Goal: Task Accomplishment & Management: Complete application form

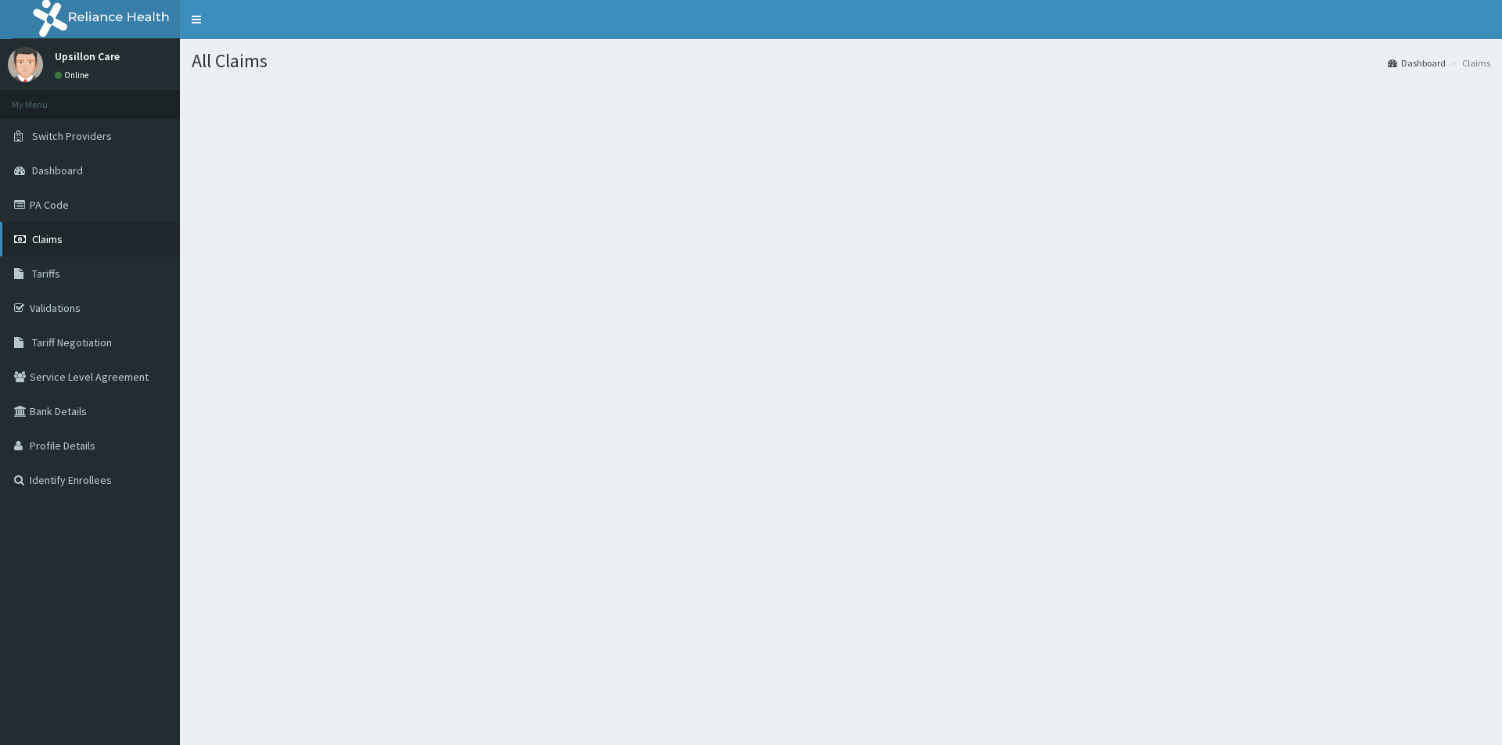
click at [56, 237] on span "Claims" at bounding box center [47, 239] width 31 height 14
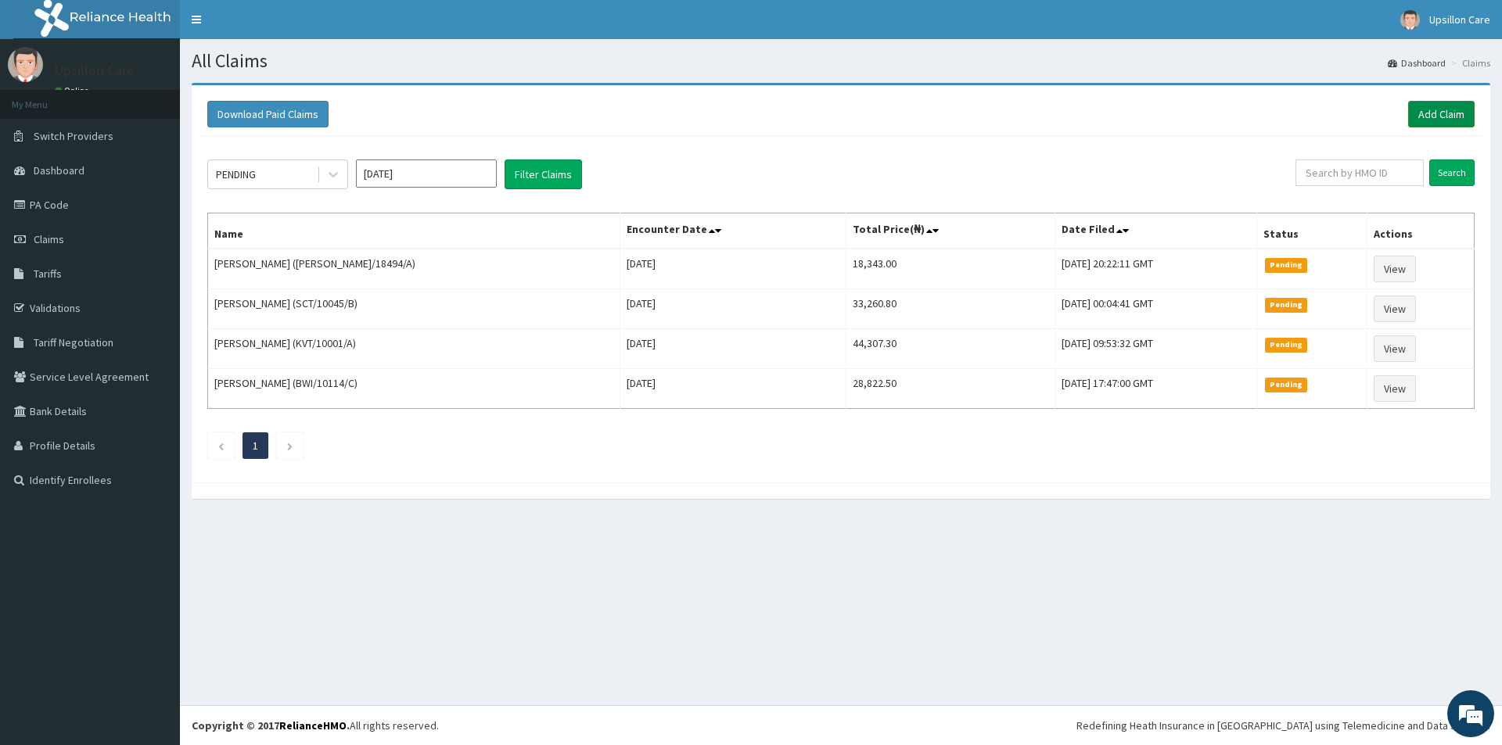
click at [1439, 113] on link "Add Claim" at bounding box center [1441, 114] width 66 height 27
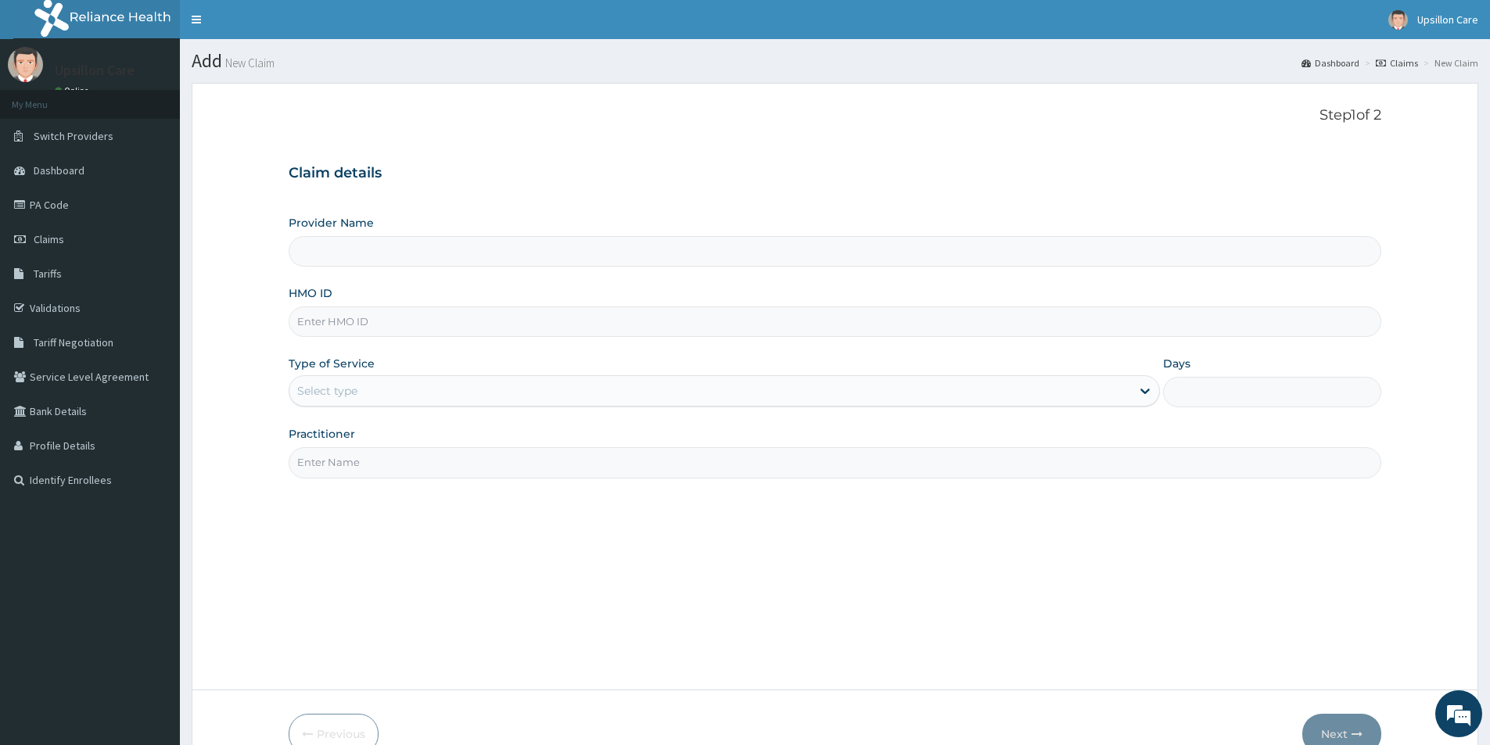
type input "Upsillon Care hospital"
click at [332, 243] on input "Upsillon Care hospital" at bounding box center [835, 251] width 1093 height 31
click at [333, 327] on input "HMO ID" at bounding box center [835, 322] width 1093 height 31
click at [339, 324] on input "HMO ID" at bounding box center [835, 322] width 1093 height 31
paste input "XTN/10012/D"
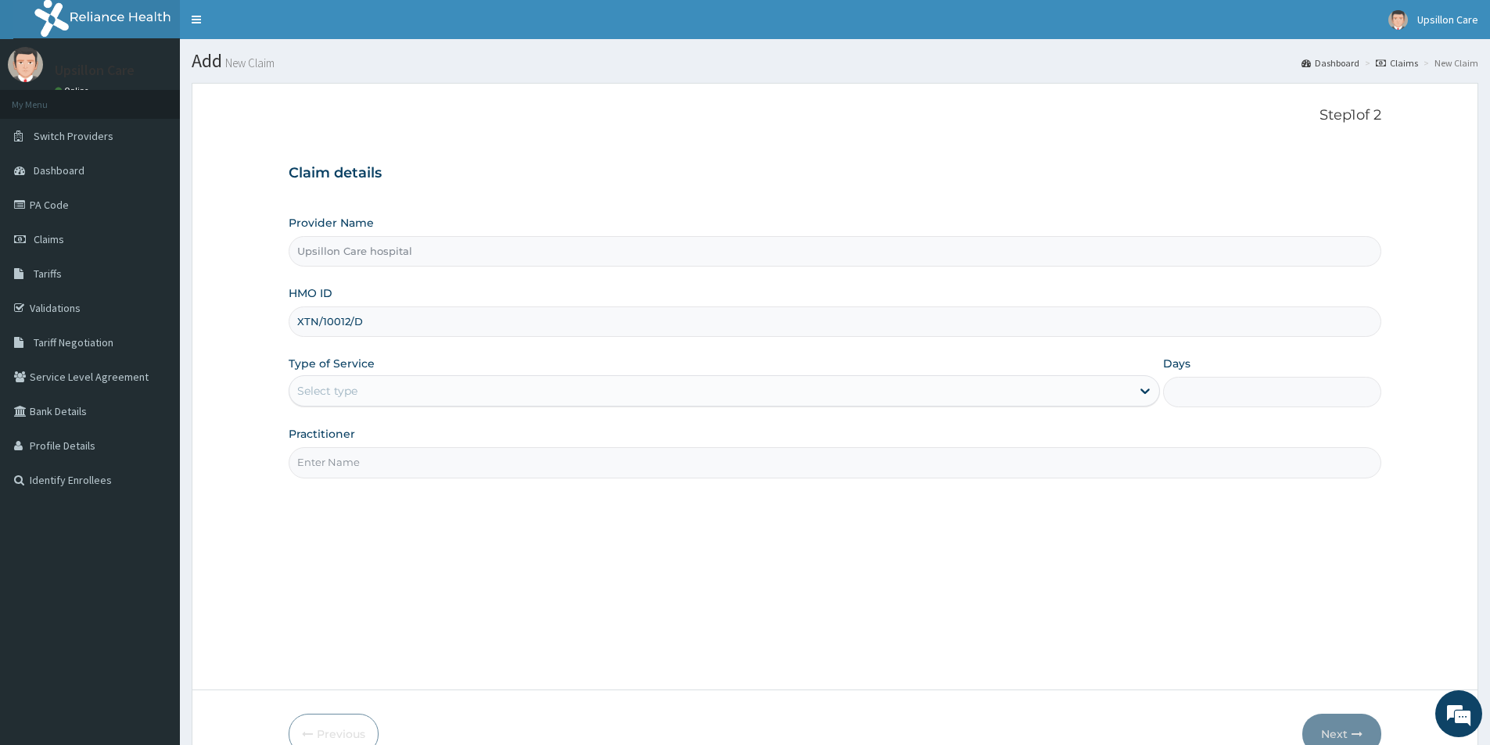
type input "XTN/10012/D"
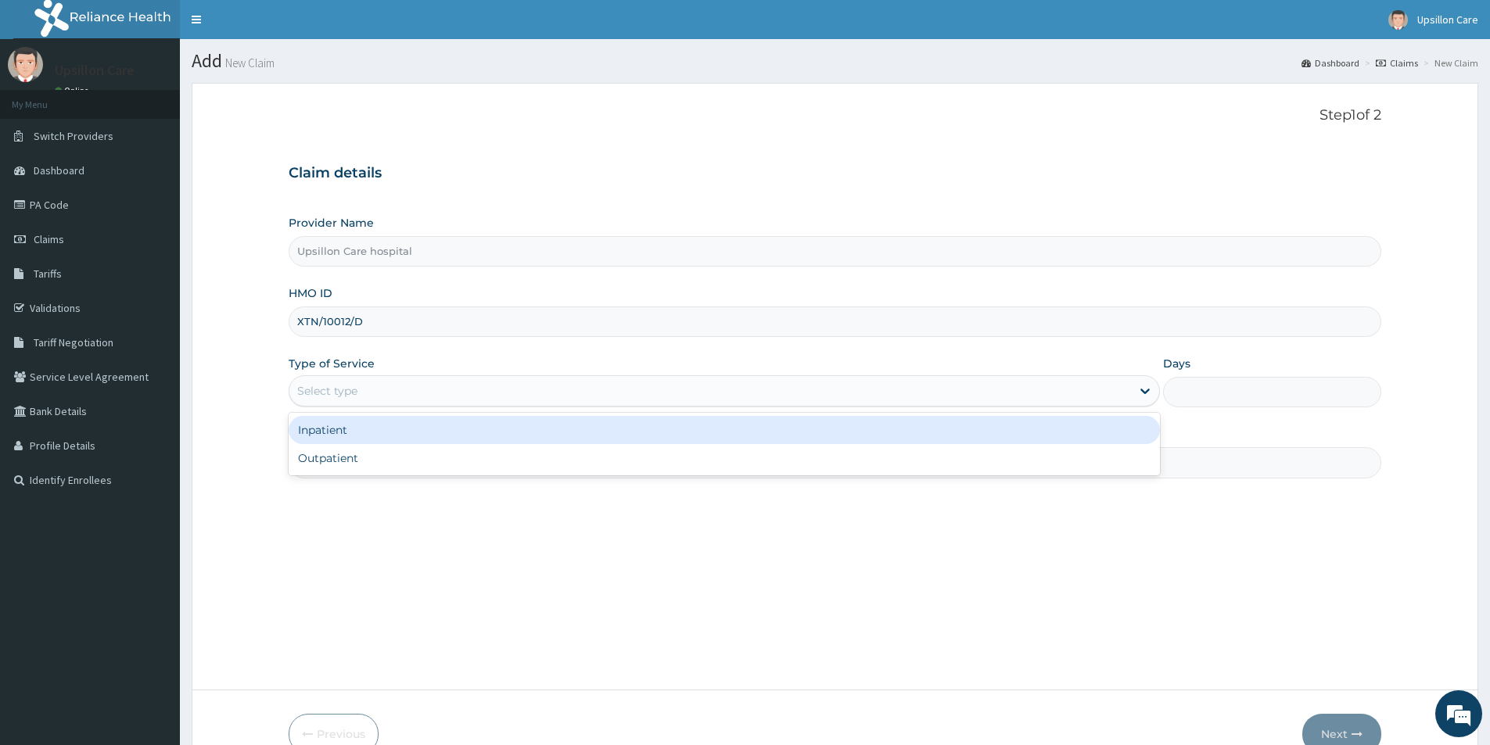
click at [336, 393] on div "Select type" at bounding box center [327, 391] width 60 height 16
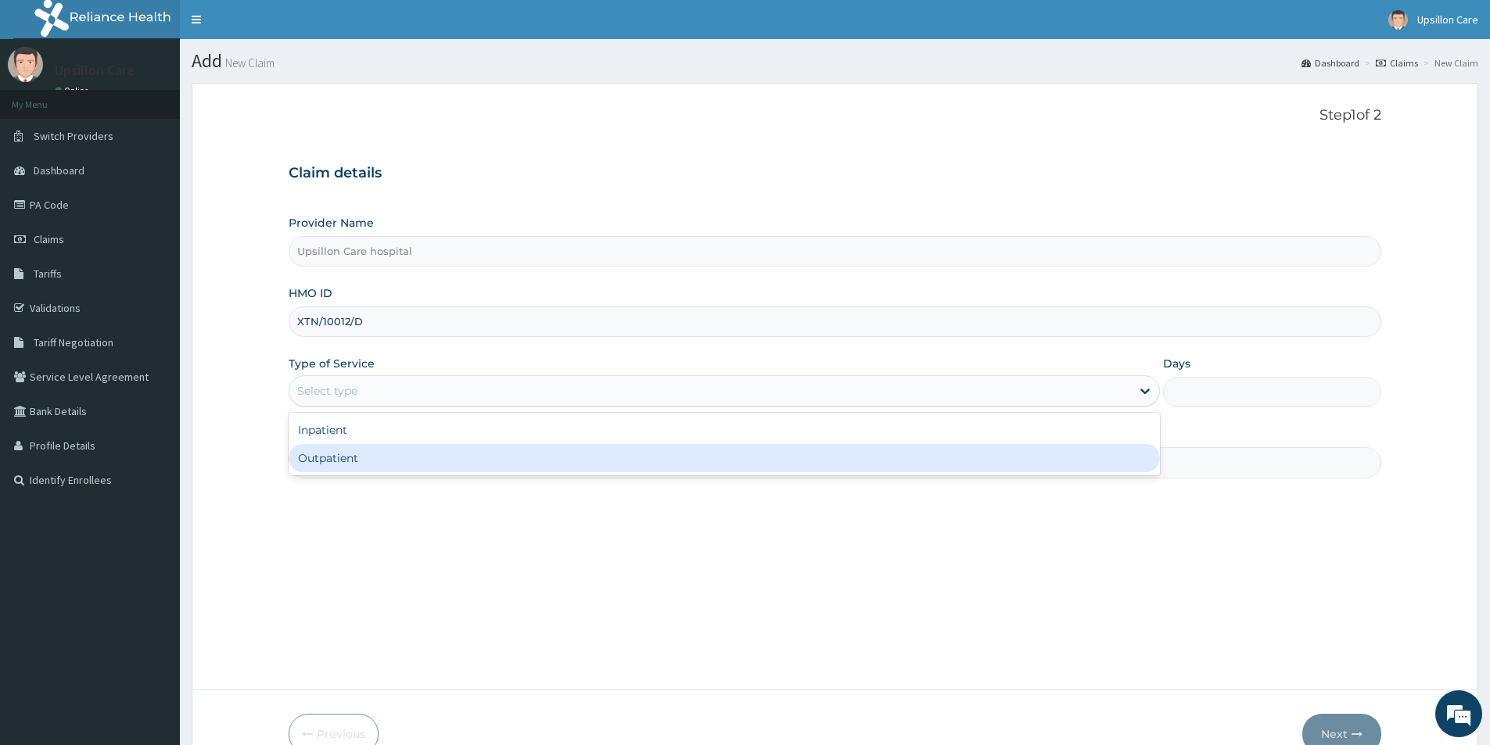
click at [335, 454] on div "Outpatient" at bounding box center [724, 458] width 871 height 28
type input "1"
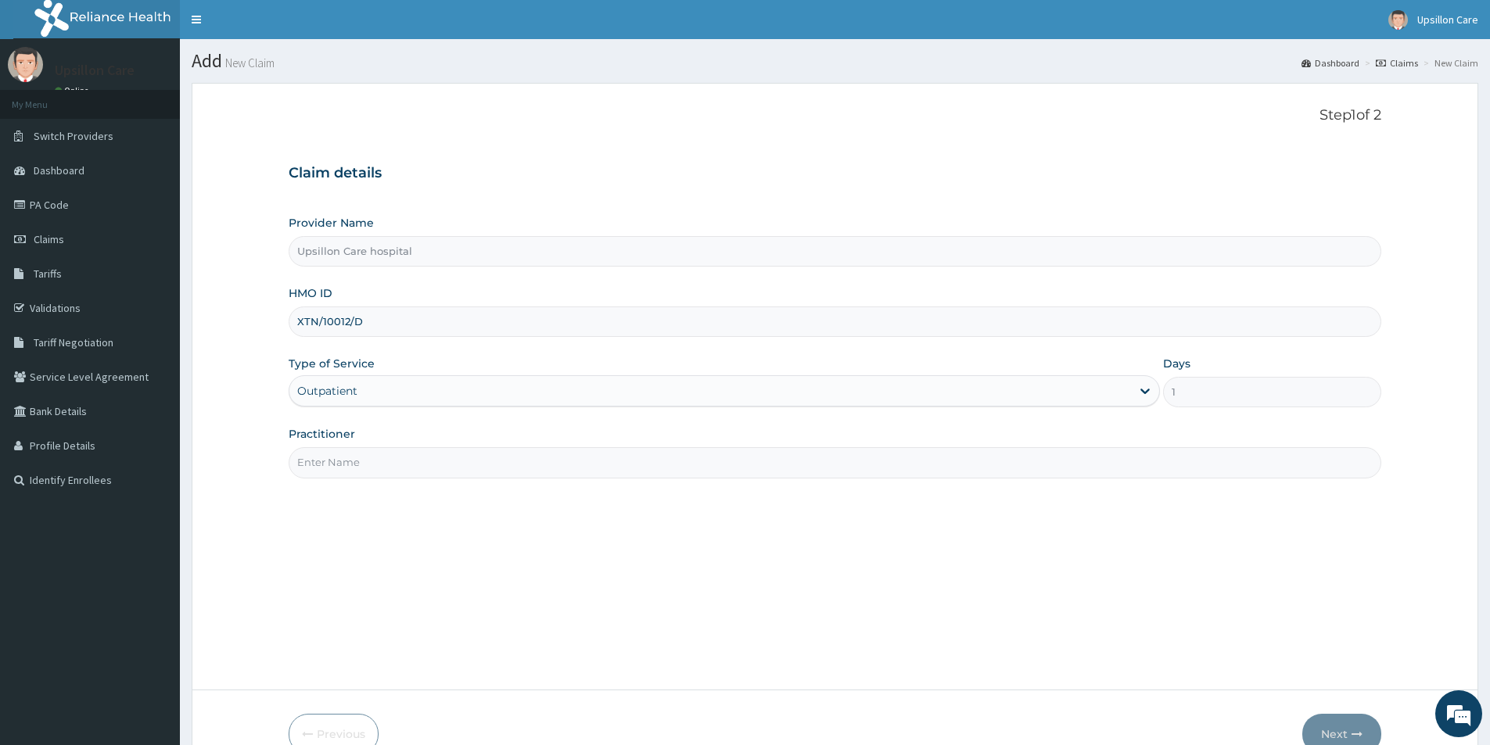
click at [336, 457] on input "Practitioner" at bounding box center [835, 462] width 1093 height 31
type input "d"
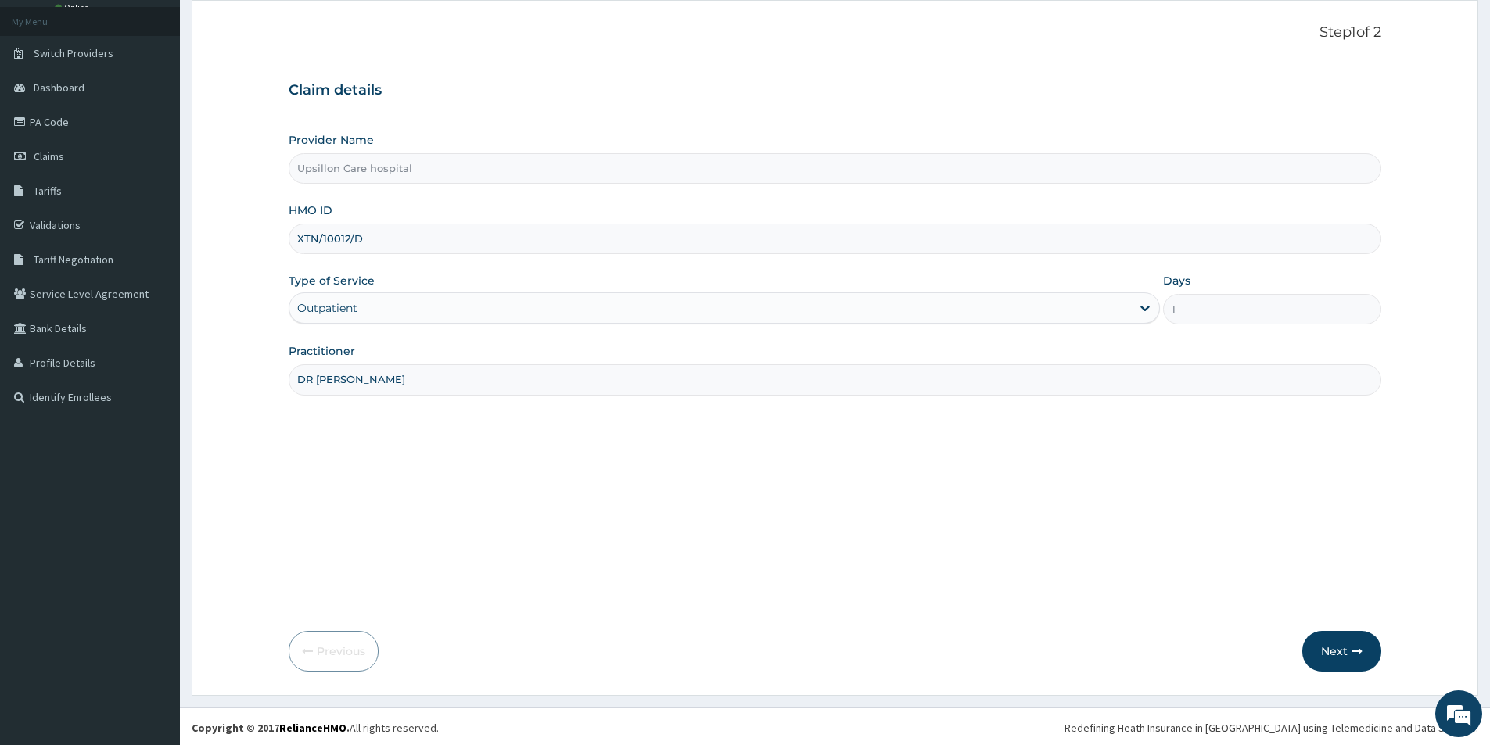
scroll to position [85, 0]
type input "DR EVERAH"
click at [1316, 642] on button "Next" at bounding box center [1341, 649] width 79 height 41
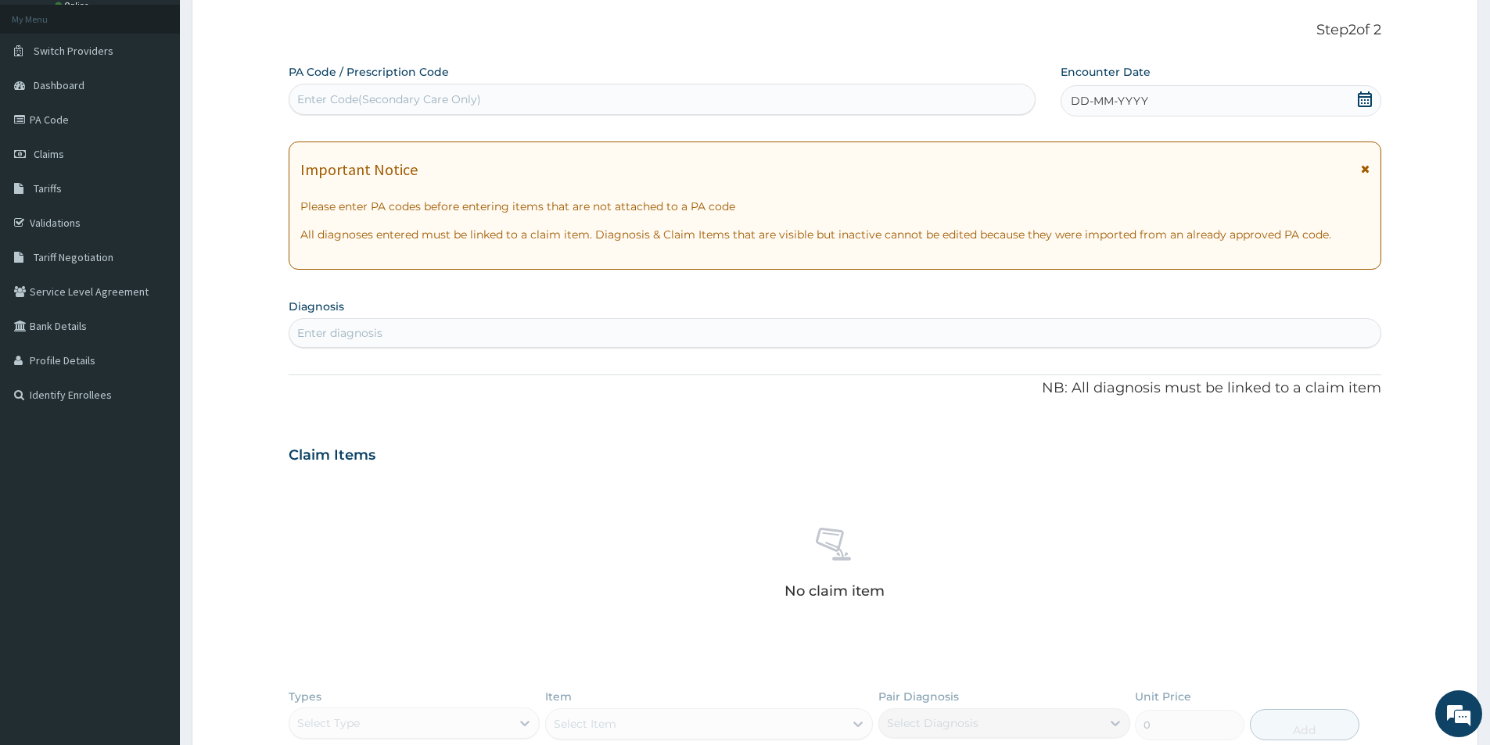
click at [331, 321] on div "Enter diagnosis" at bounding box center [834, 333] width 1091 height 25
type input "MALARIA"
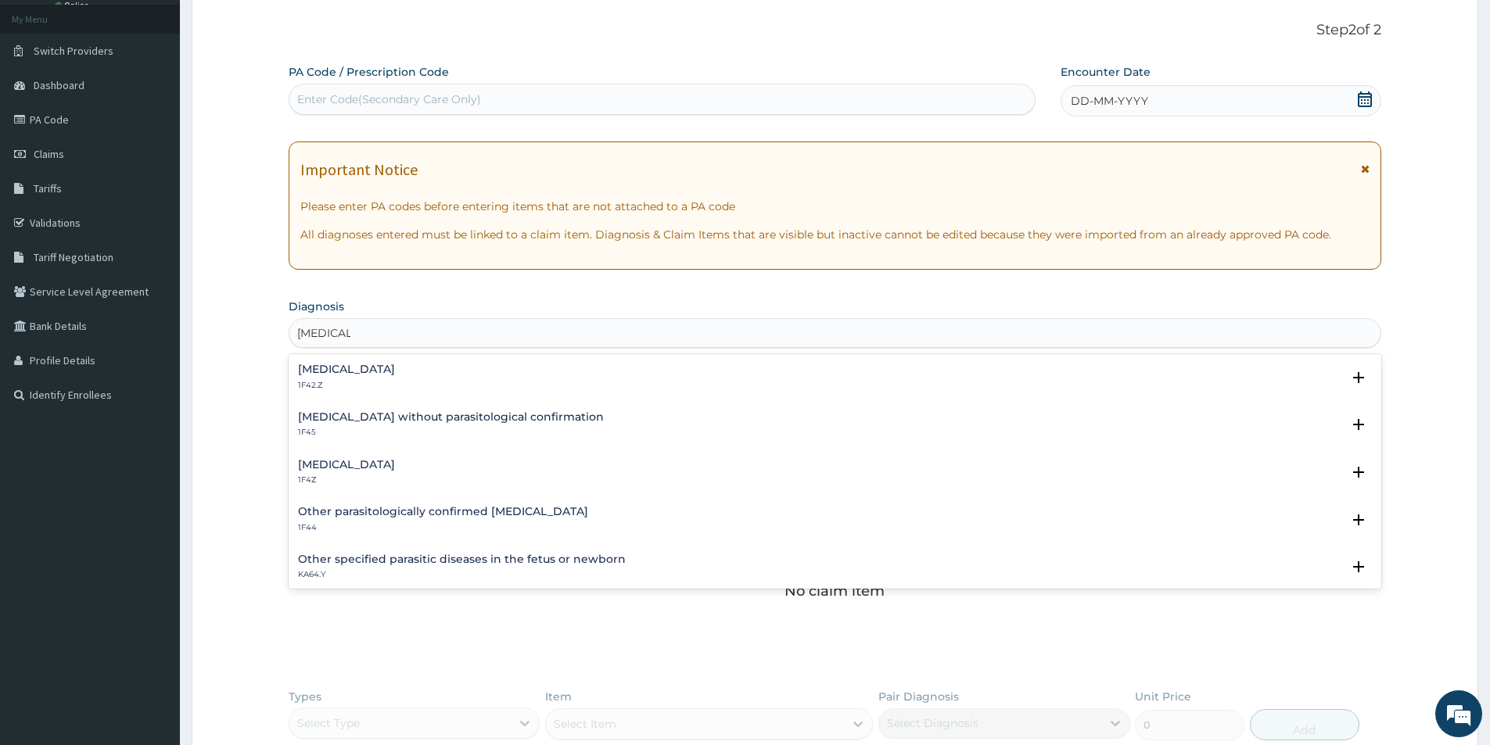
click at [362, 471] on h4 "Malaria, unspecified" at bounding box center [346, 465] width 97 height 12
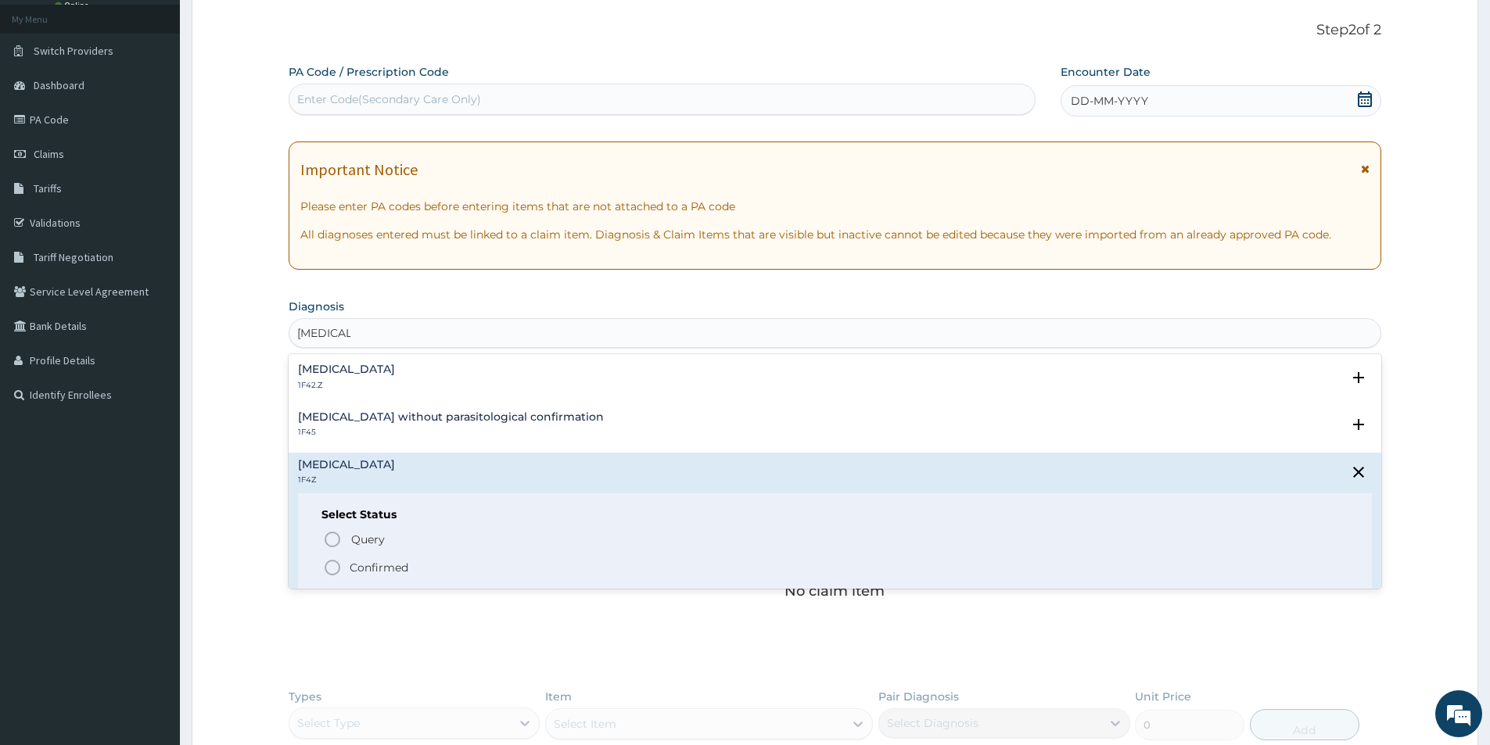
click at [336, 567] on icon "status option filled" at bounding box center [332, 567] width 19 height 19
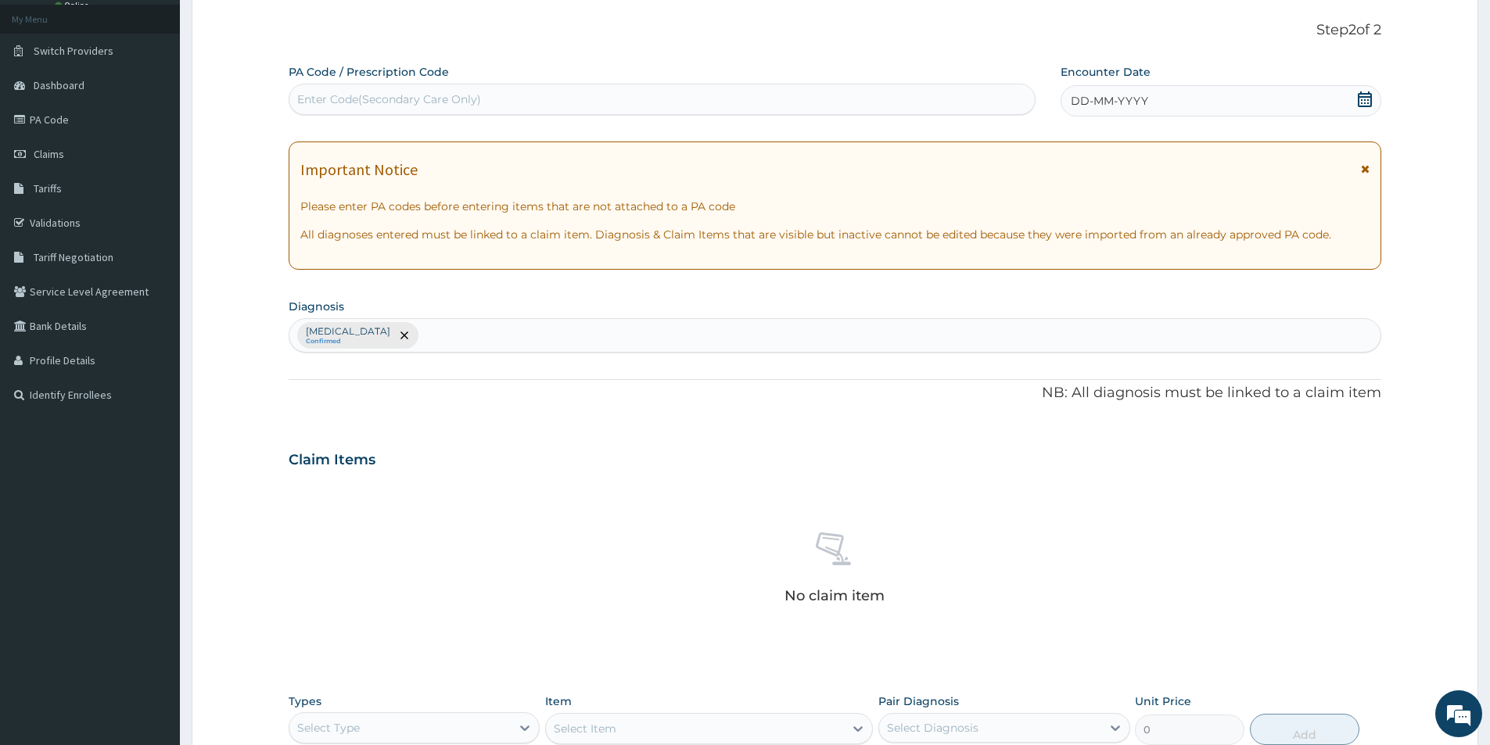
click at [463, 324] on div "Malaria, unspecified Confirmed" at bounding box center [834, 335] width 1091 height 33
click at [486, 333] on input "URINARY TRACK INFECTION" at bounding box center [501, 336] width 158 height 16
click at [521, 335] on input "URINARY TRACK INFECTION" at bounding box center [501, 336] width 158 height 16
click at [524, 335] on input "URINARY TRACKED INFECTION" at bounding box center [509, 336] width 174 height 16
type input "URINARY TRAED INFECTION"
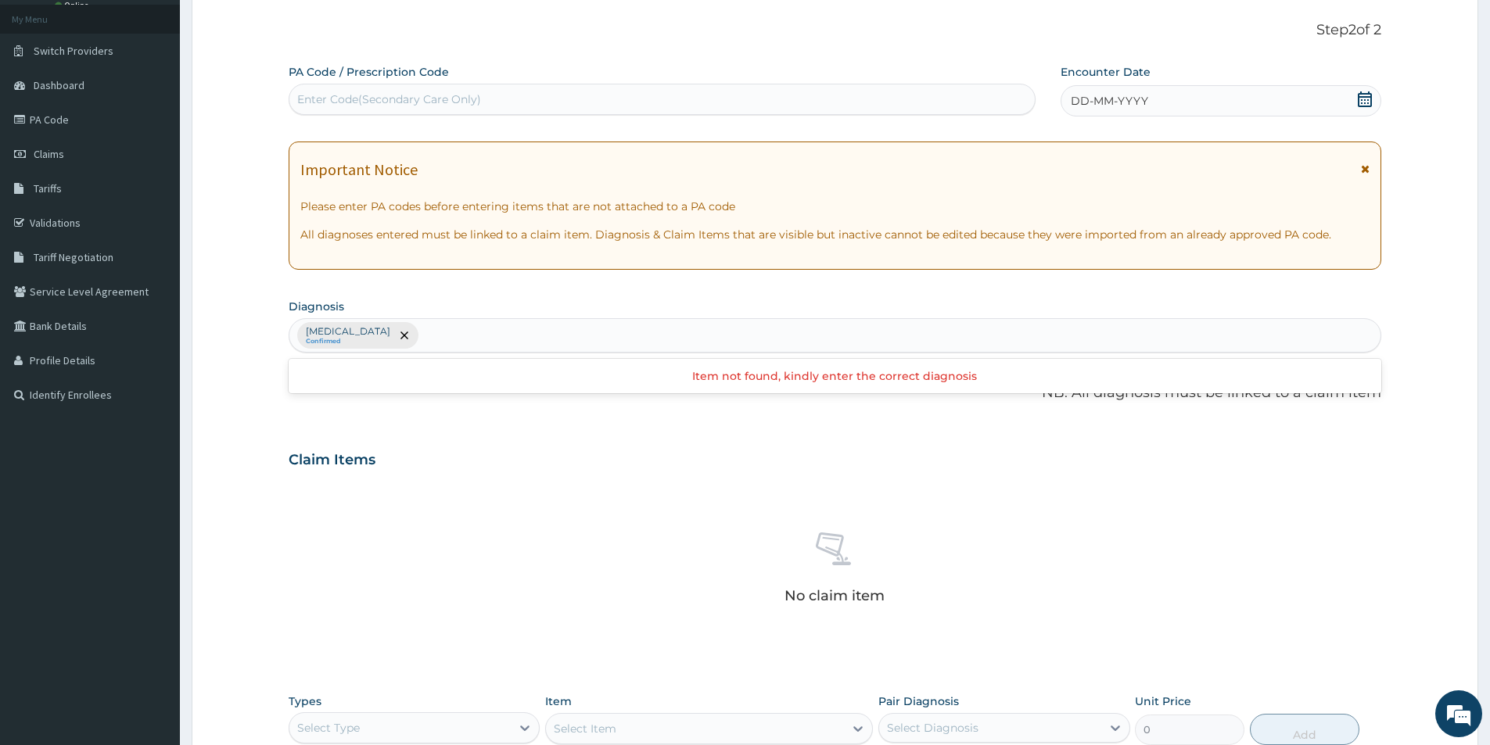
click at [603, 338] on div "Malaria, unspecified Confirmed URINARY TRAED INFECTION" at bounding box center [834, 335] width 1091 height 33
type input "URINARY TRACT"
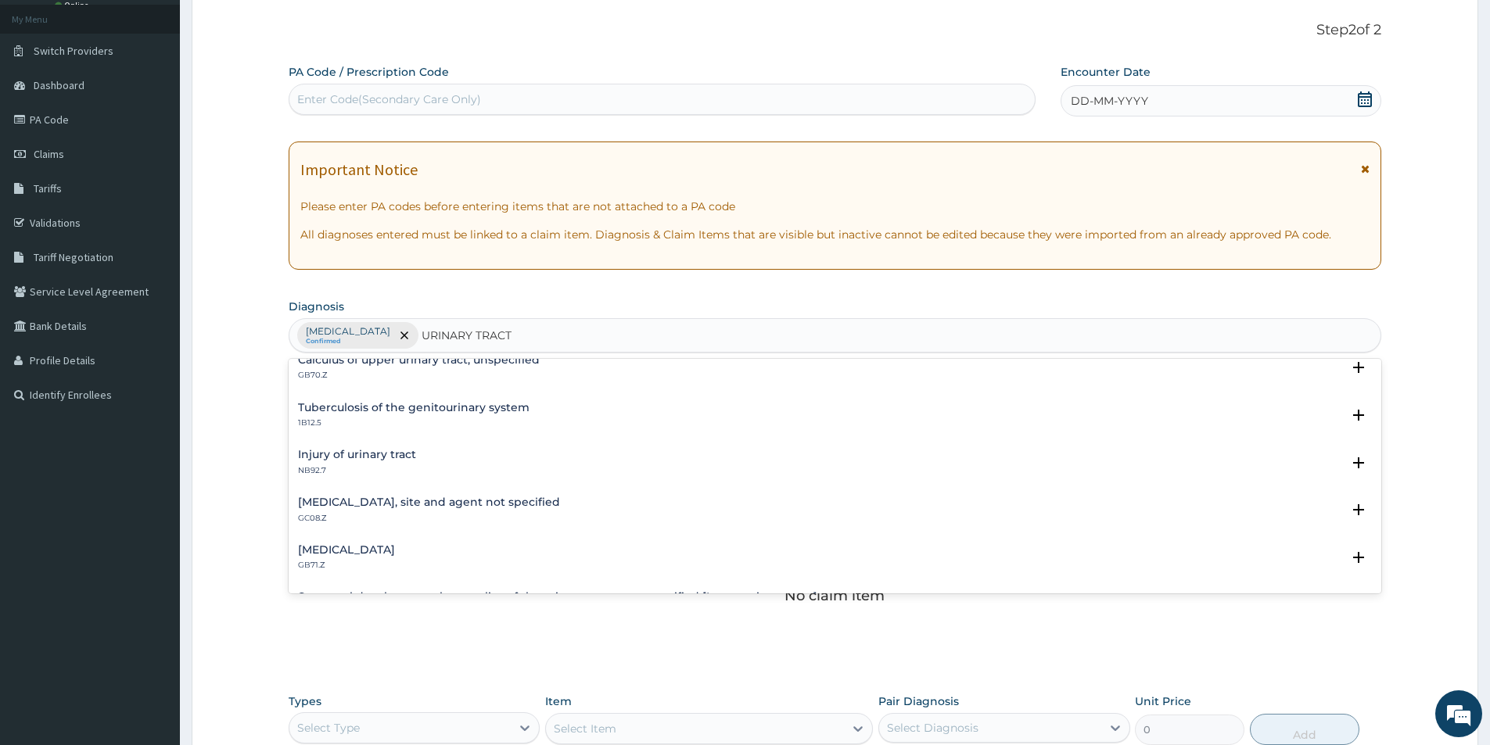
scroll to position [235, 0]
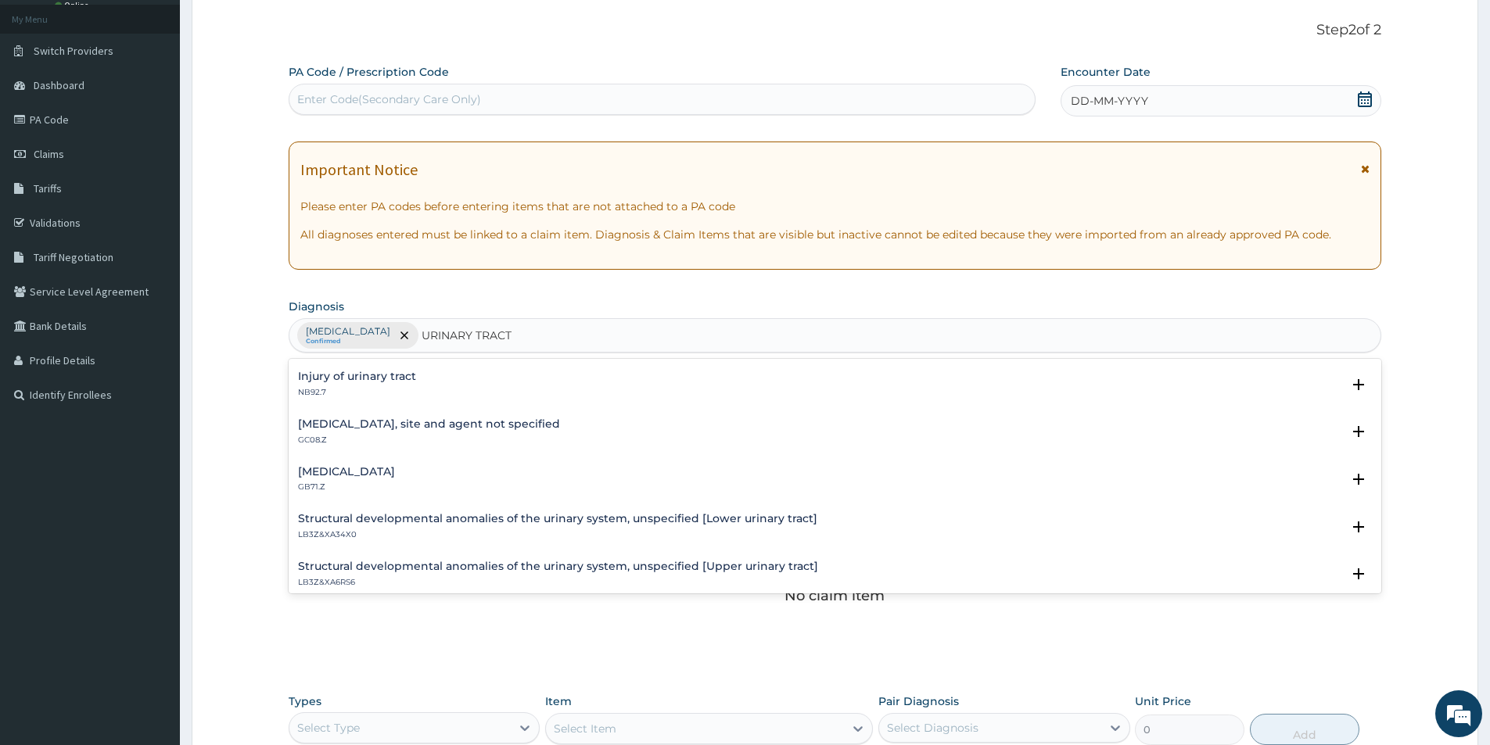
click at [415, 425] on h4 "Urinary tract infection, site and agent not specified" at bounding box center [429, 424] width 262 height 12
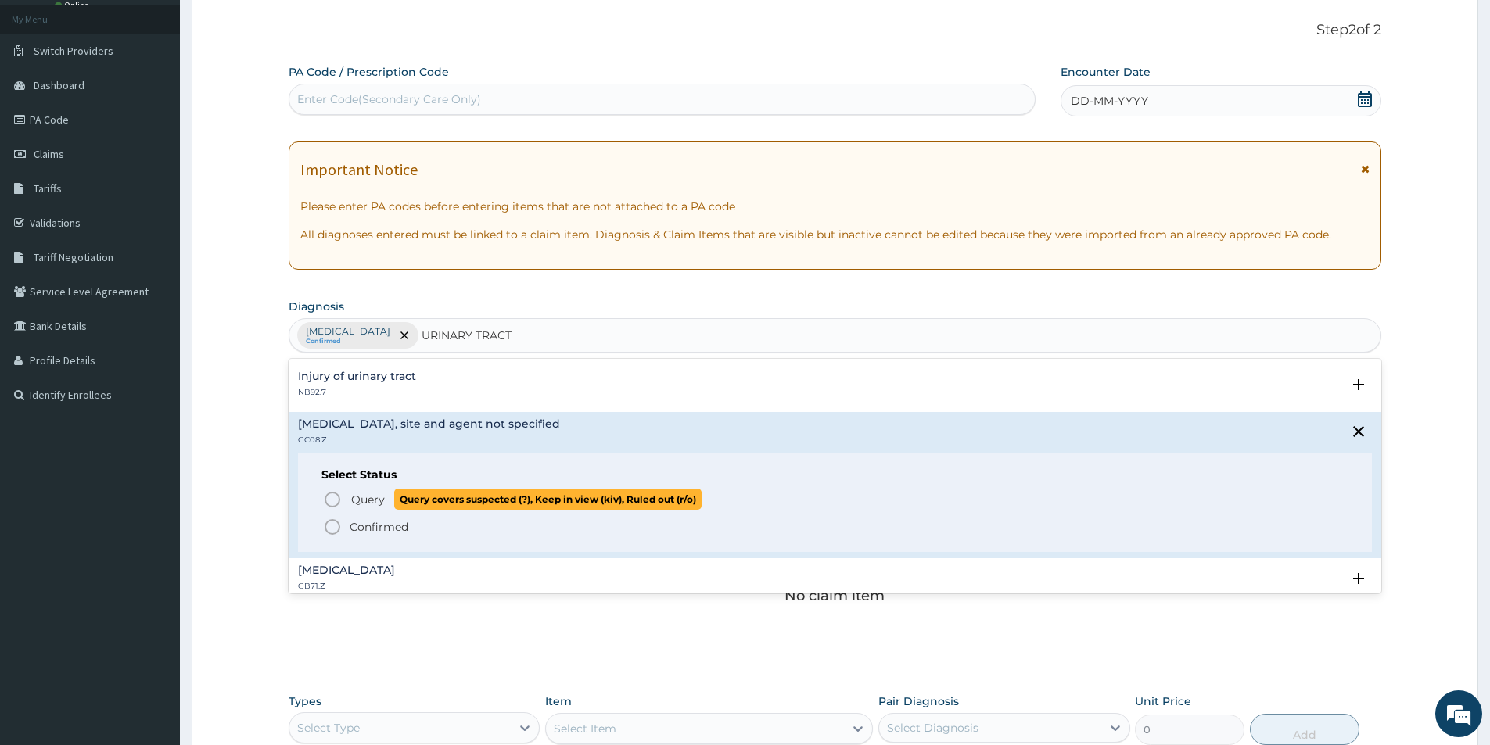
click at [335, 493] on circle "status option query" at bounding box center [332, 500] width 14 height 14
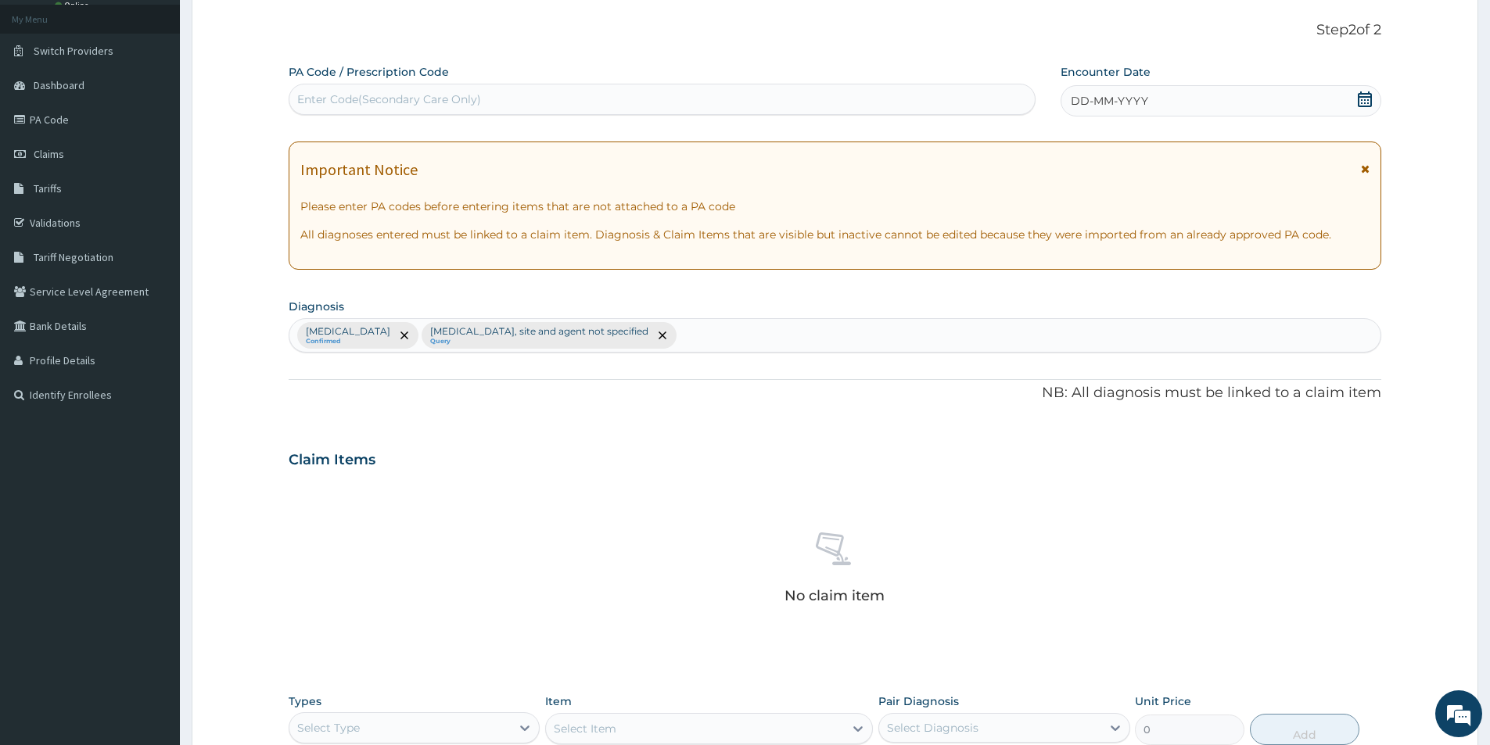
click at [1158, 99] on div "DD-MM-YYYY" at bounding box center [1221, 100] width 320 height 31
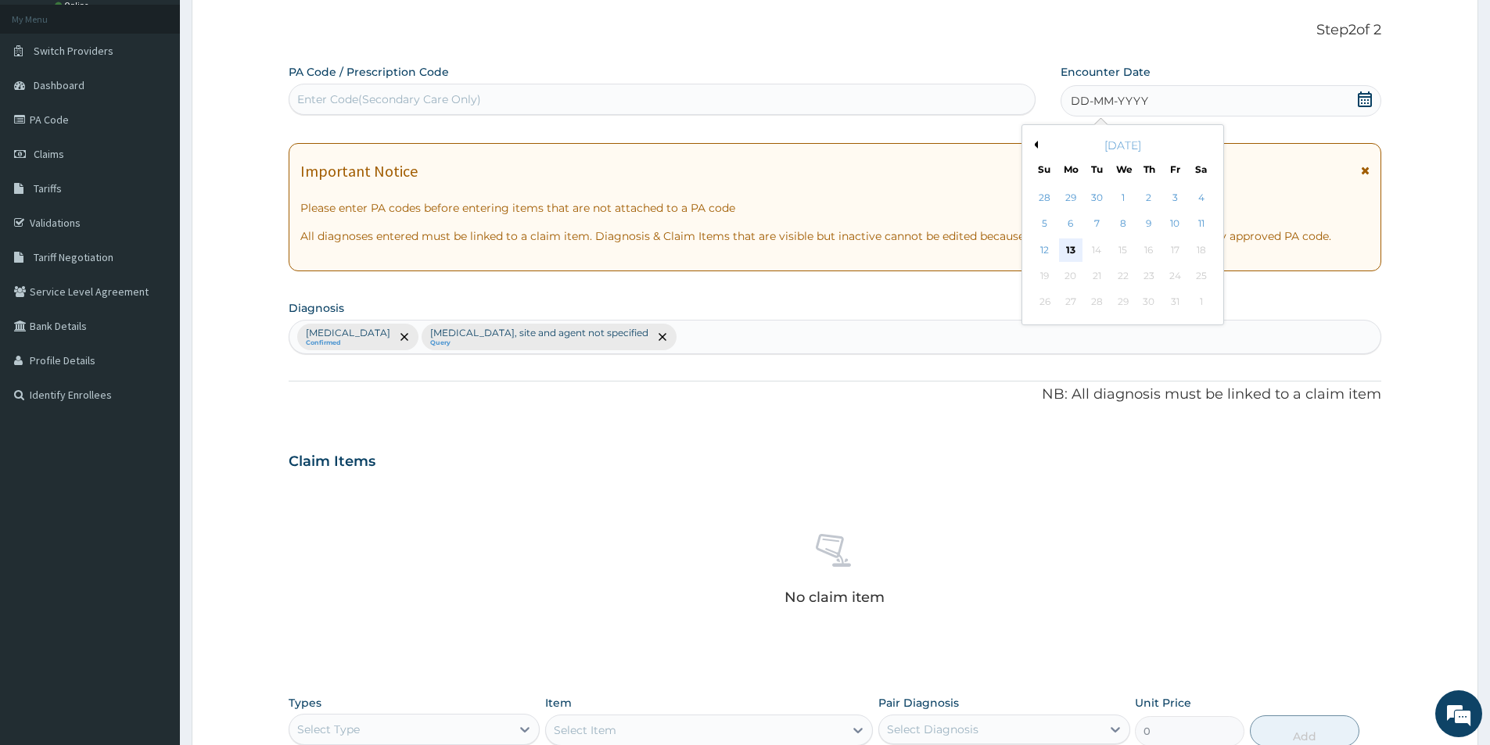
click at [1071, 251] on div "13" at bounding box center [1070, 250] width 23 height 23
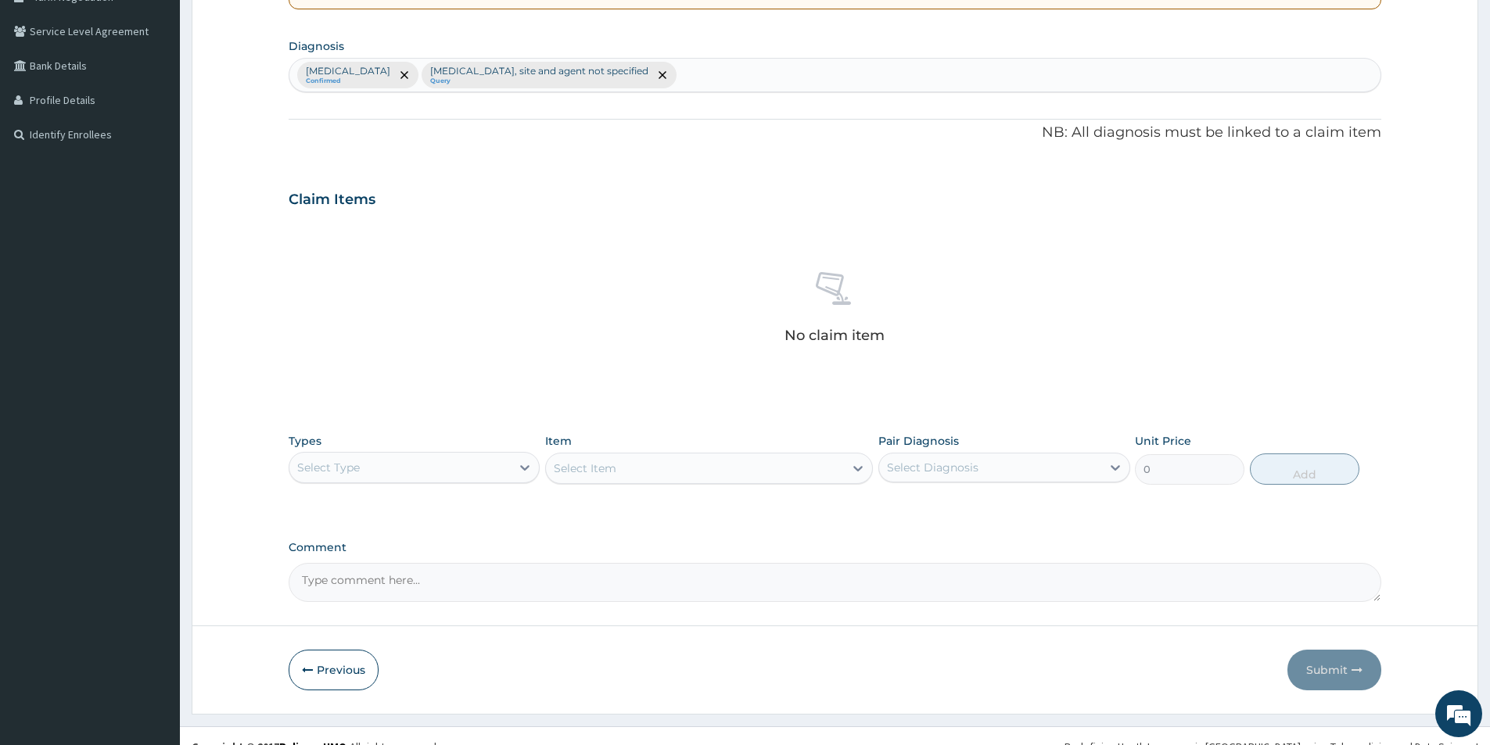
scroll to position [367, 0]
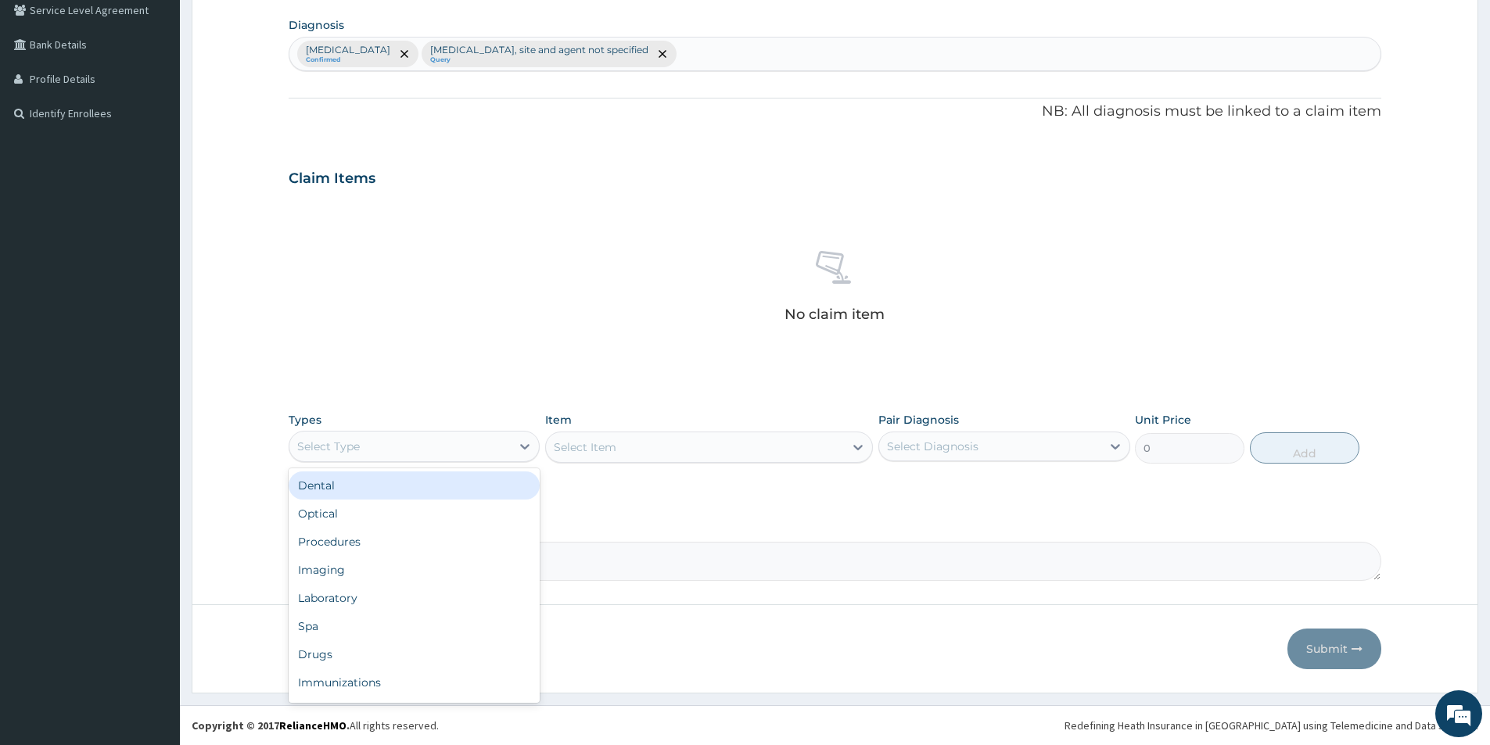
click at [451, 445] on div "Select Type" at bounding box center [399, 446] width 221 height 25
click at [328, 651] on div "Drugs" at bounding box center [414, 655] width 251 height 28
click at [585, 453] on div "Select Item" at bounding box center [709, 447] width 328 height 31
click at [596, 443] on div "Select Item" at bounding box center [709, 447] width 328 height 31
click at [678, 451] on div "Select Item" at bounding box center [709, 447] width 328 height 31
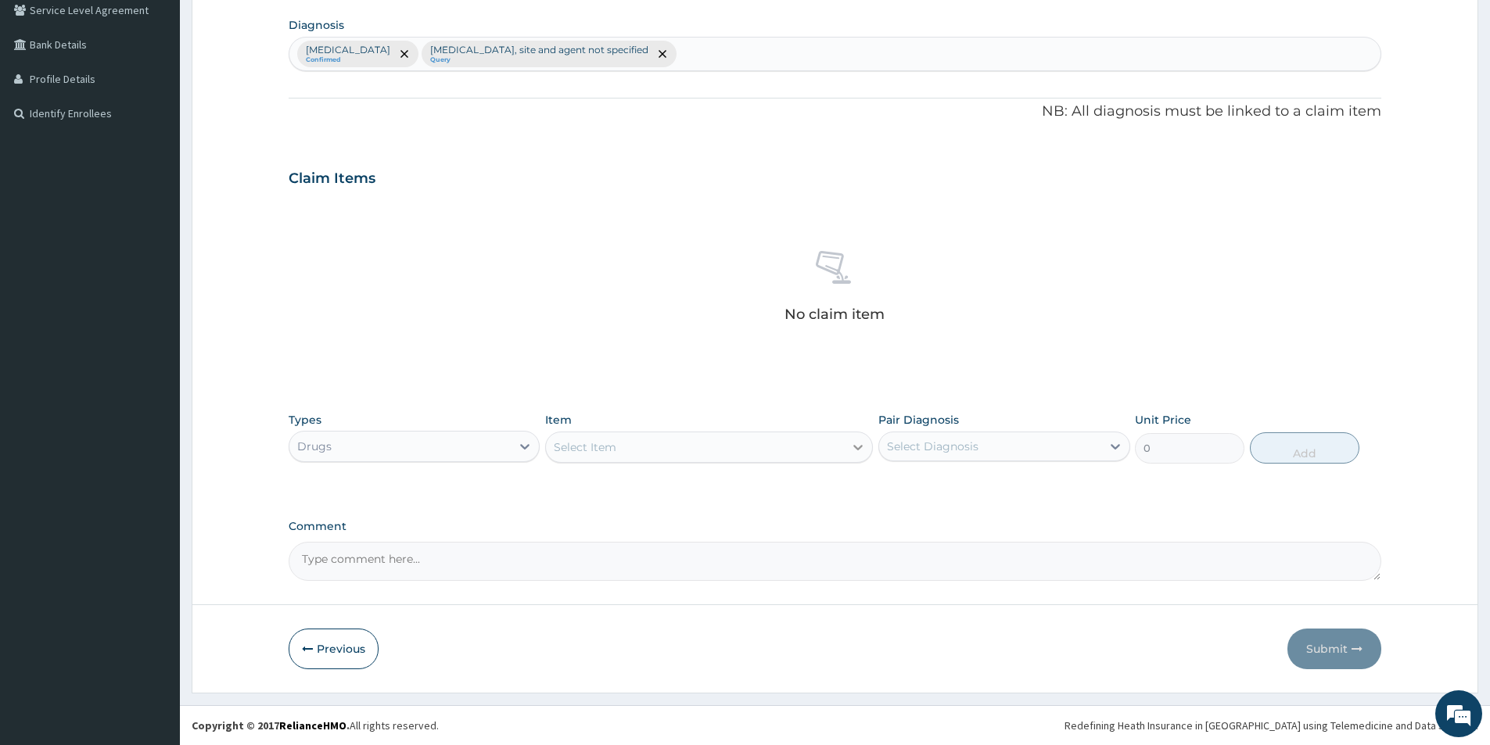
click at [860, 447] on icon at bounding box center [858, 448] width 16 height 16
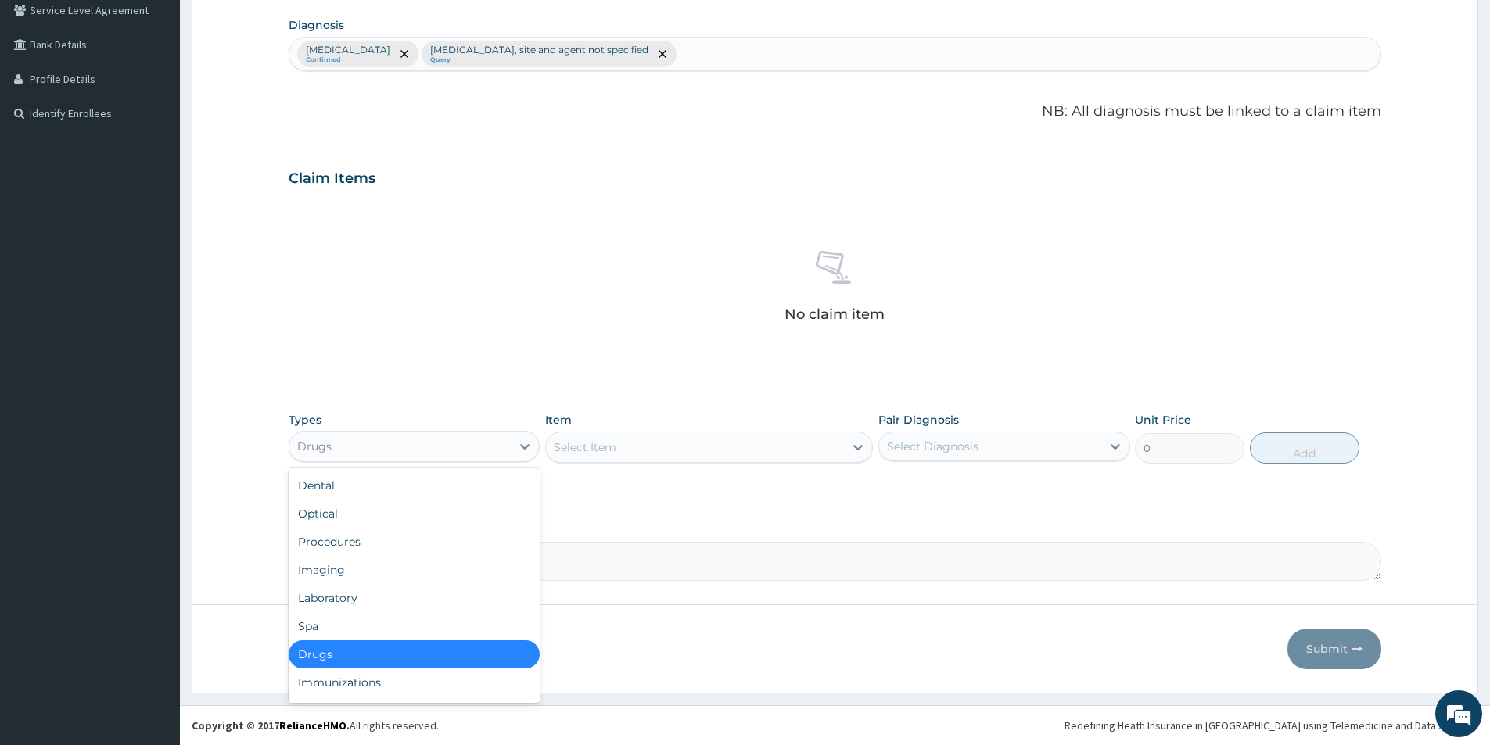
click at [441, 454] on div "Drugs" at bounding box center [399, 446] width 221 height 25
click at [359, 655] on div "Drugs" at bounding box center [414, 655] width 251 height 28
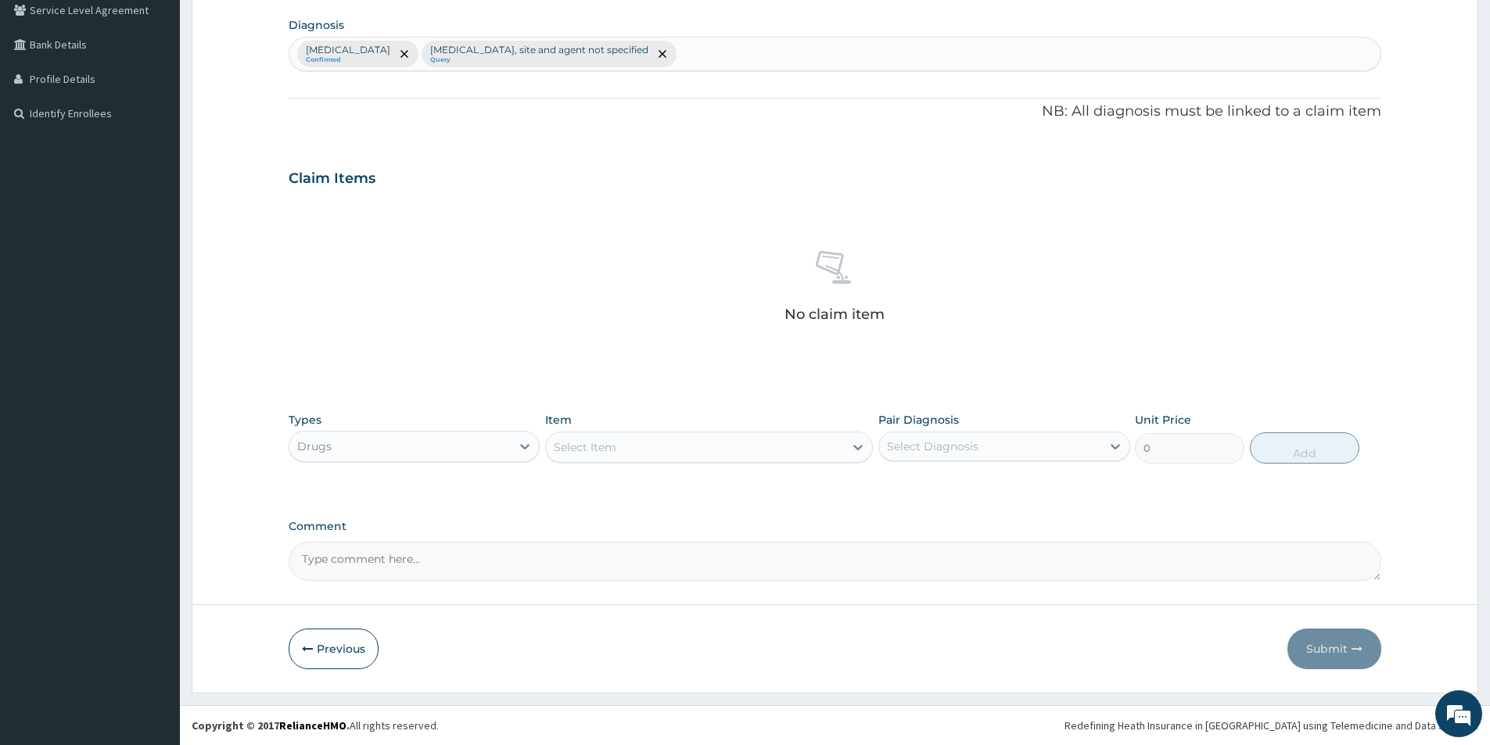
click at [585, 443] on div "Select Item" at bounding box center [585, 448] width 63 height 16
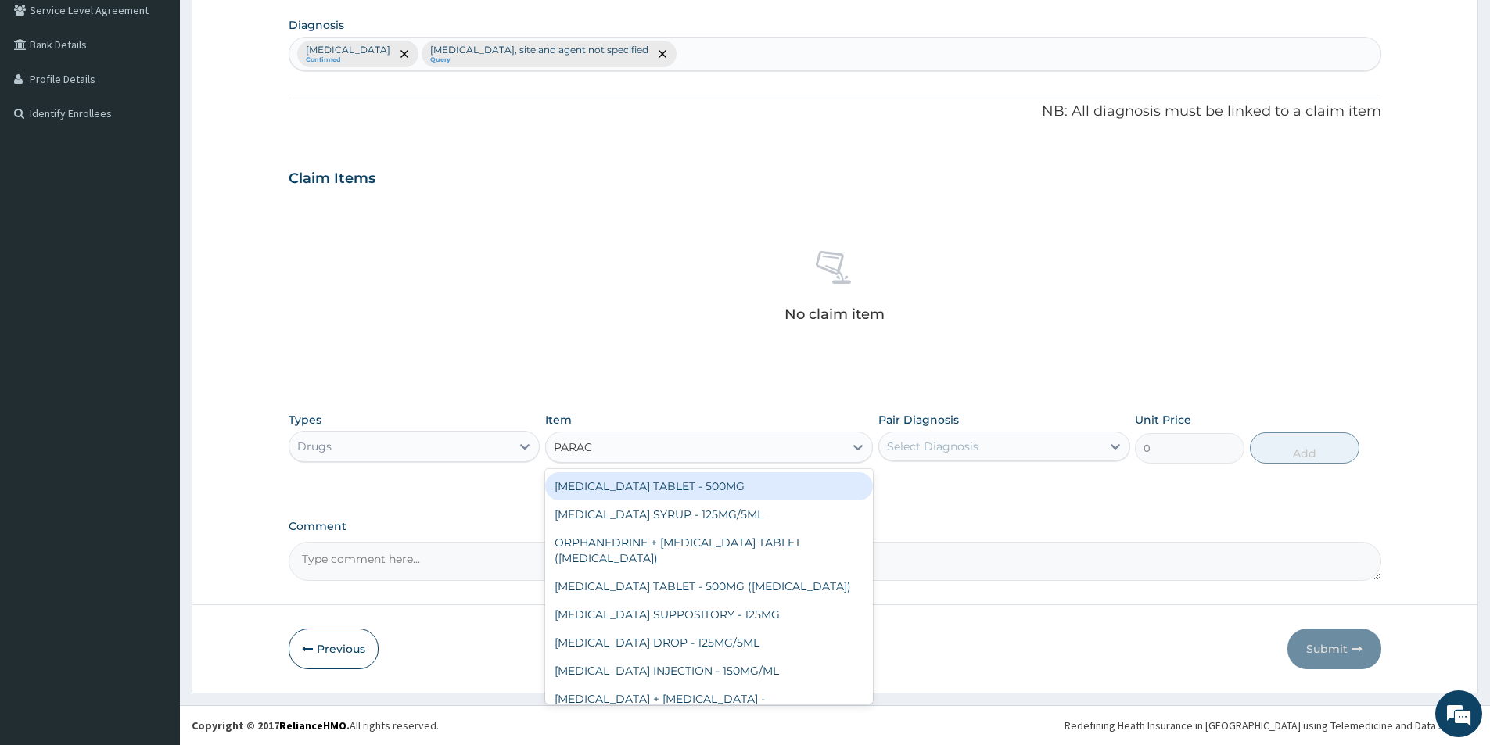
type input "PARA"
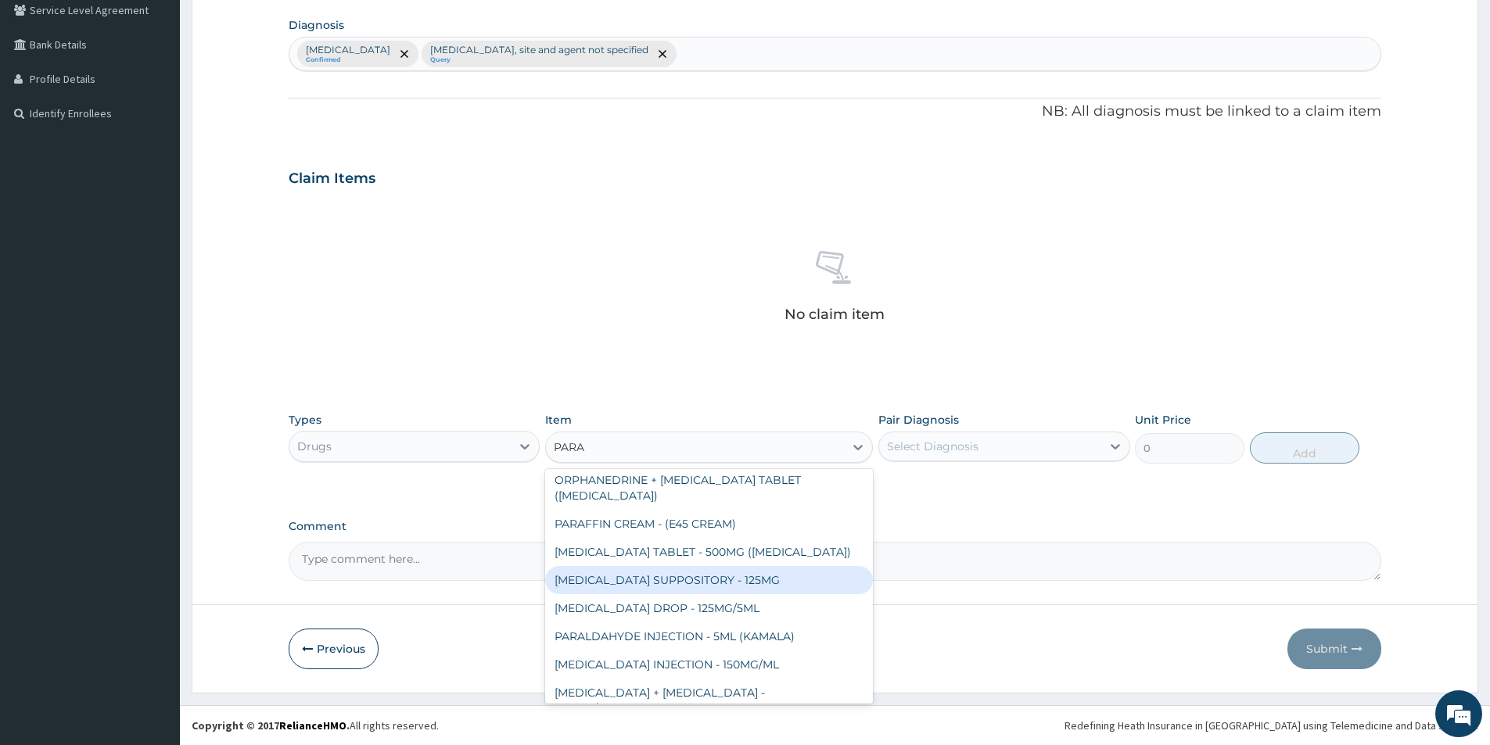
scroll to position [0, 0]
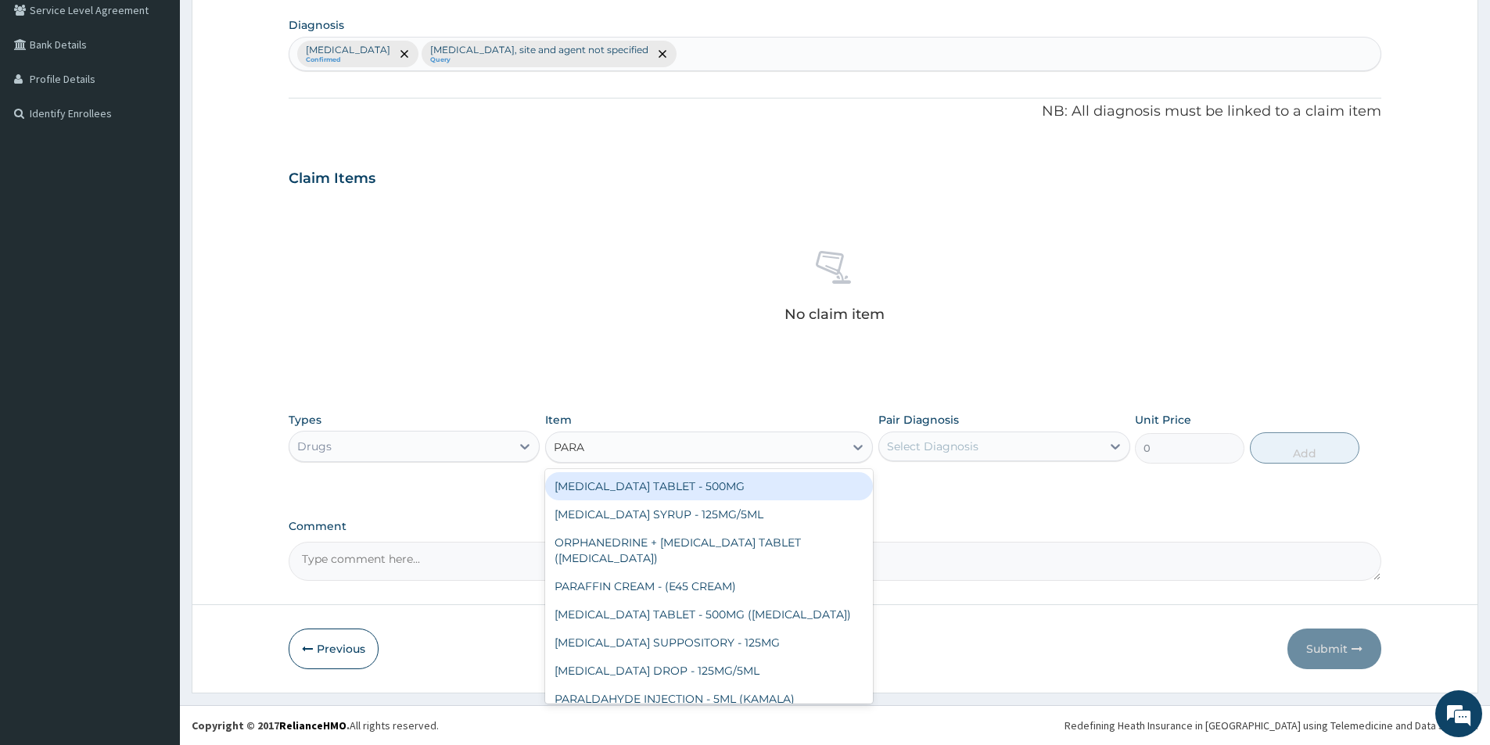
click at [730, 480] on div "PARACETAMOL TABLET - 500MG" at bounding box center [709, 486] width 328 height 28
type input "33.599999999999994"
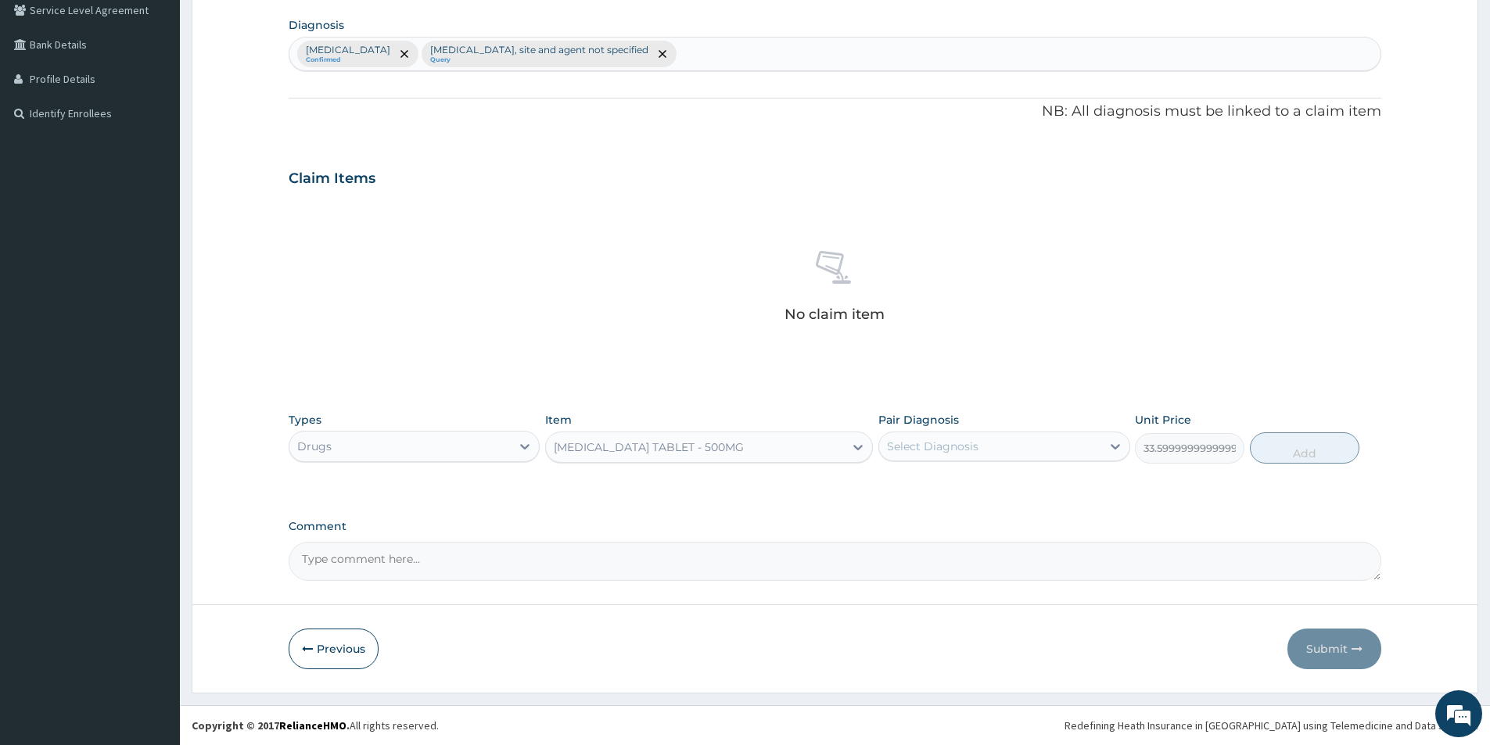
click at [906, 447] on div "Select Diagnosis" at bounding box center [933, 447] width 92 height 16
click at [893, 486] on input "checkbox" at bounding box center [893, 485] width 10 height 10
checkbox input "true"
click at [1004, 446] on div "Malaria, unspecified" at bounding box center [989, 446] width 221 height 27
click at [1005, 445] on div "Malaria, unspecified" at bounding box center [989, 446] width 221 height 27
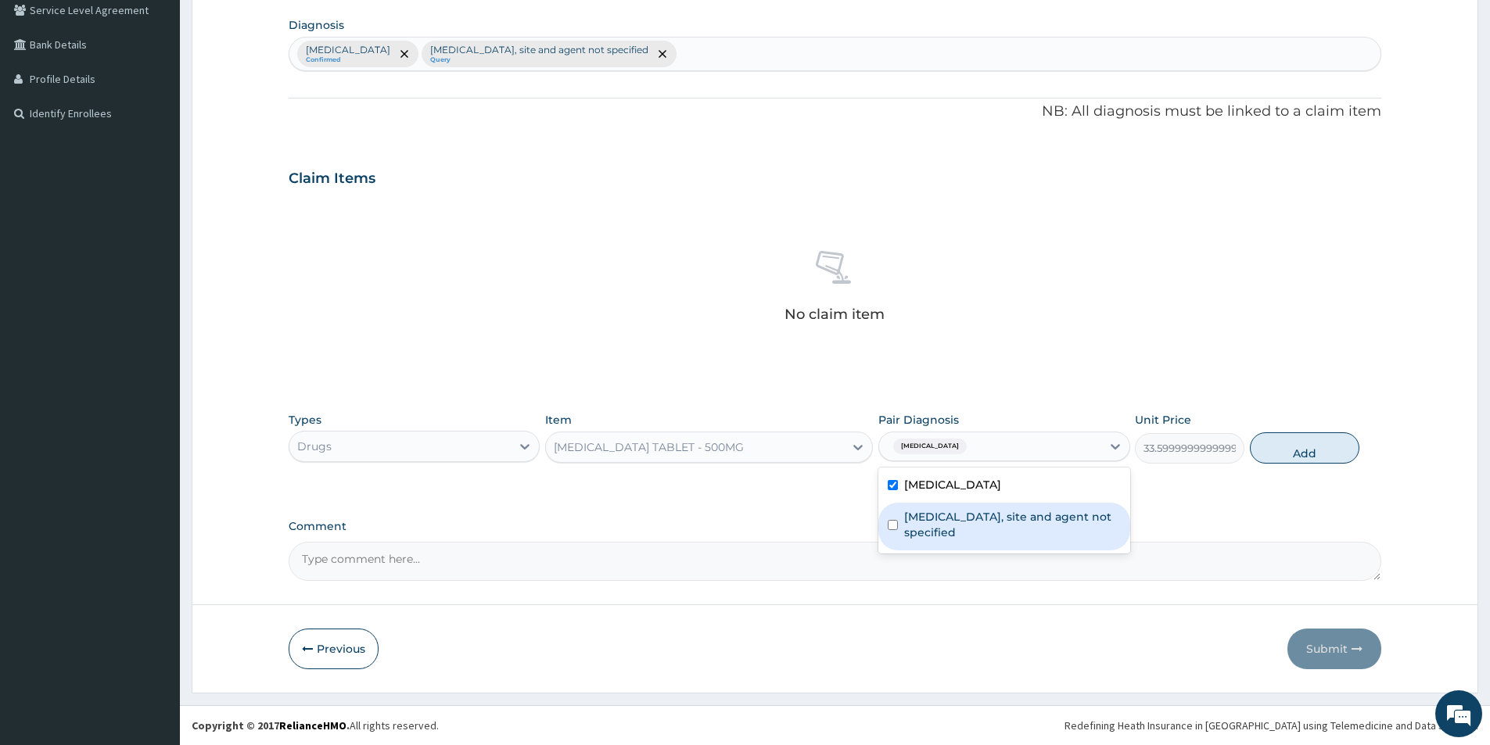
click at [894, 526] on input "checkbox" at bounding box center [893, 525] width 10 height 10
checkbox input "true"
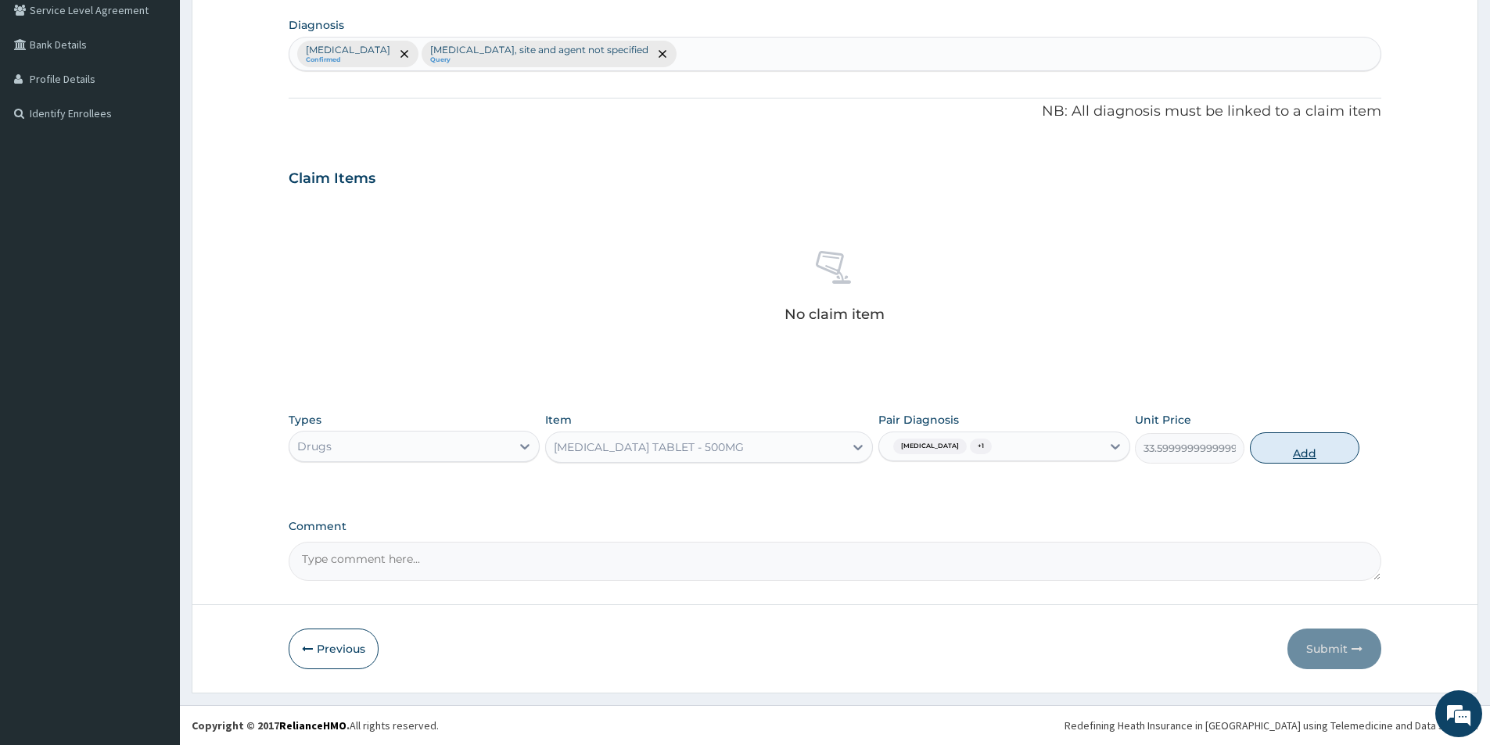
click at [1289, 449] on button "Add" at bounding box center [1304, 447] width 109 height 31
type input "0"
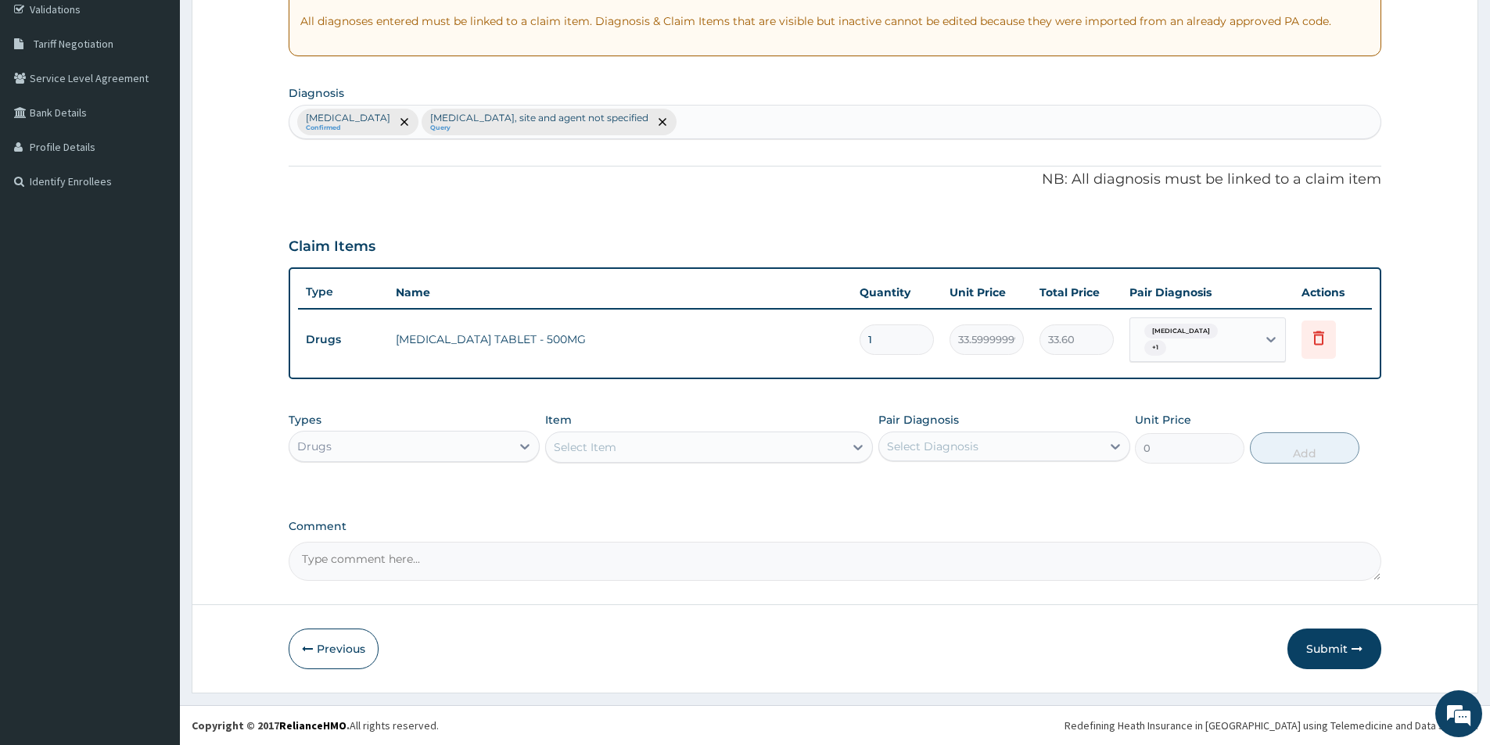
click at [633, 444] on div "Select Item" at bounding box center [695, 447] width 298 height 25
type input "ARTEMET"
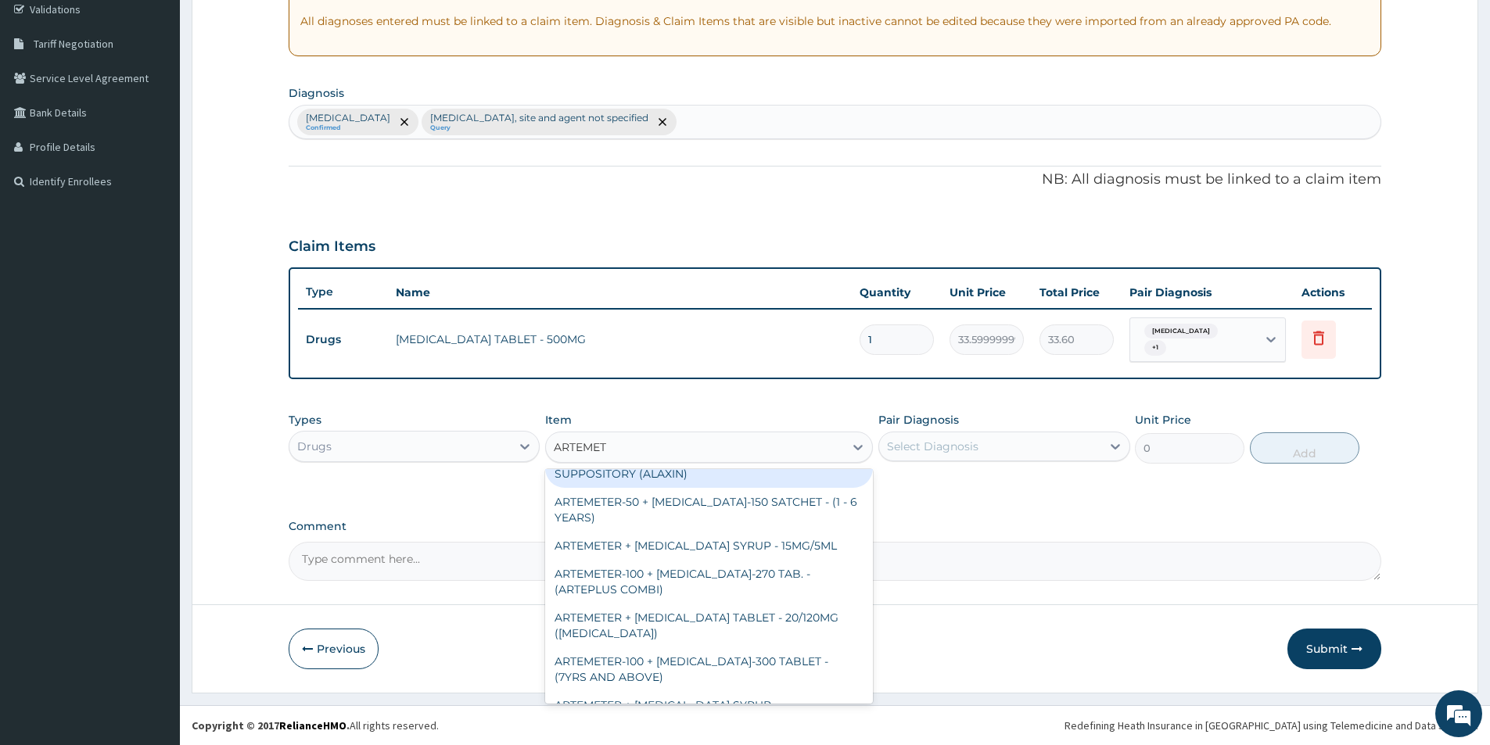
scroll to position [313, 0]
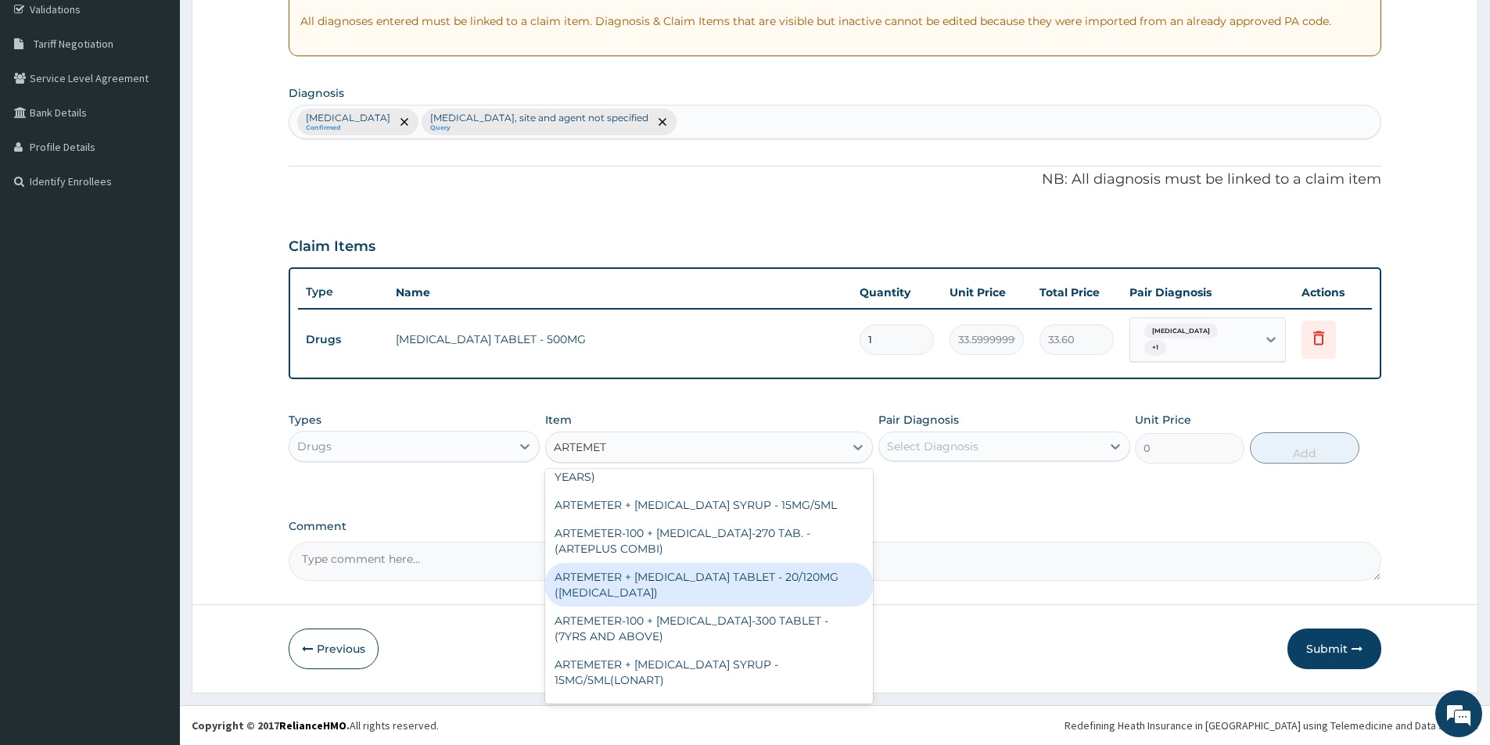
click at [686, 588] on div "ARTEMETER + LUMEFANTRINE TABLET - 20/120MG (COARTEM)" at bounding box center [709, 585] width 328 height 44
type input "210"
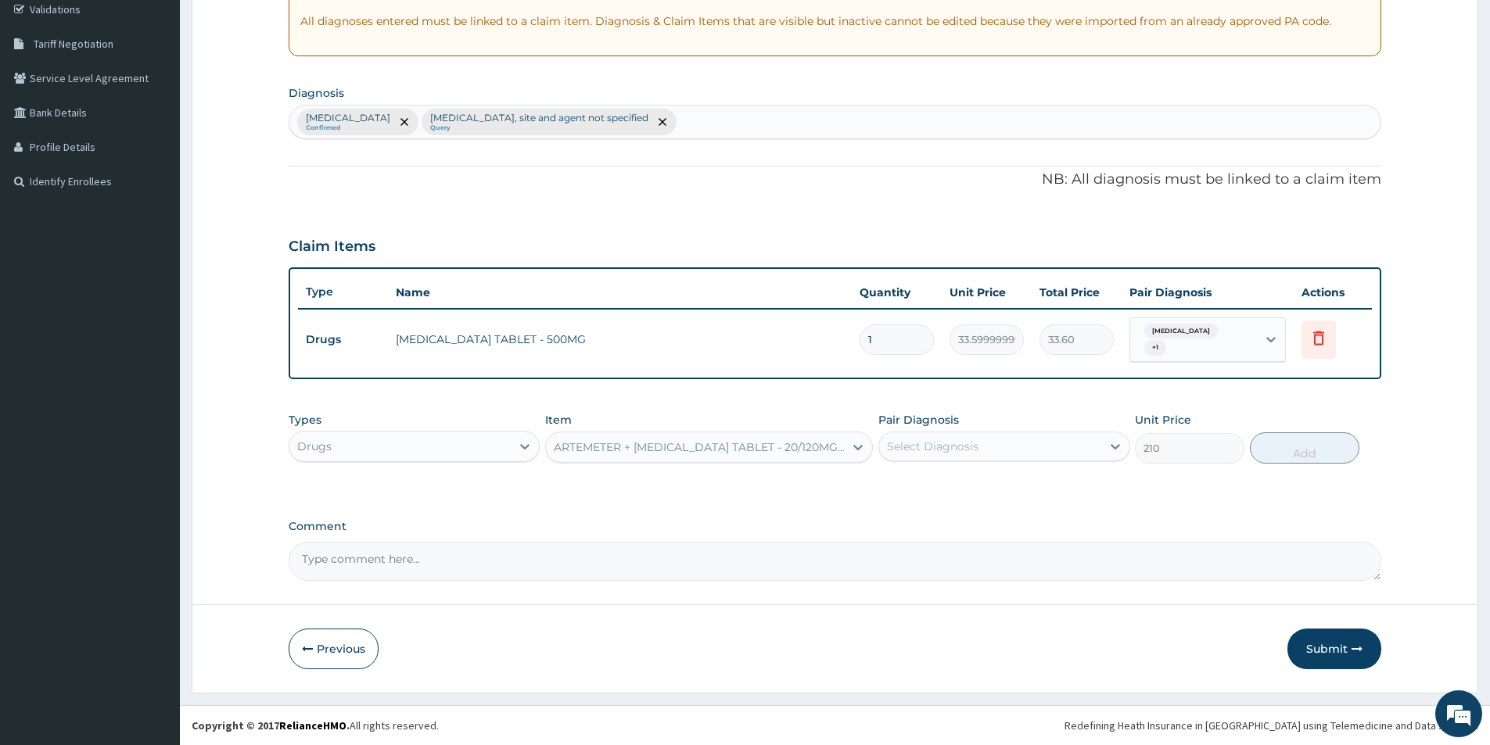
click at [899, 445] on div "Select Diagnosis" at bounding box center [933, 447] width 92 height 16
click at [890, 486] on input "checkbox" at bounding box center [893, 486] width 10 height 10
checkbox input "true"
click at [1011, 438] on div "Malaria, unspecified" at bounding box center [989, 446] width 221 height 27
click at [1021, 433] on div "Malaria, unspecified" at bounding box center [989, 446] width 221 height 27
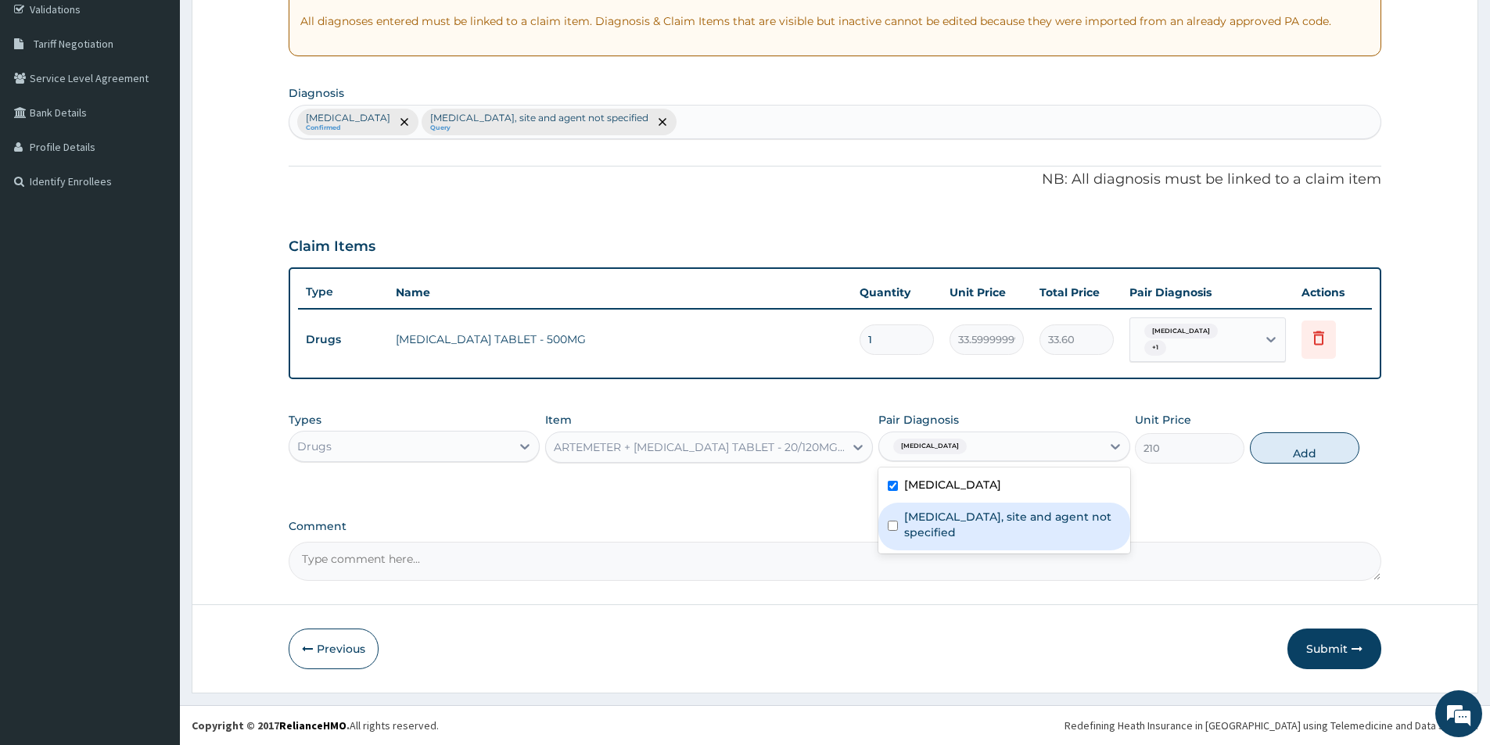
click at [890, 523] on input "checkbox" at bounding box center [893, 526] width 10 height 10
checkbox input "true"
click at [1313, 449] on button "Add" at bounding box center [1304, 447] width 109 height 31
type input "0"
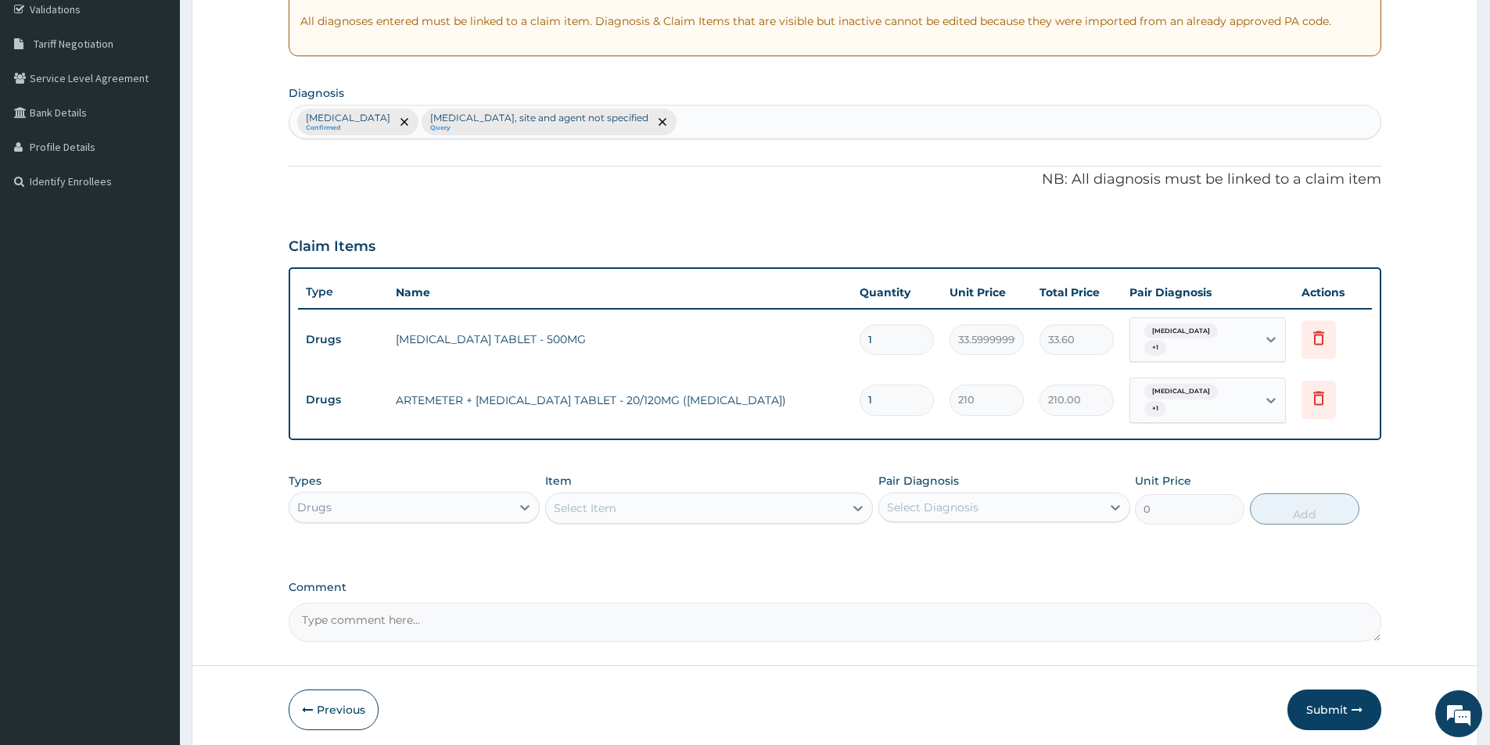
click at [327, 506] on div "Drugs" at bounding box center [314, 508] width 34 height 16
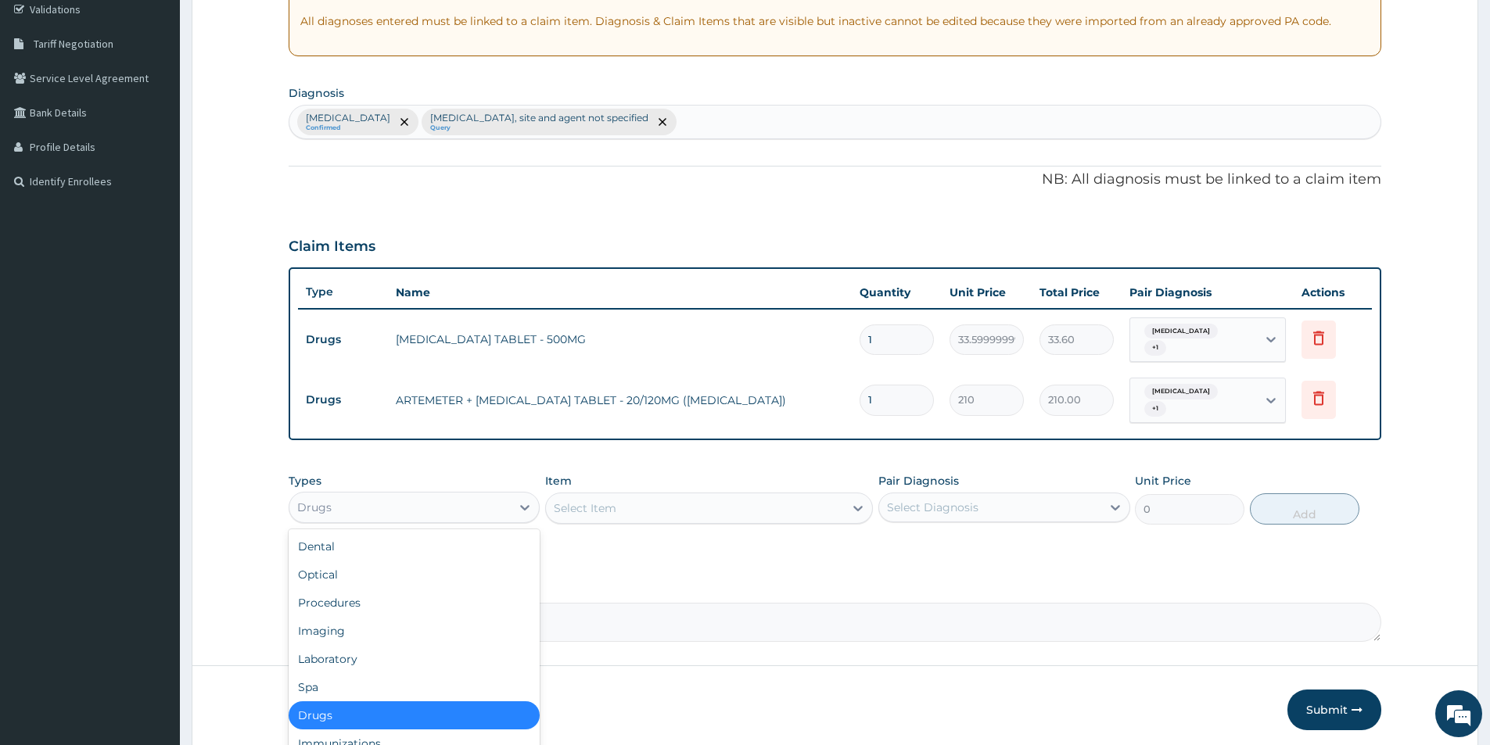
type input "L"
click at [598, 508] on div "Select Item" at bounding box center [585, 509] width 63 height 16
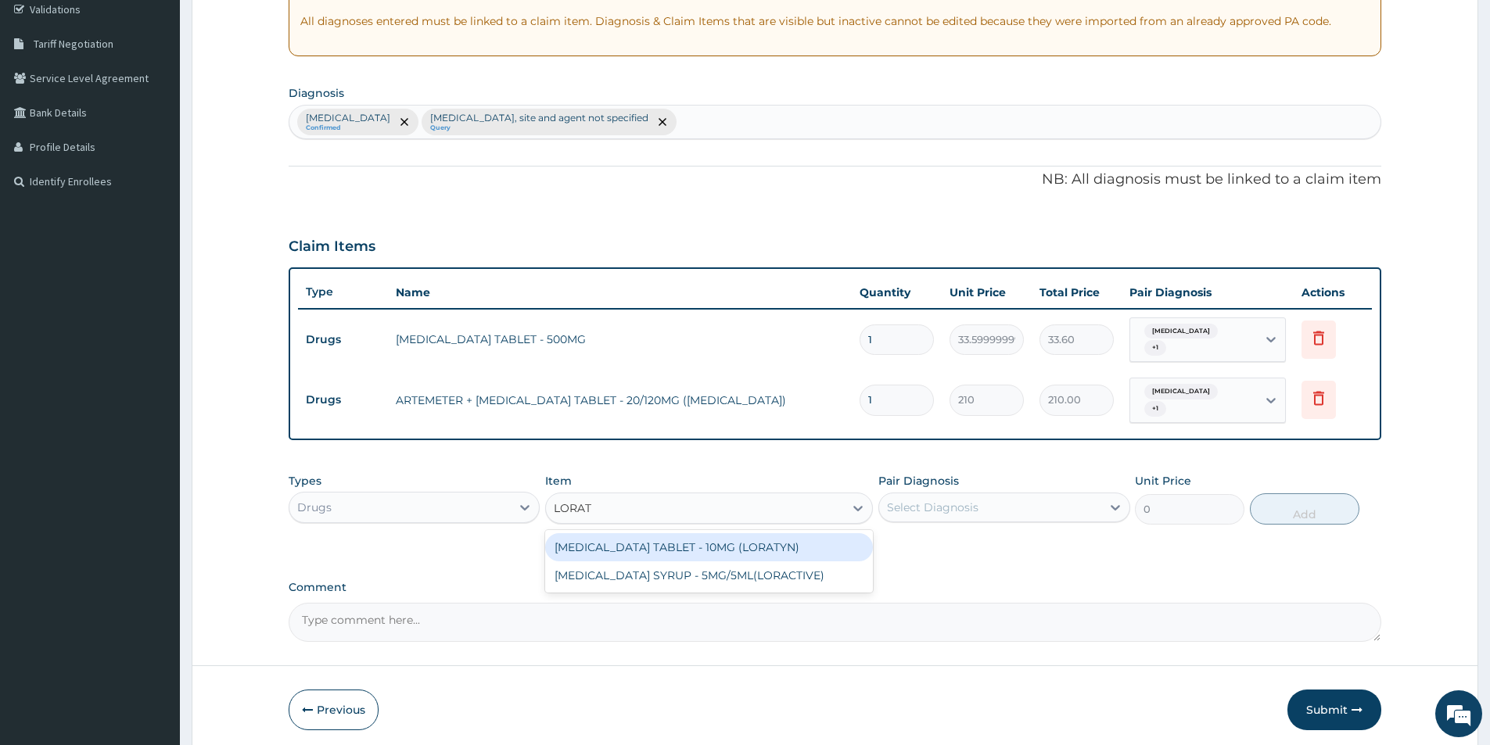
type input "LORATA"
click at [646, 547] on div "LORATADINE TABLET - 10MG (LORATYN)" at bounding box center [709, 547] width 328 height 28
type input "98"
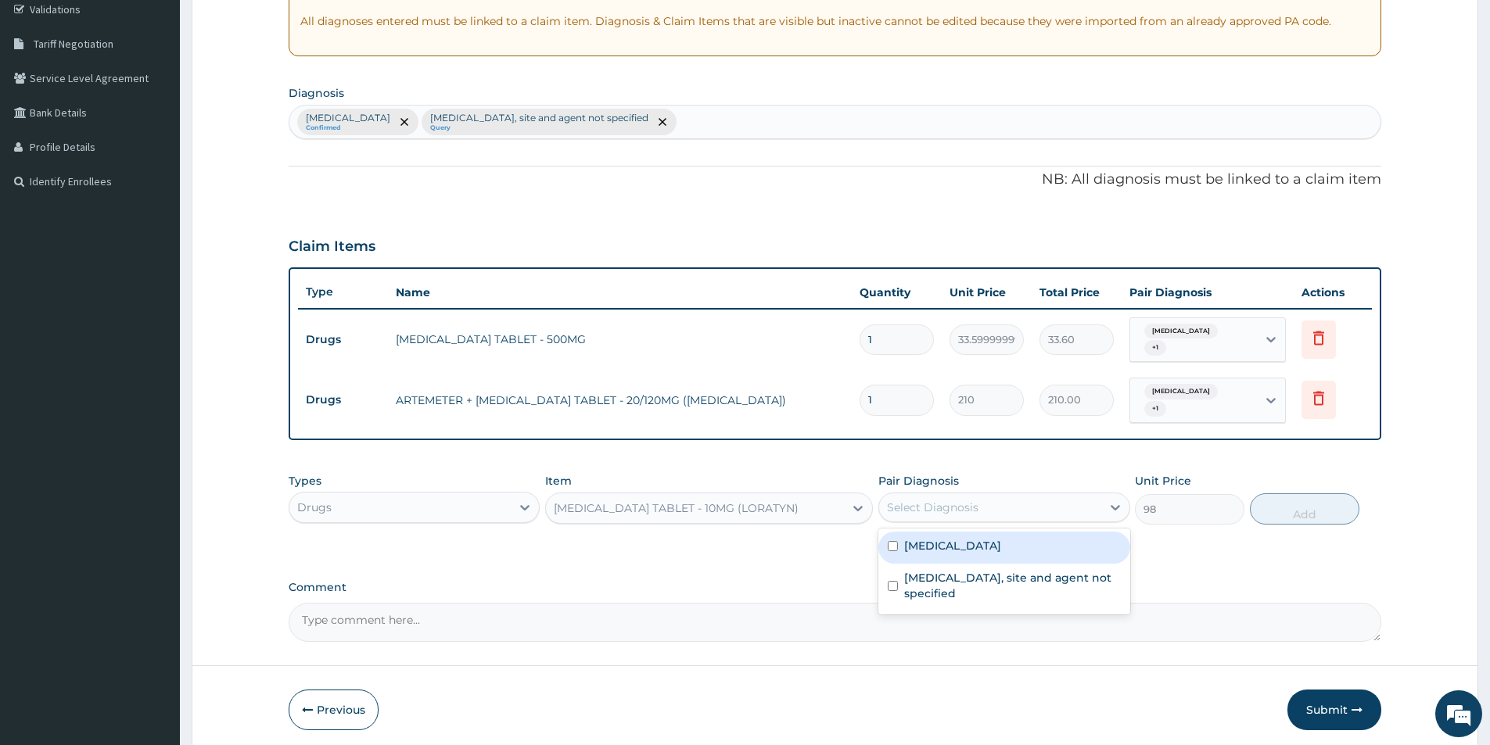
click at [921, 501] on div "Select Diagnosis" at bounding box center [933, 508] width 92 height 16
click at [893, 546] on input "checkbox" at bounding box center [893, 546] width 10 height 10
checkbox input "true"
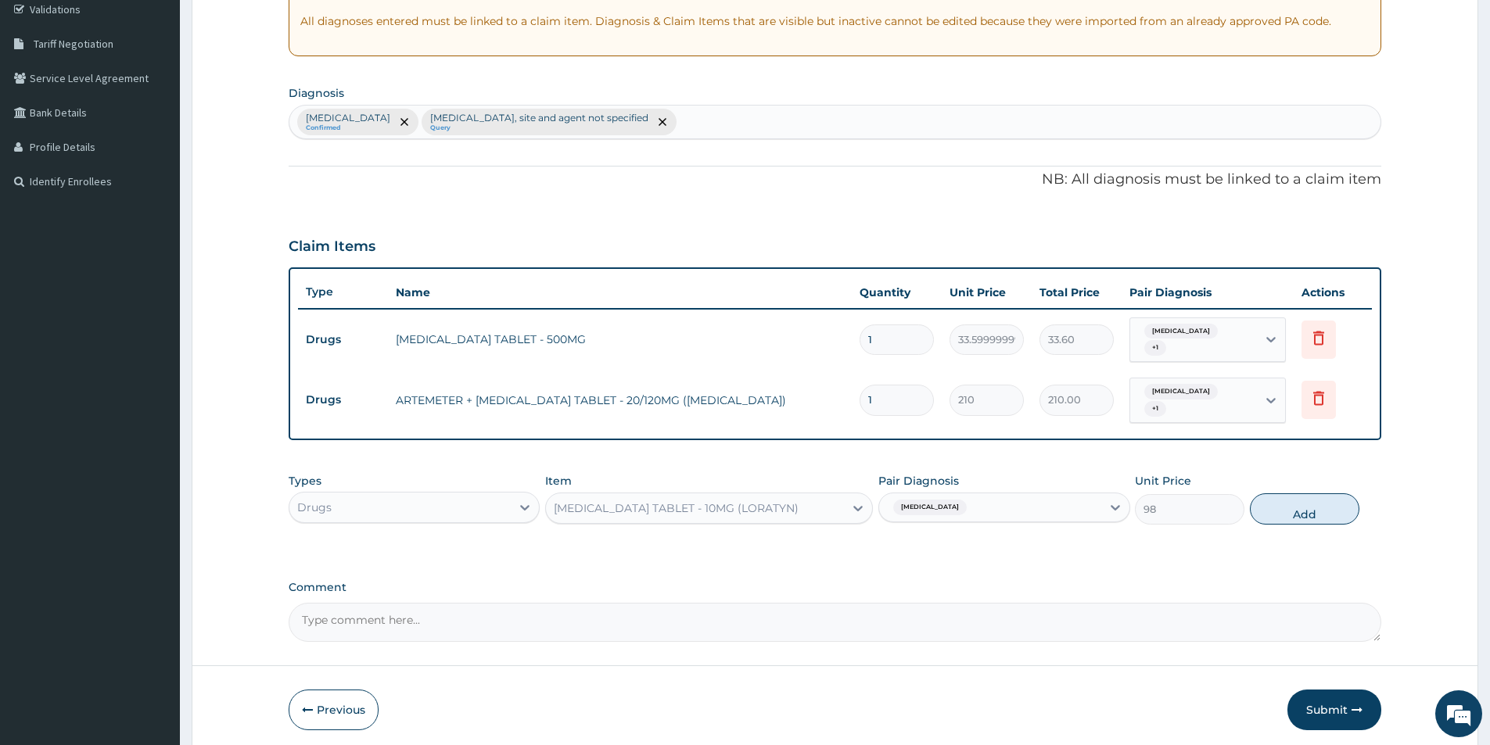
click at [987, 507] on div "Malaria, unspecified" at bounding box center [989, 507] width 221 height 27
click at [1025, 508] on div "Malaria, unspecified" at bounding box center [989, 507] width 221 height 27
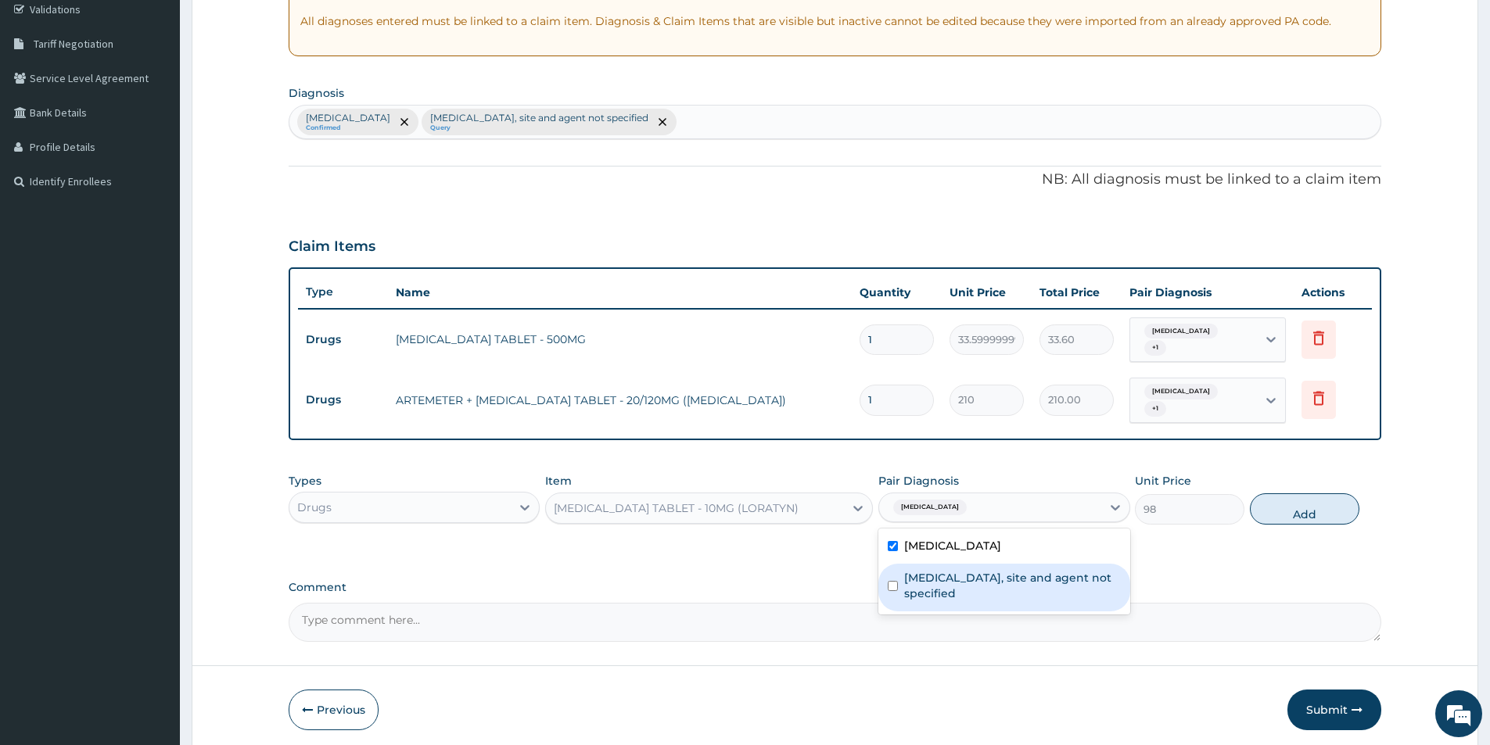
click at [891, 586] on input "checkbox" at bounding box center [893, 586] width 10 height 10
checkbox input "true"
click at [1324, 509] on button "Add" at bounding box center [1304, 509] width 109 height 31
type input "0"
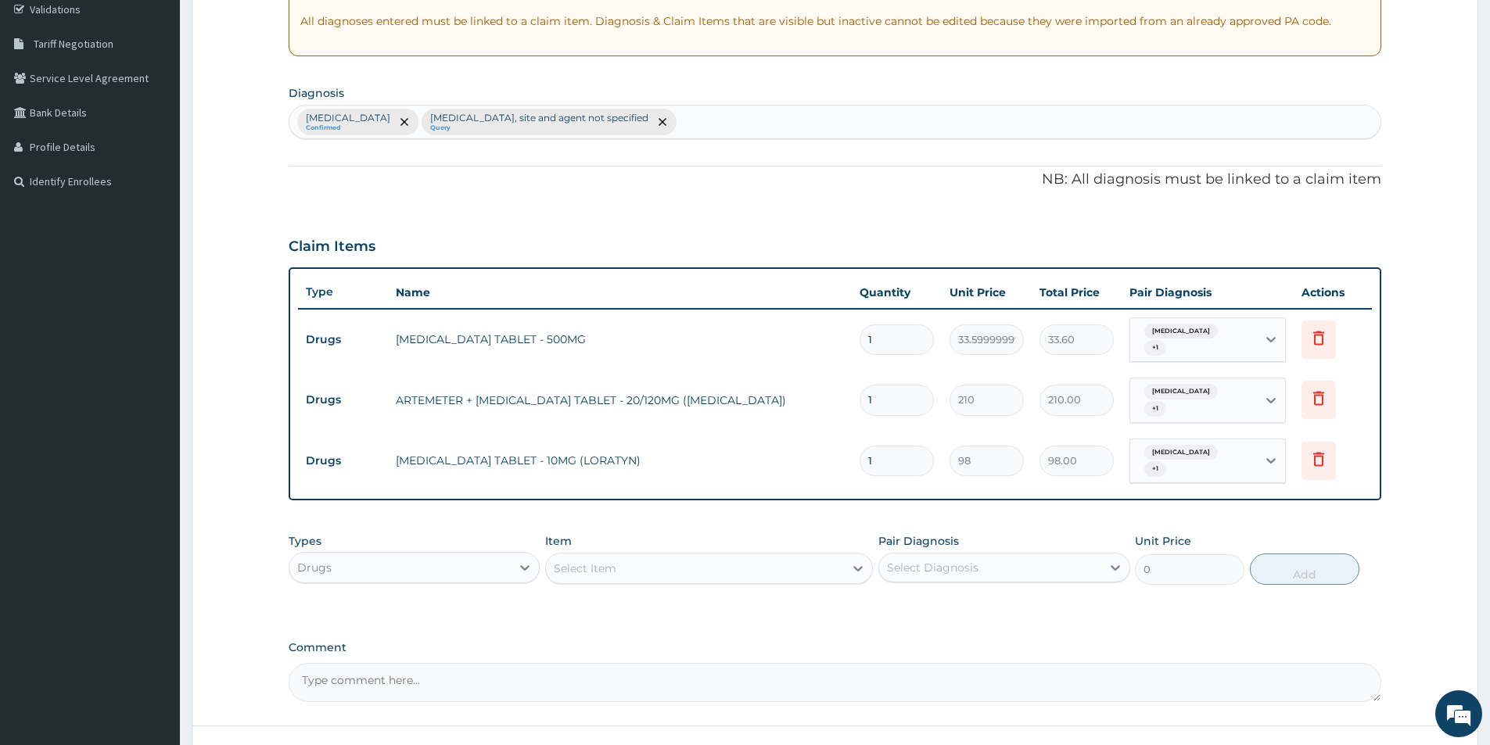
click at [594, 576] on div "Select Item" at bounding box center [585, 569] width 63 height 16
type input "AMOX"
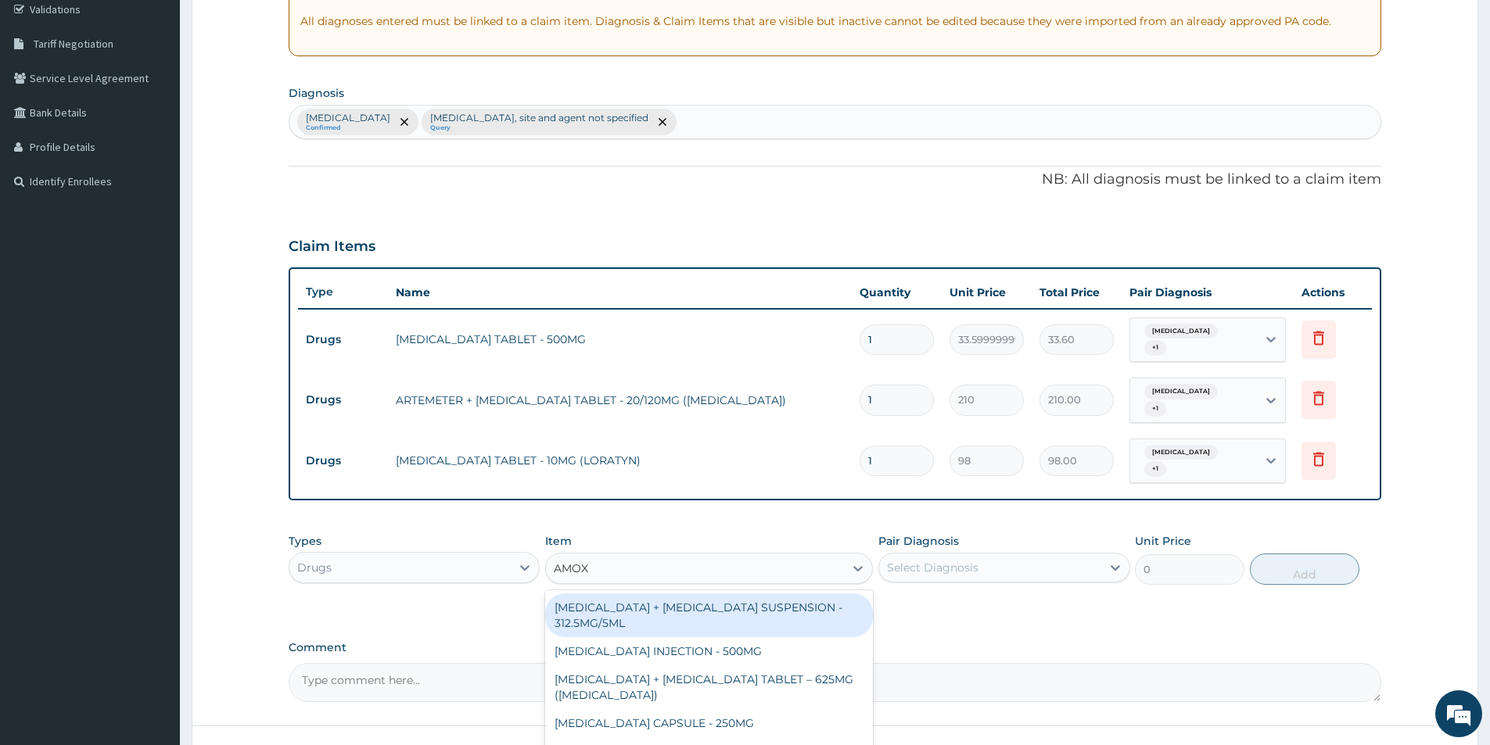
scroll to position [0, 0]
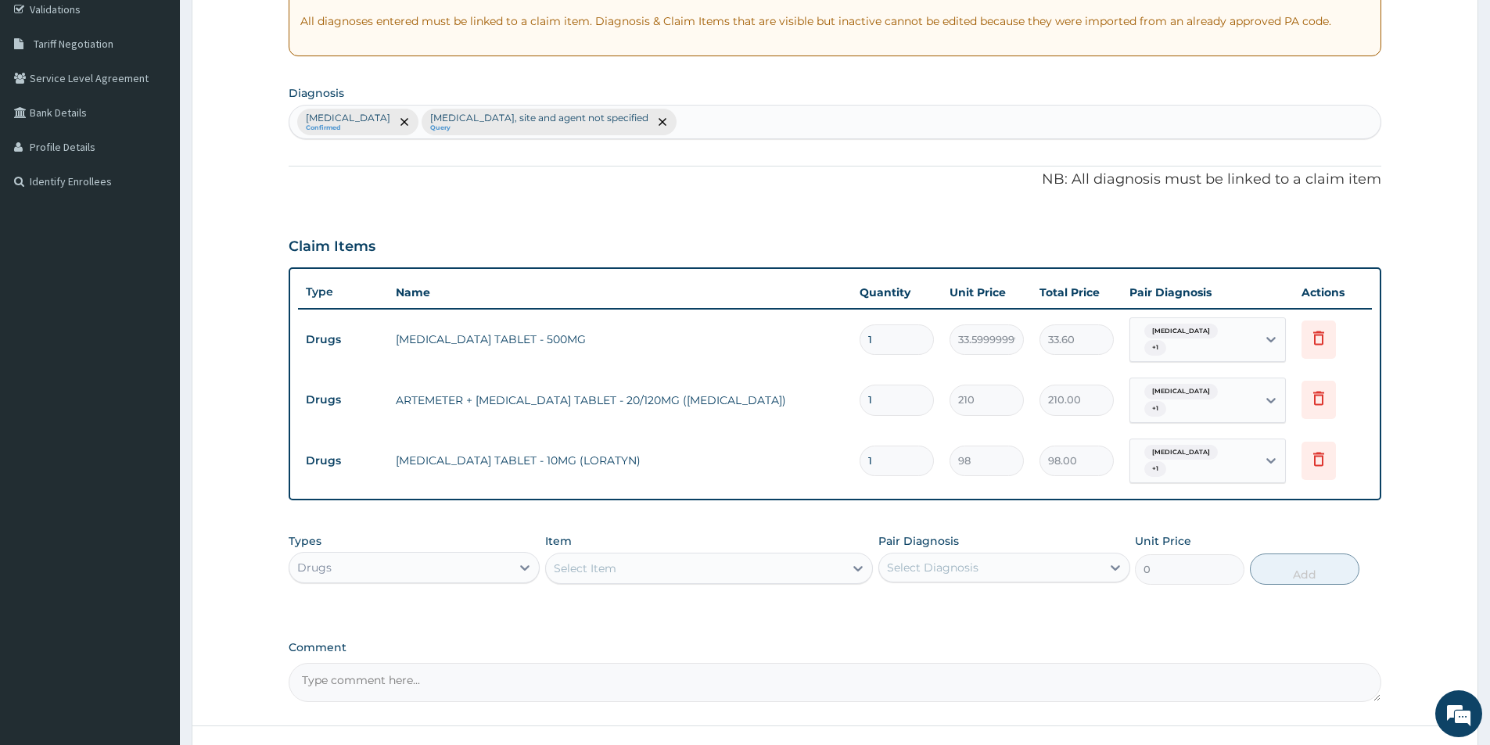
click at [669, 577] on div "Select Item" at bounding box center [695, 568] width 298 height 25
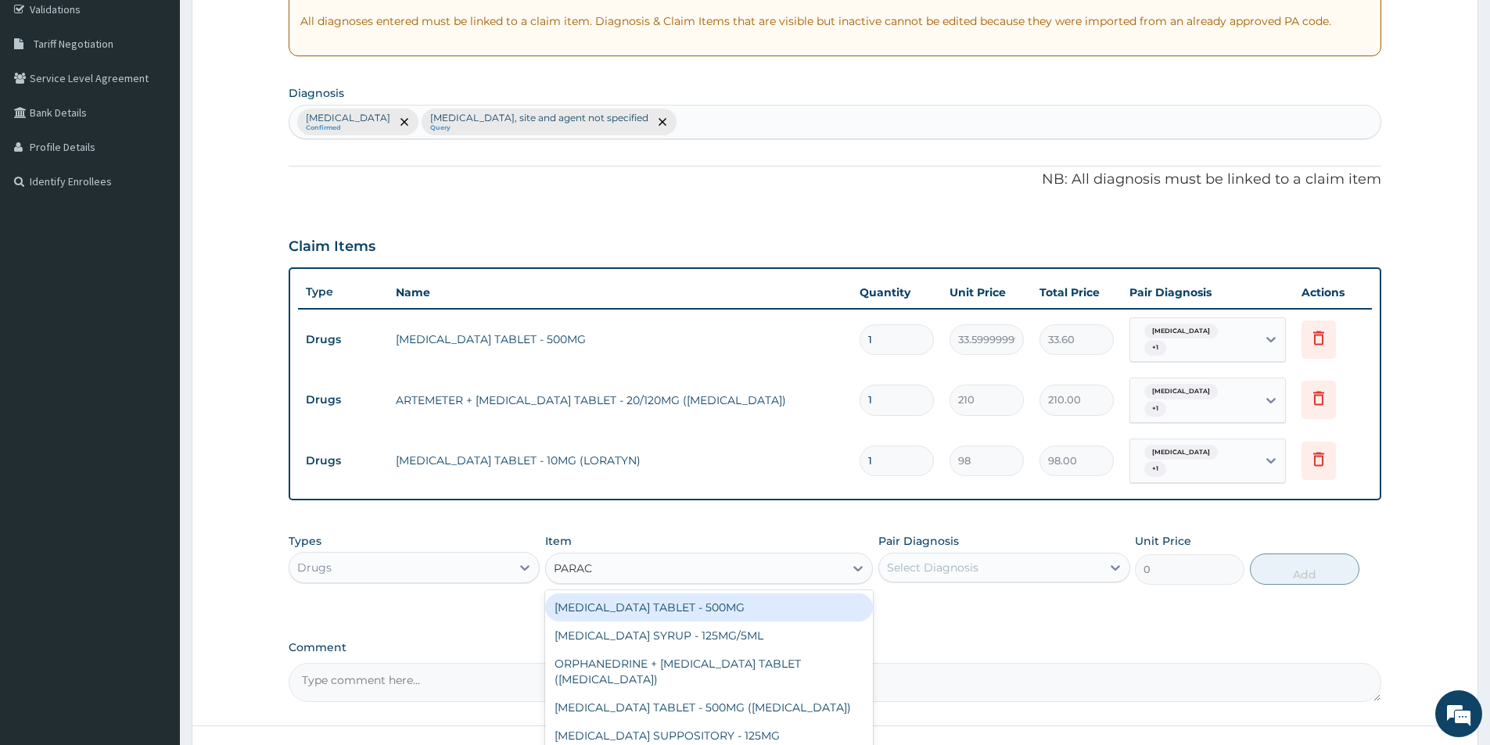
type input "PARACE"
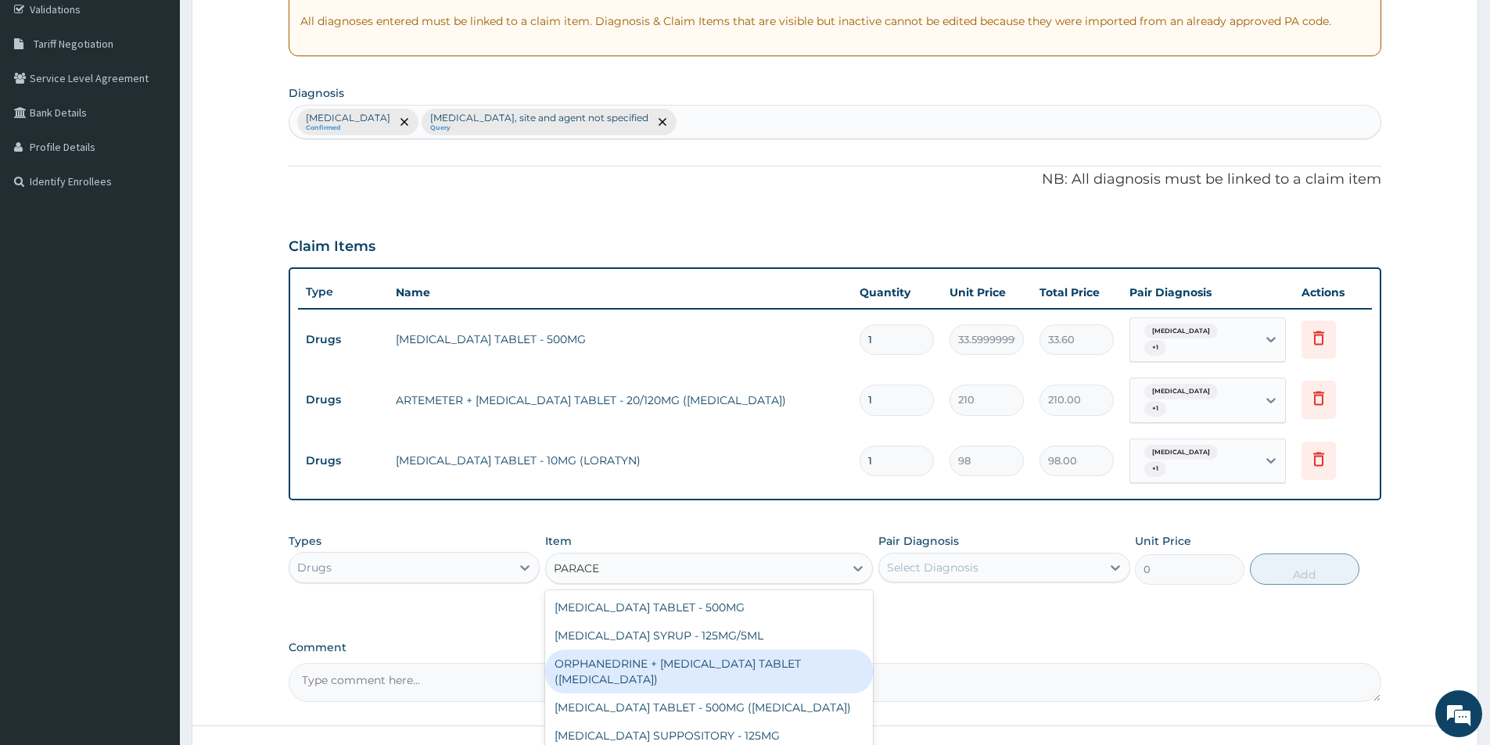
scroll to position [56, 0]
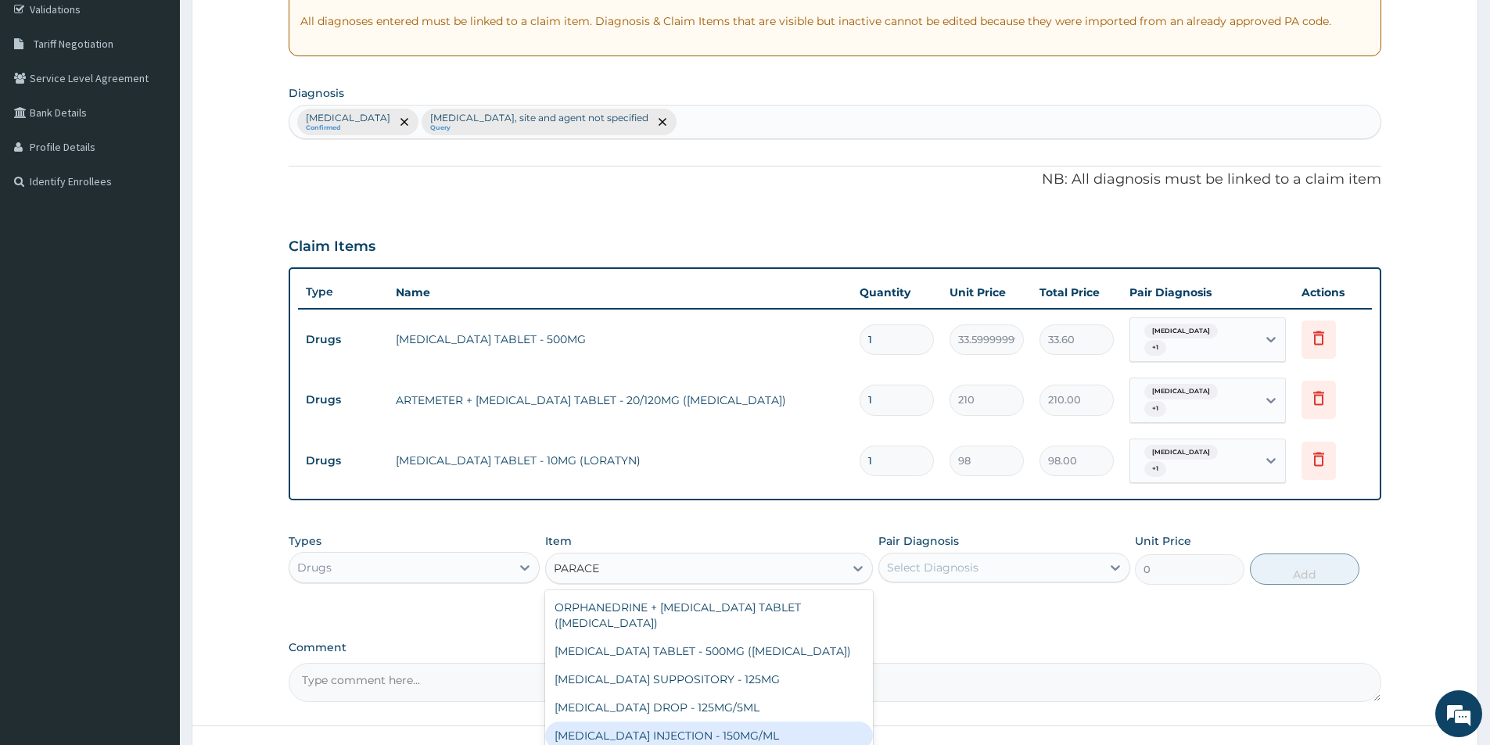
click at [734, 731] on div "PARACETAMOL INJECTION - 150MG/ML" at bounding box center [709, 736] width 328 height 28
type input "560"
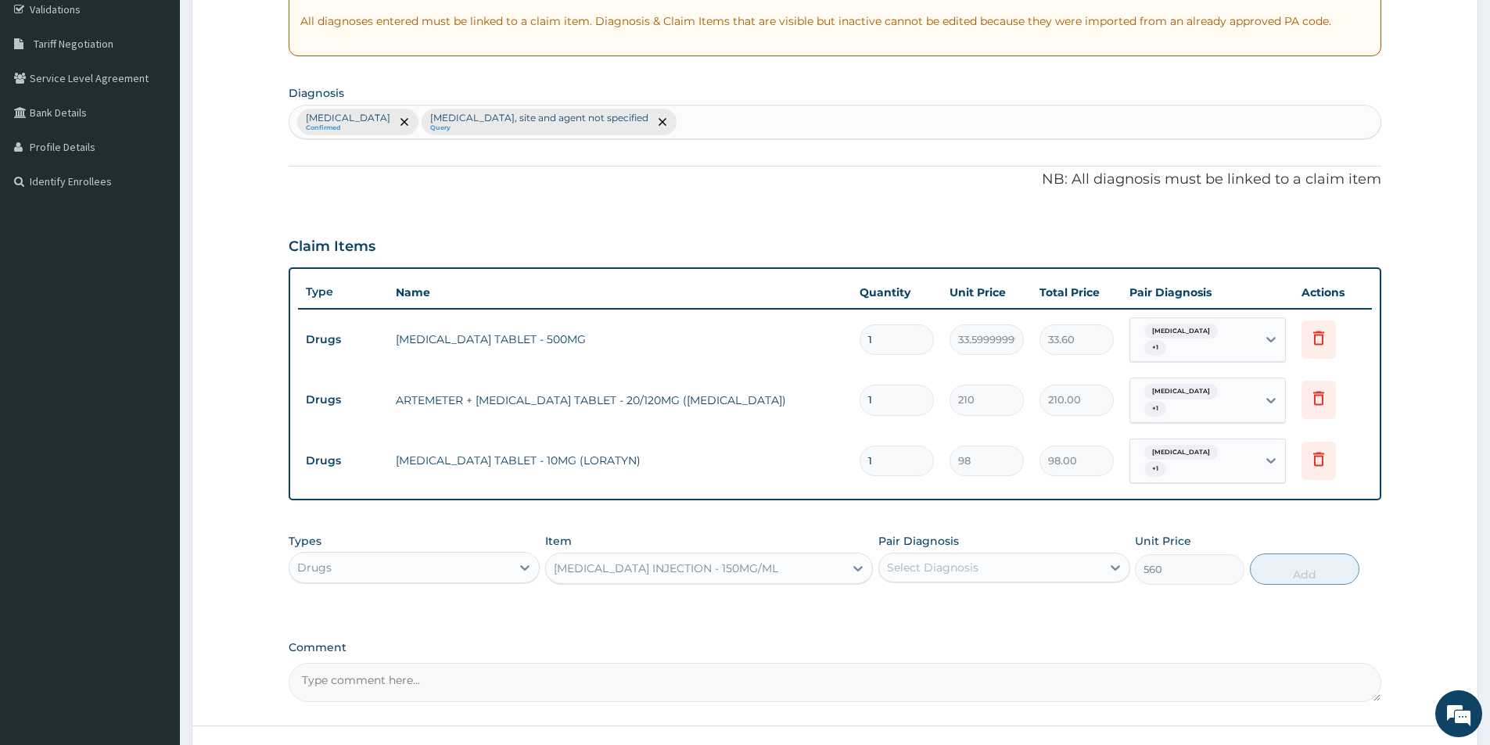
click at [989, 565] on div "Select Diagnosis" at bounding box center [989, 567] width 221 height 25
click at [893, 604] on input "checkbox" at bounding box center [893, 607] width 10 height 10
checkbox input "true"
click at [1001, 568] on div "Malaria, unspecified" at bounding box center [989, 568] width 221 height 27
click at [1028, 572] on div "Malaria, unspecified" at bounding box center [989, 568] width 221 height 27
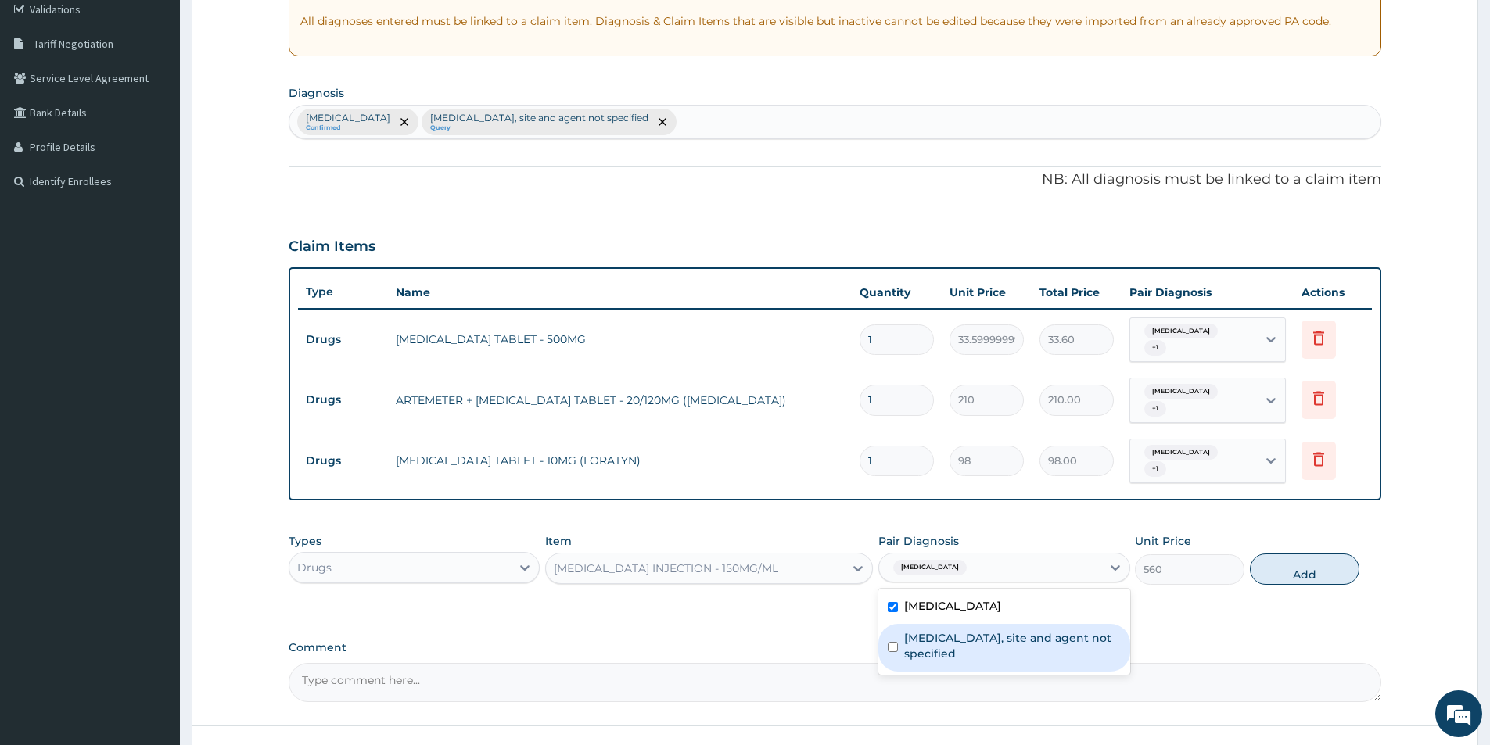
click at [893, 646] on input "checkbox" at bounding box center [893, 647] width 10 height 10
checkbox input "true"
click at [1330, 573] on button "Add" at bounding box center [1304, 569] width 109 height 31
type input "0"
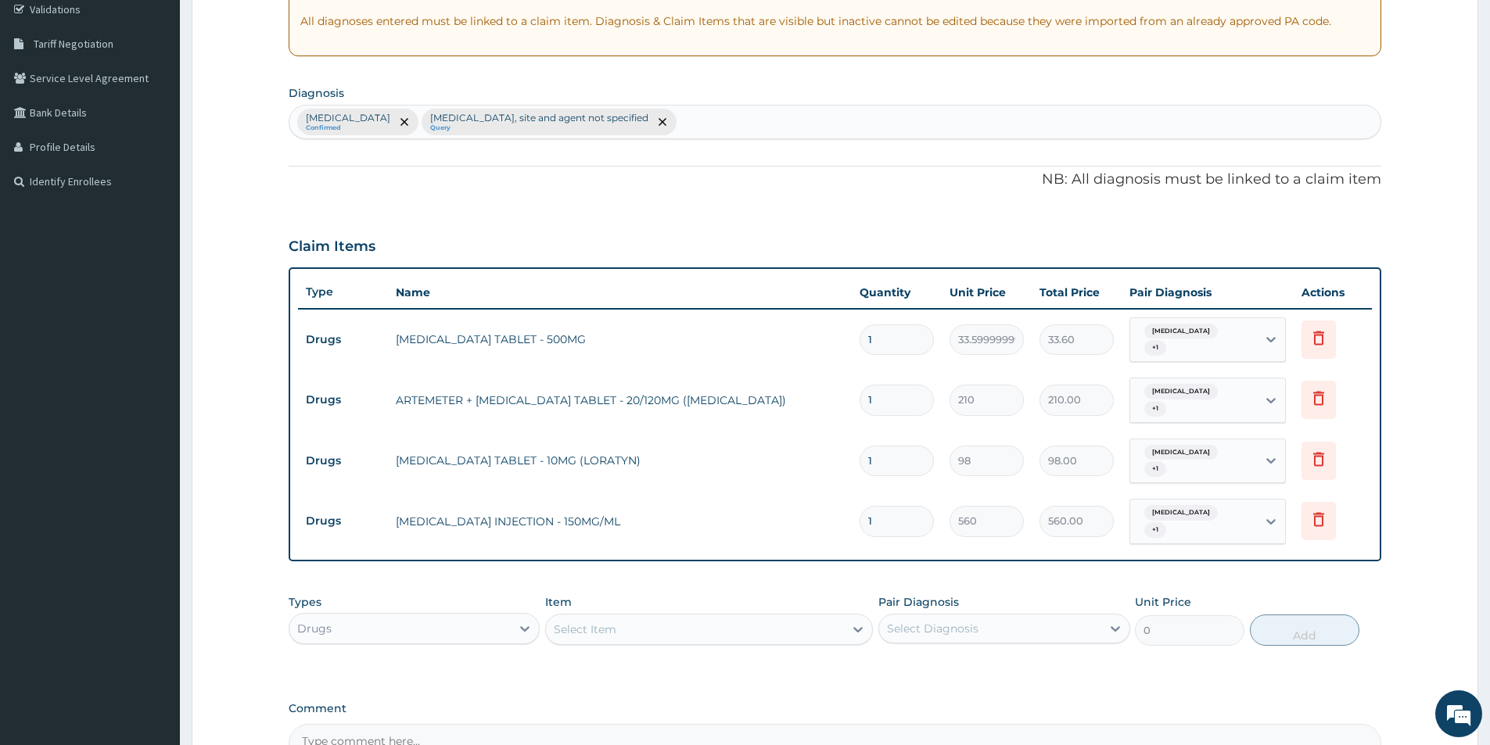
click at [880, 518] on input "1" at bounding box center [897, 521] width 74 height 31
type input "12"
type input "6720.00"
type input "1"
type input "560.00"
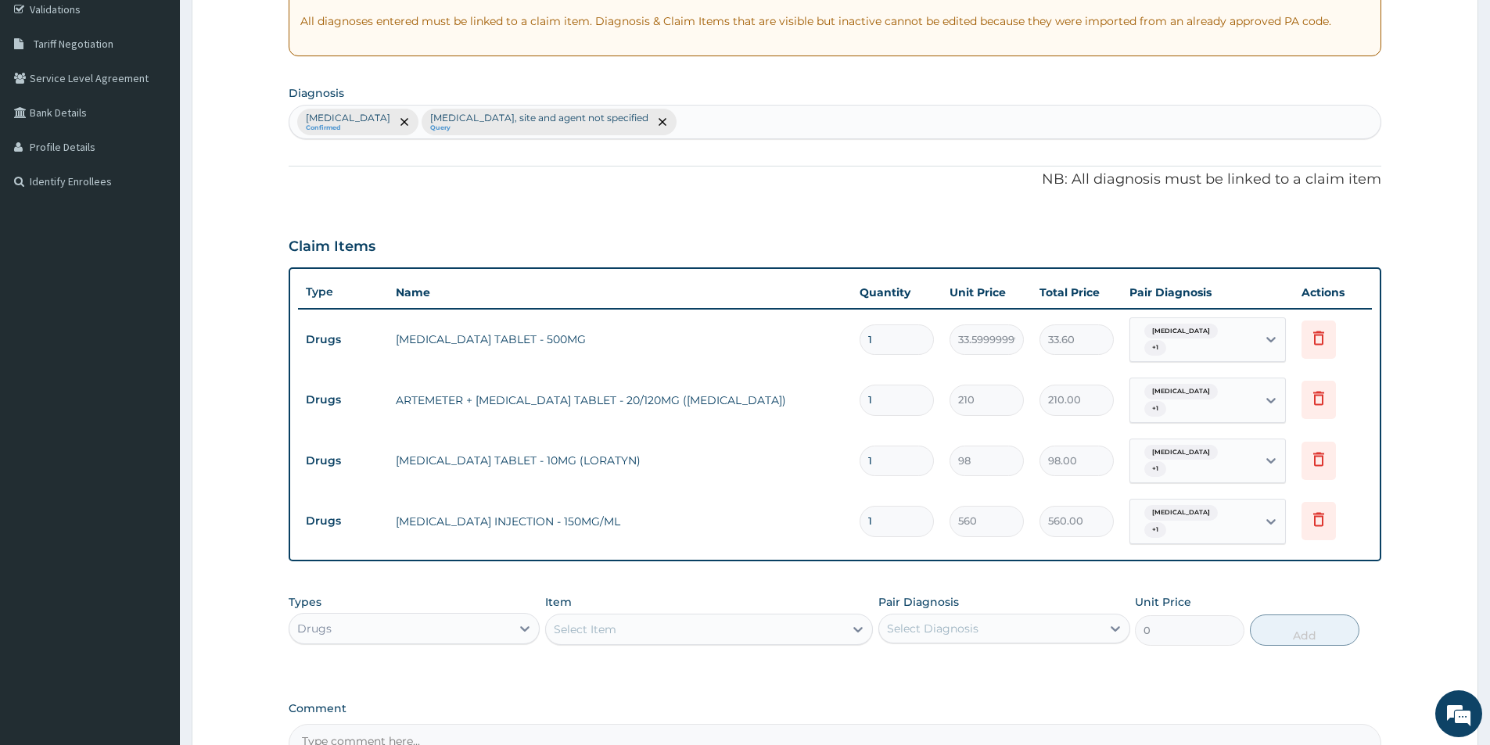
type input "0.00"
type input "2"
type input "1120.00"
type input "2"
click at [880, 399] on input "1" at bounding box center [897, 400] width 74 height 31
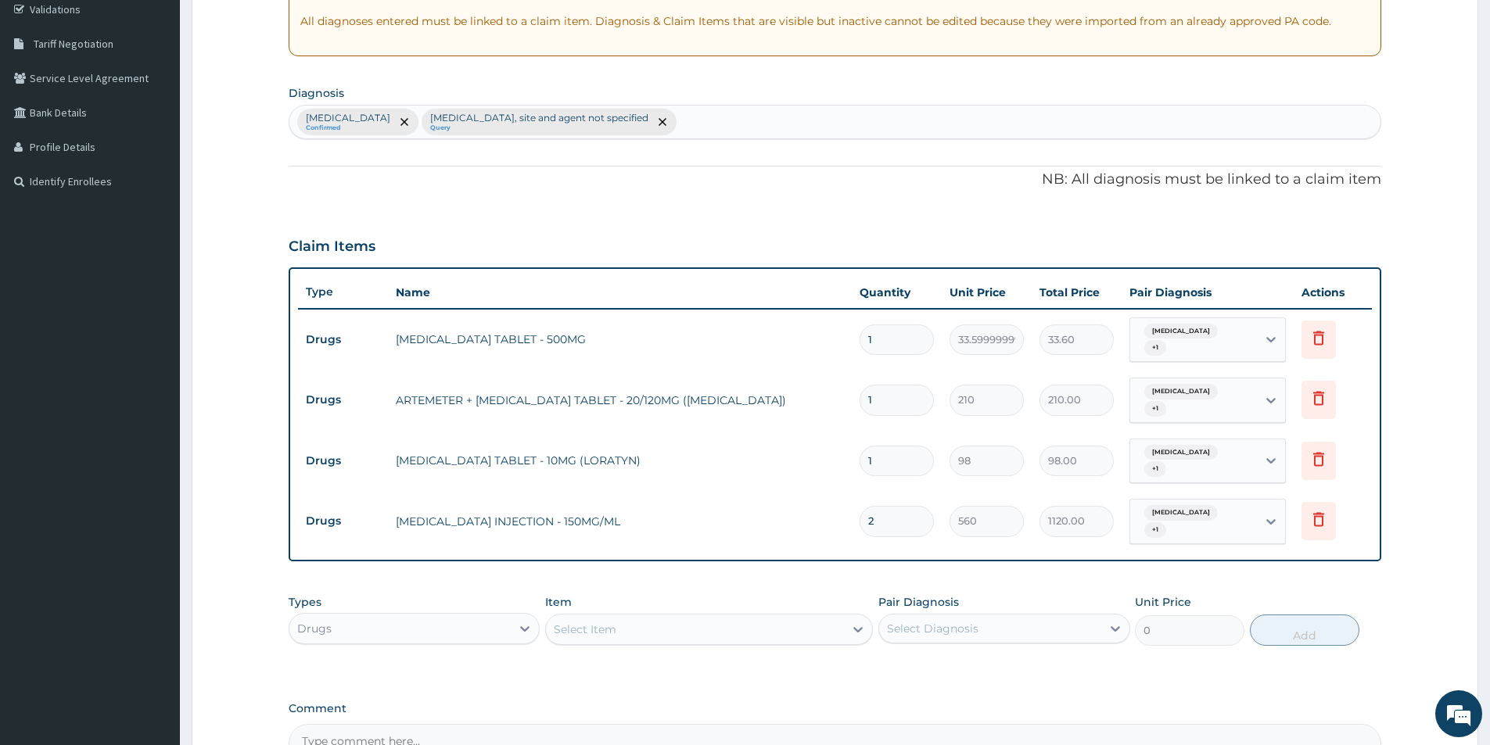
type input "0.00"
type input "1"
type input "210.00"
click at [875, 343] on input "1" at bounding box center [897, 340] width 74 height 31
type input "18"
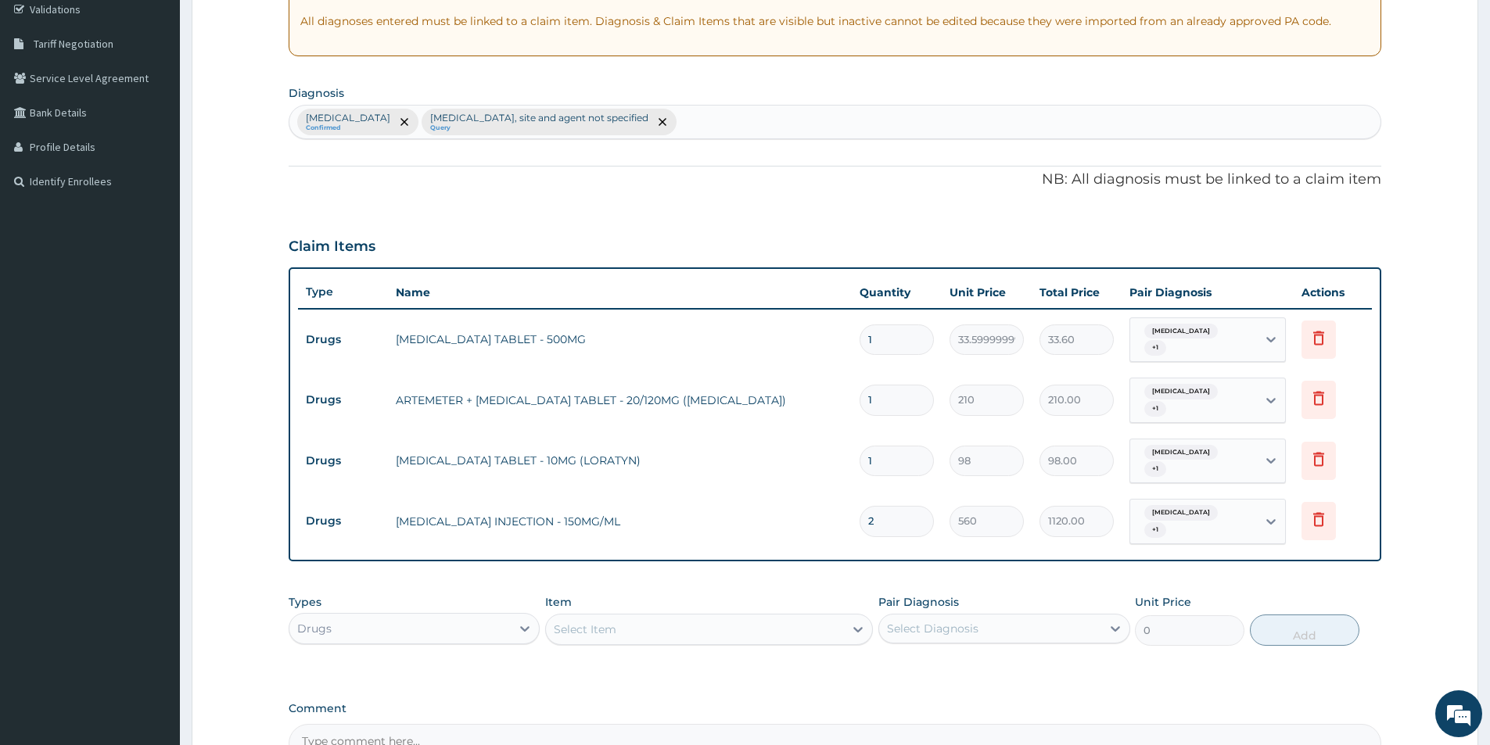
type input "604.80"
type input "18"
click at [609, 637] on div "Select Item" at bounding box center [585, 630] width 63 height 16
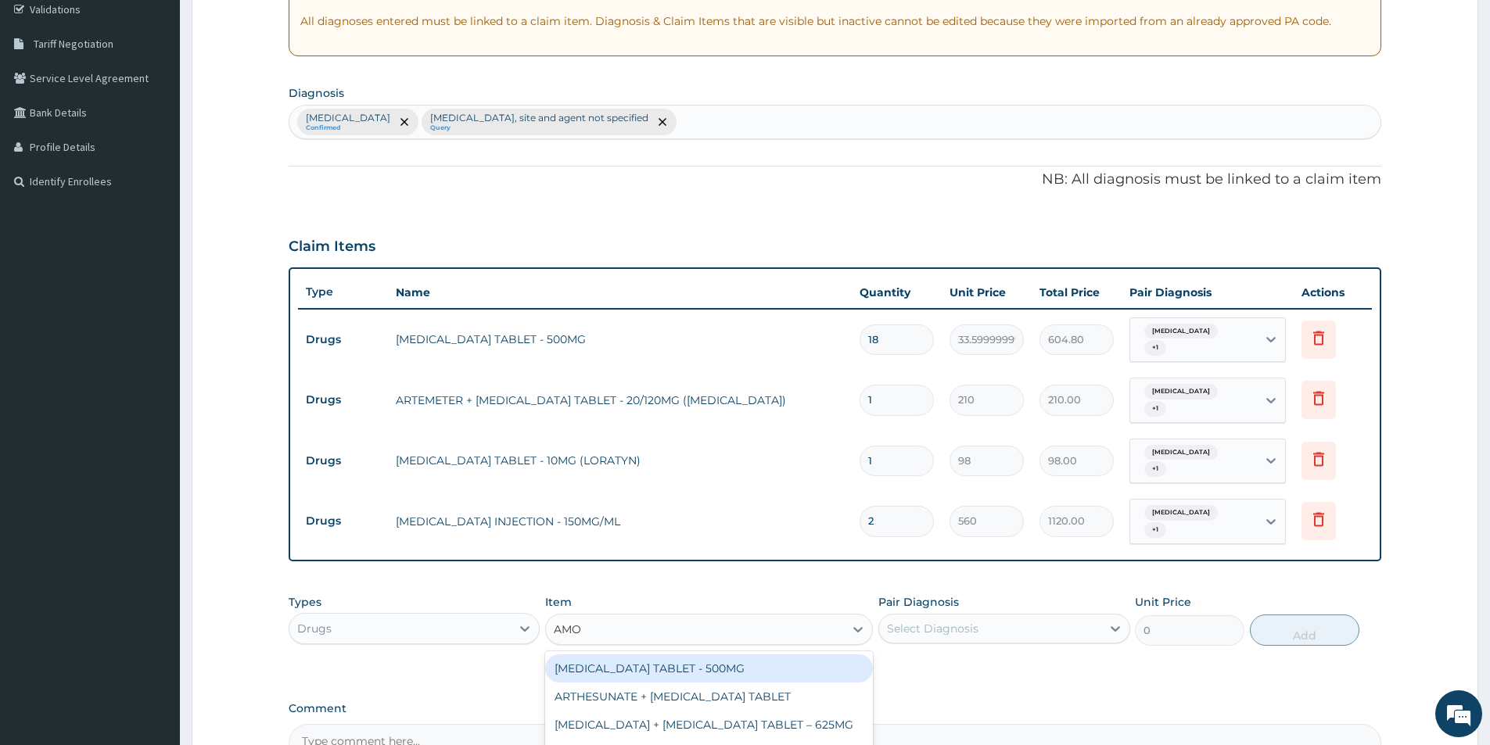
type input "AMOX"
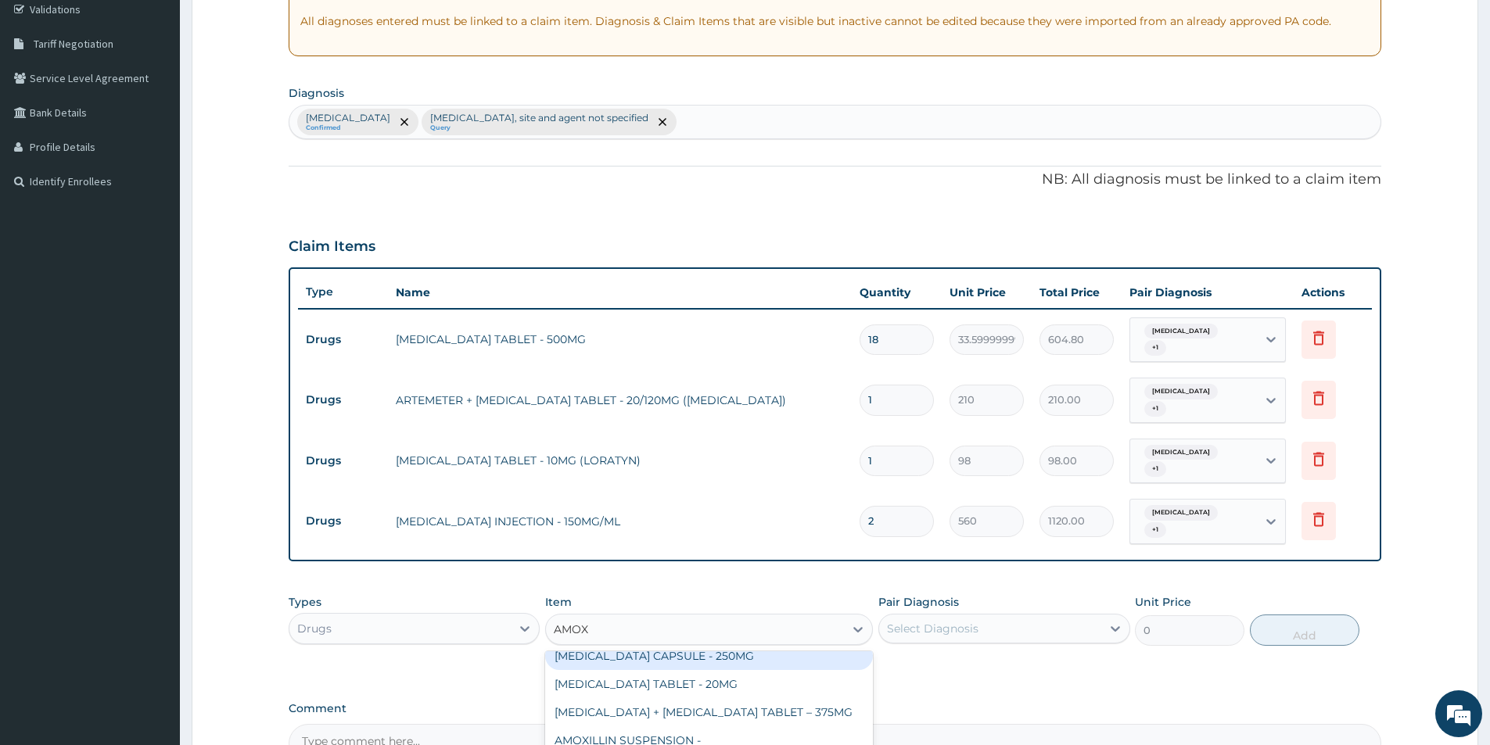
click at [684, 655] on div "AMOXICILLIN CAPSULE - 250MG" at bounding box center [709, 656] width 328 height 28
type input "56"
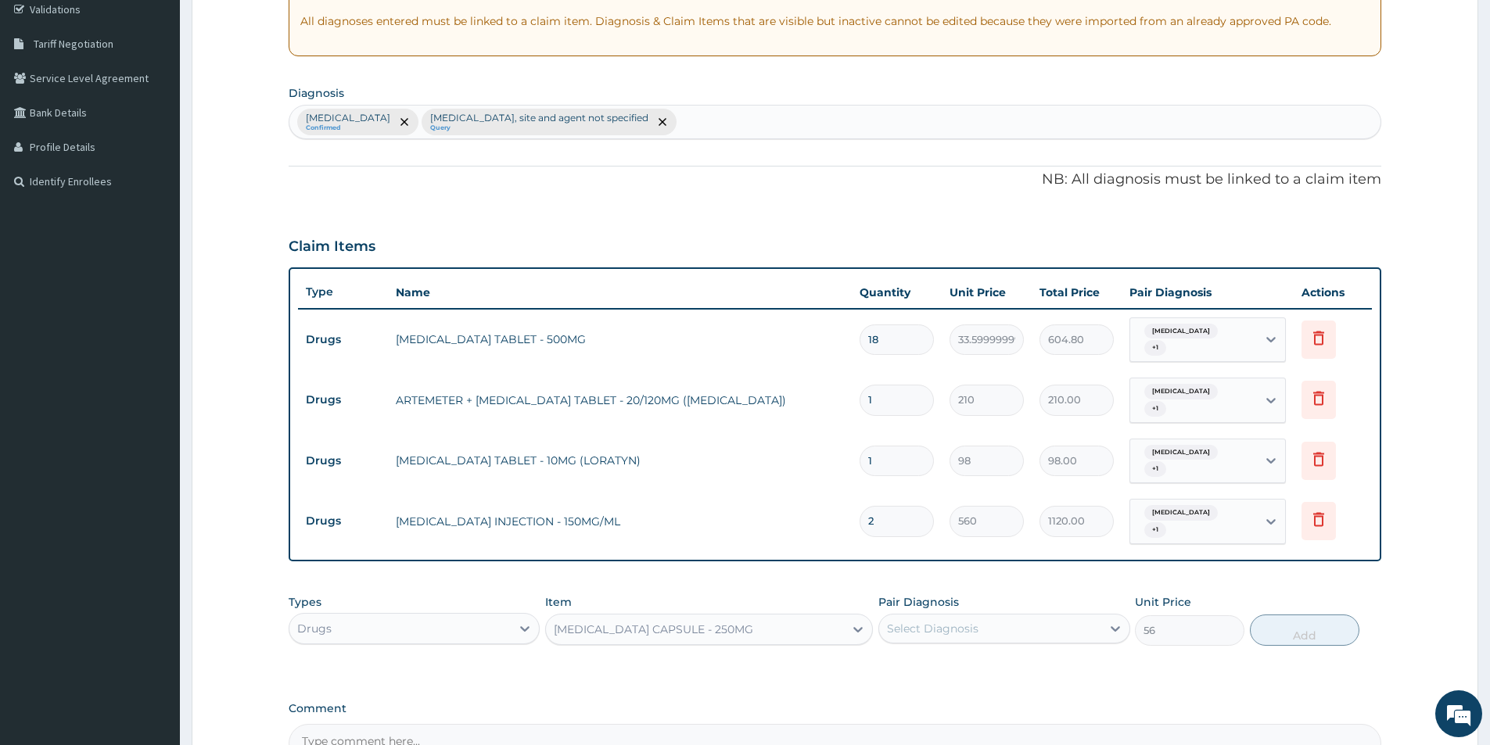
click at [891, 619] on div "Select Diagnosis" at bounding box center [989, 628] width 221 height 25
click at [893, 665] on input "checkbox" at bounding box center [893, 667] width 10 height 10
checkbox input "true"
click at [996, 626] on div "Malaria, unspecified" at bounding box center [989, 629] width 221 height 27
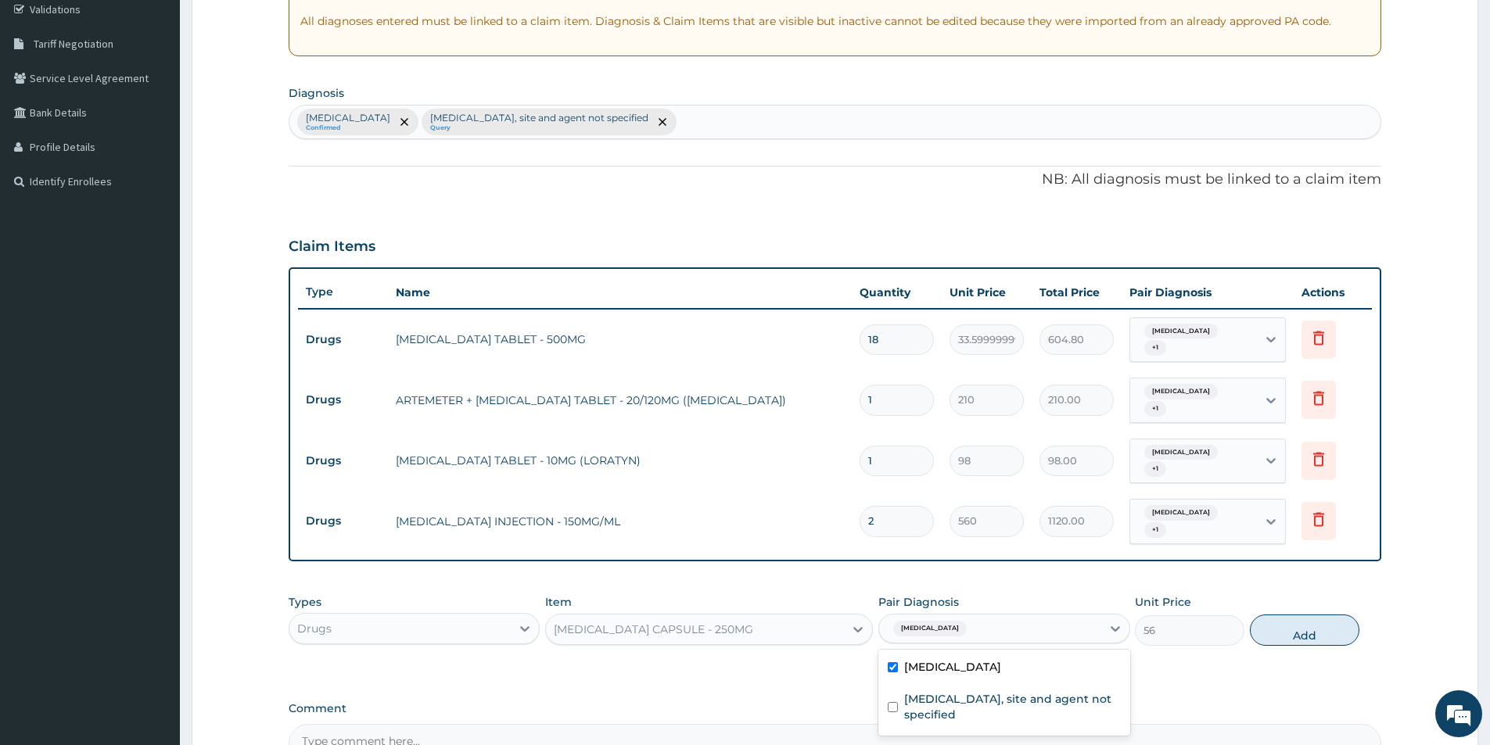
click at [1017, 630] on div "Malaria, unspecified" at bounding box center [989, 629] width 221 height 27
click at [892, 706] on input "checkbox" at bounding box center [893, 707] width 10 height 10
checkbox input "true"
click at [1269, 630] on button "Add" at bounding box center [1304, 630] width 109 height 31
type input "0"
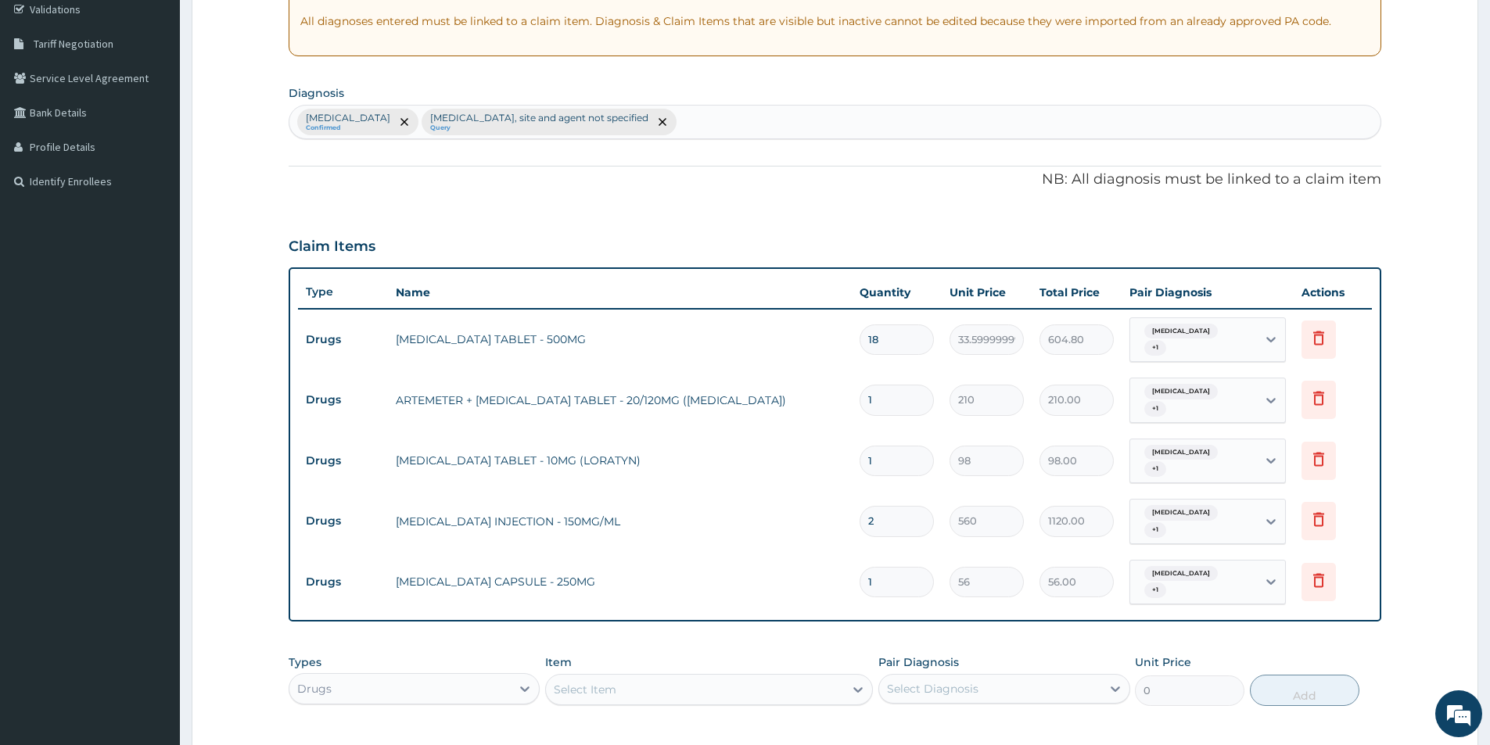
click at [896, 584] on input "1" at bounding box center [897, 582] width 74 height 31
type input "15"
type input "840.00"
type input "15"
click at [616, 688] on div "Select Item" at bounding box center [695, 689] width 298 height 25
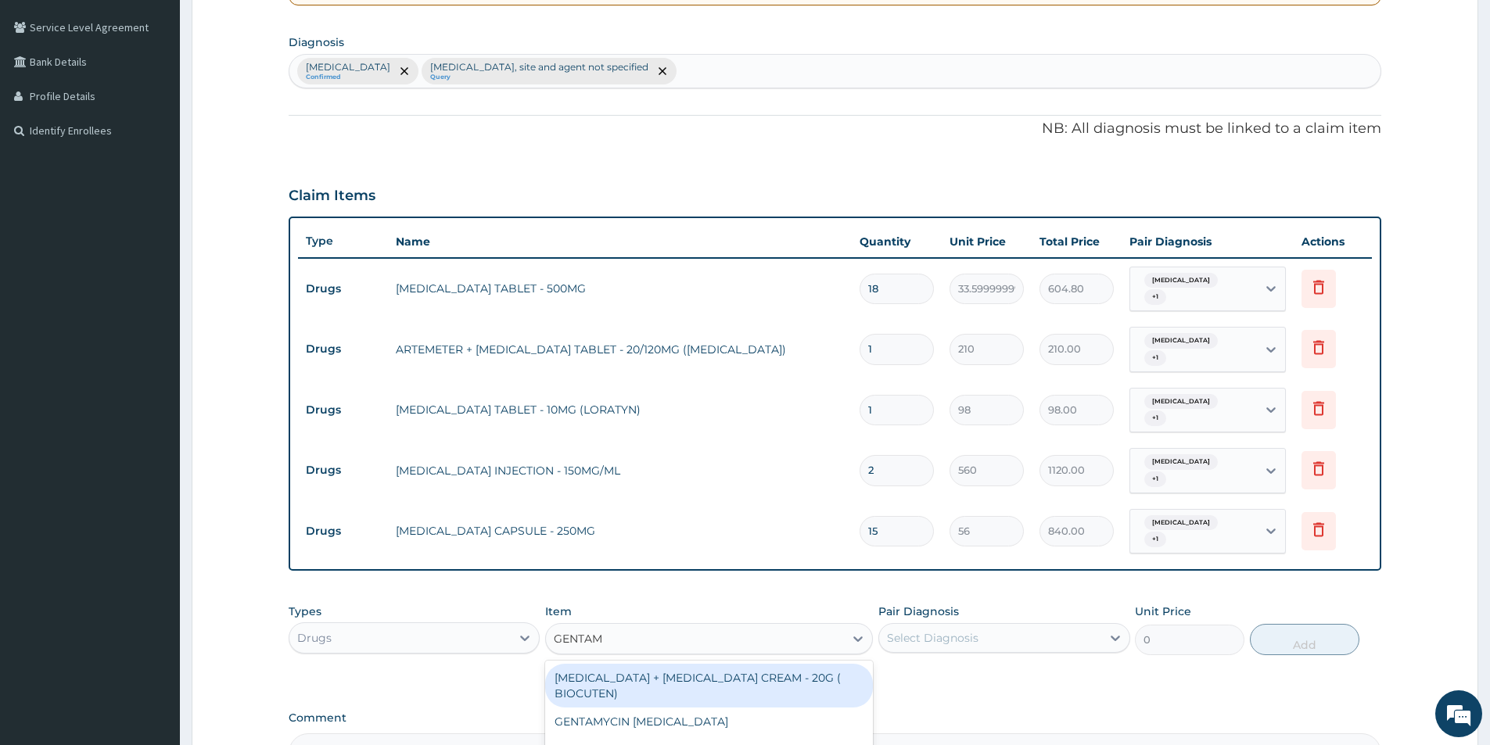
scroll to position [377, 0]
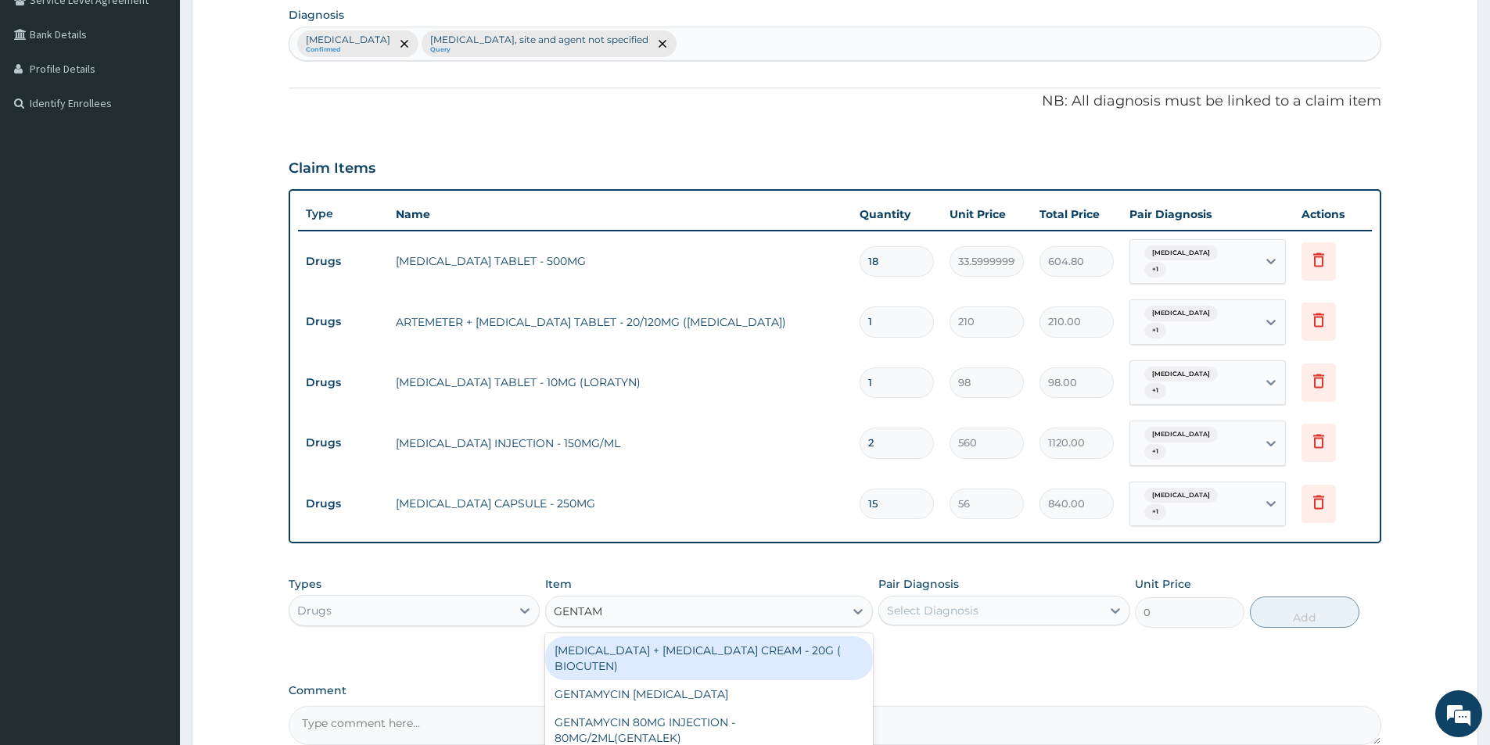
type input "GENTA"
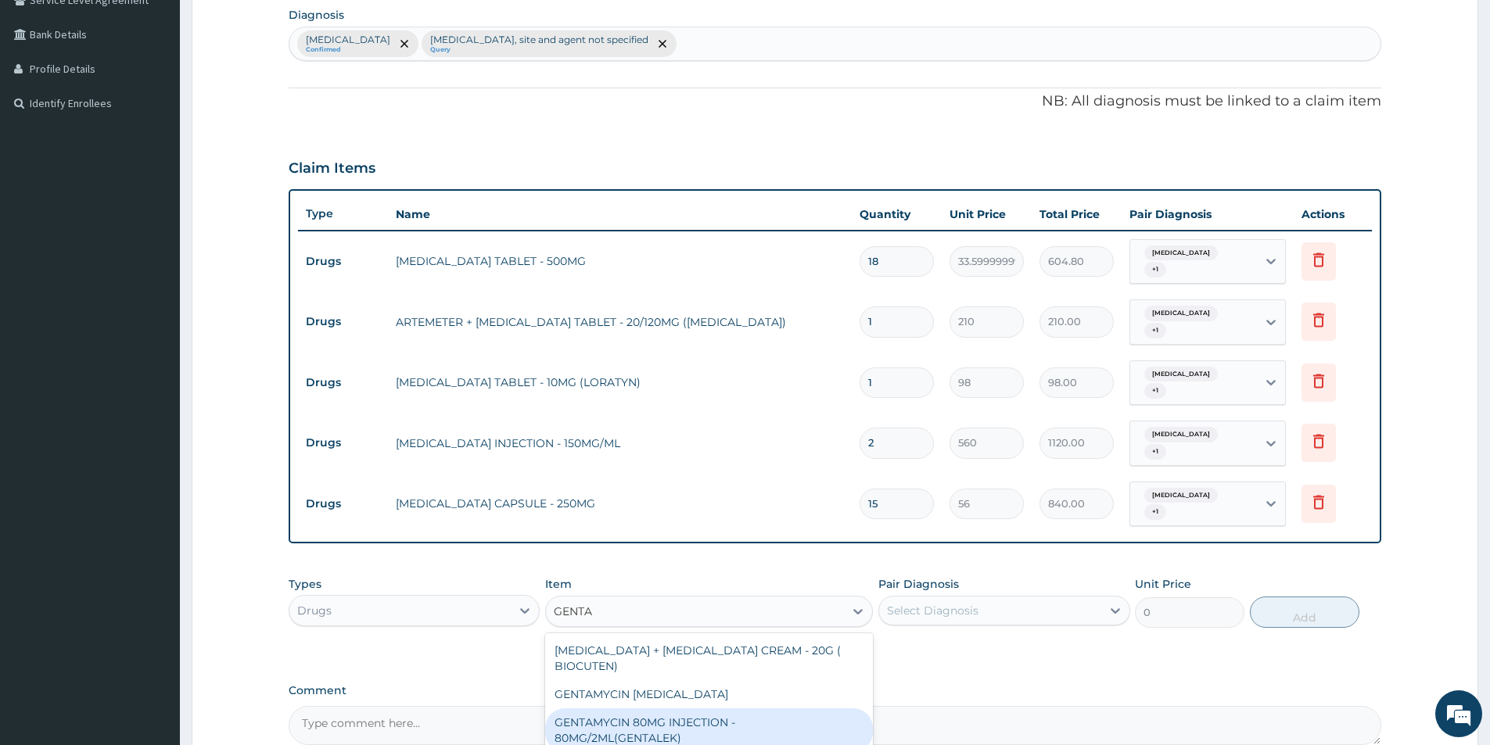
click at [702, 734] on div "GENTAMYCIN 80MG INJECTION - 80MG/2ML(GENTALEK)" at bounding box center [709, 731] width 328 height 44
type input "1400"
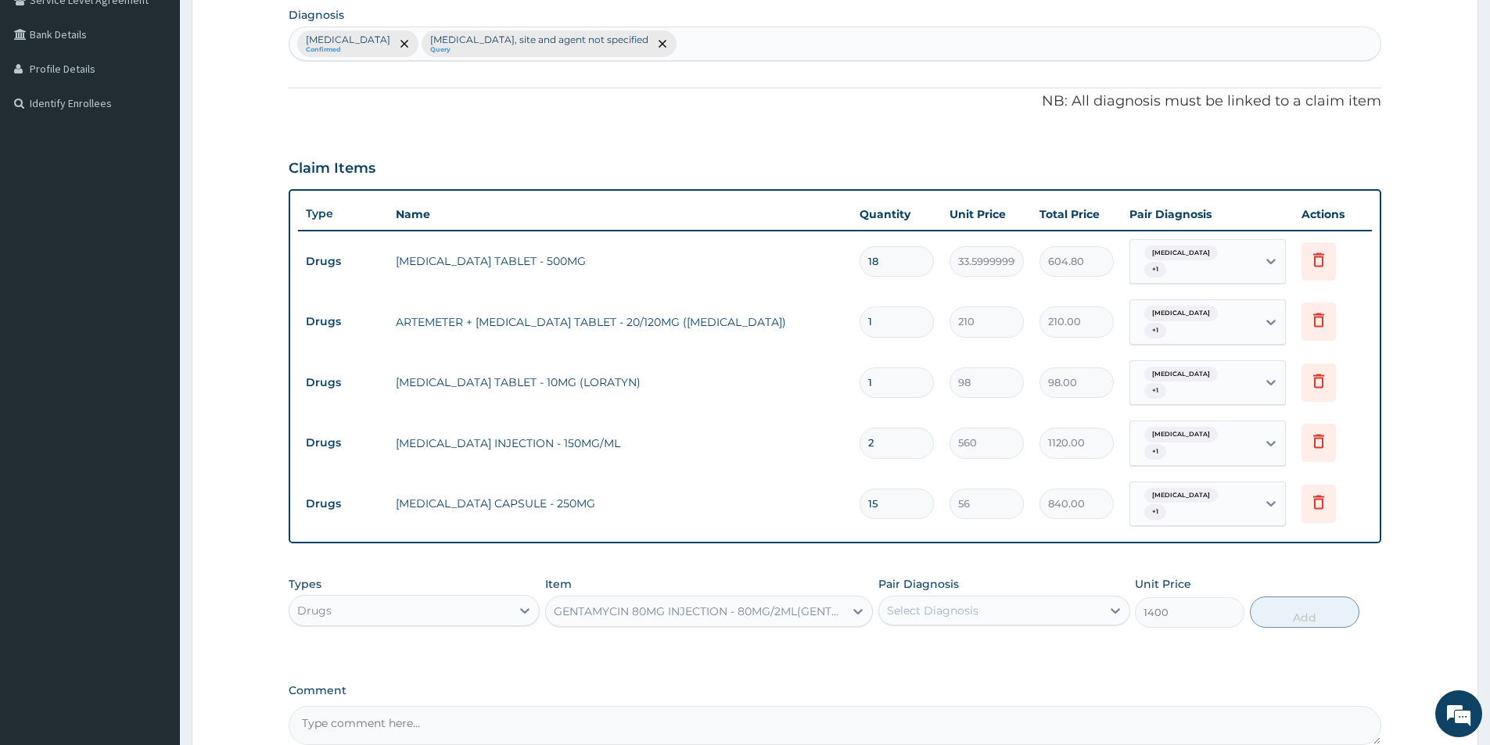
click at [709, 606] on div "GENTAMYCIN 80MG INJECTION - 80MG/2ML(GENTALEK)" at bounding box center [700, 612] width 292 height 16
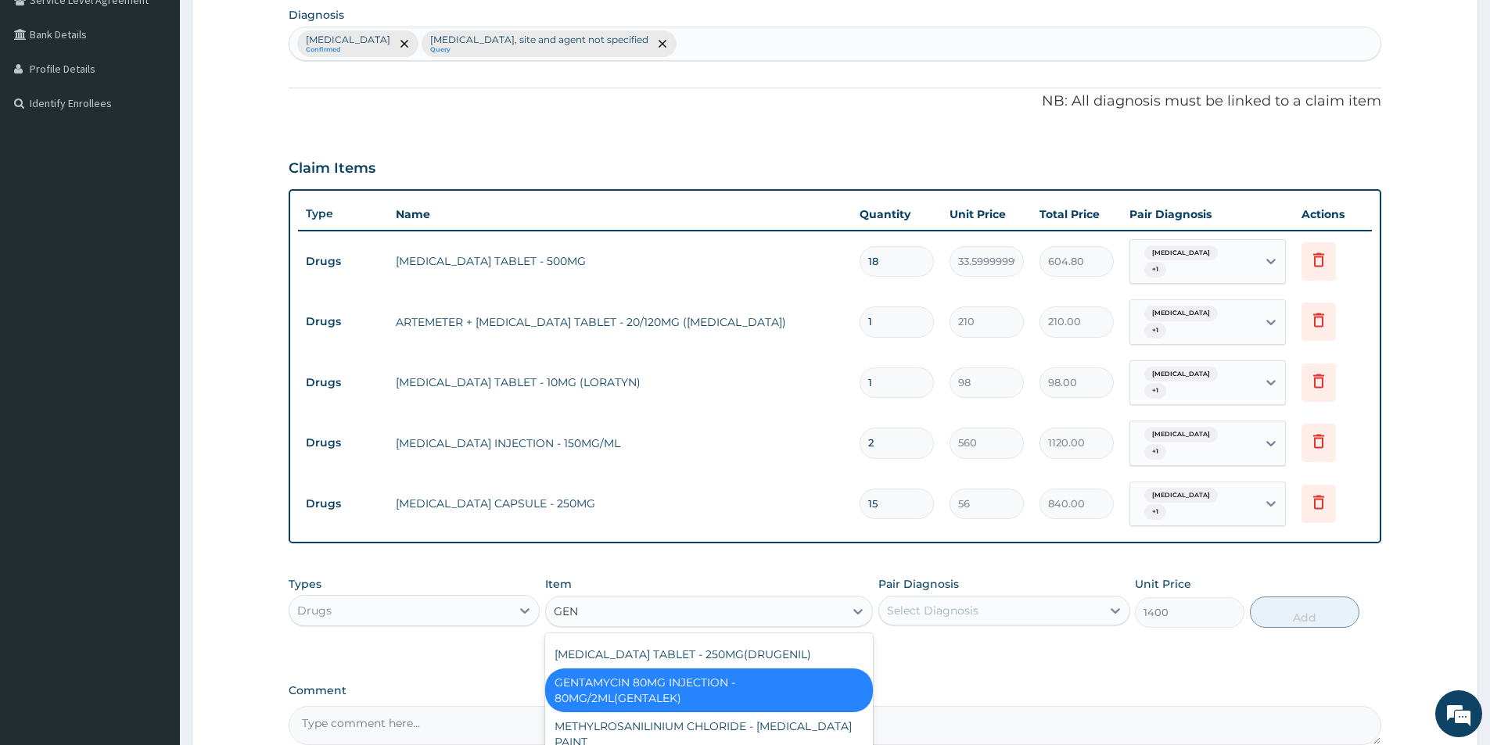
type input "GENT"
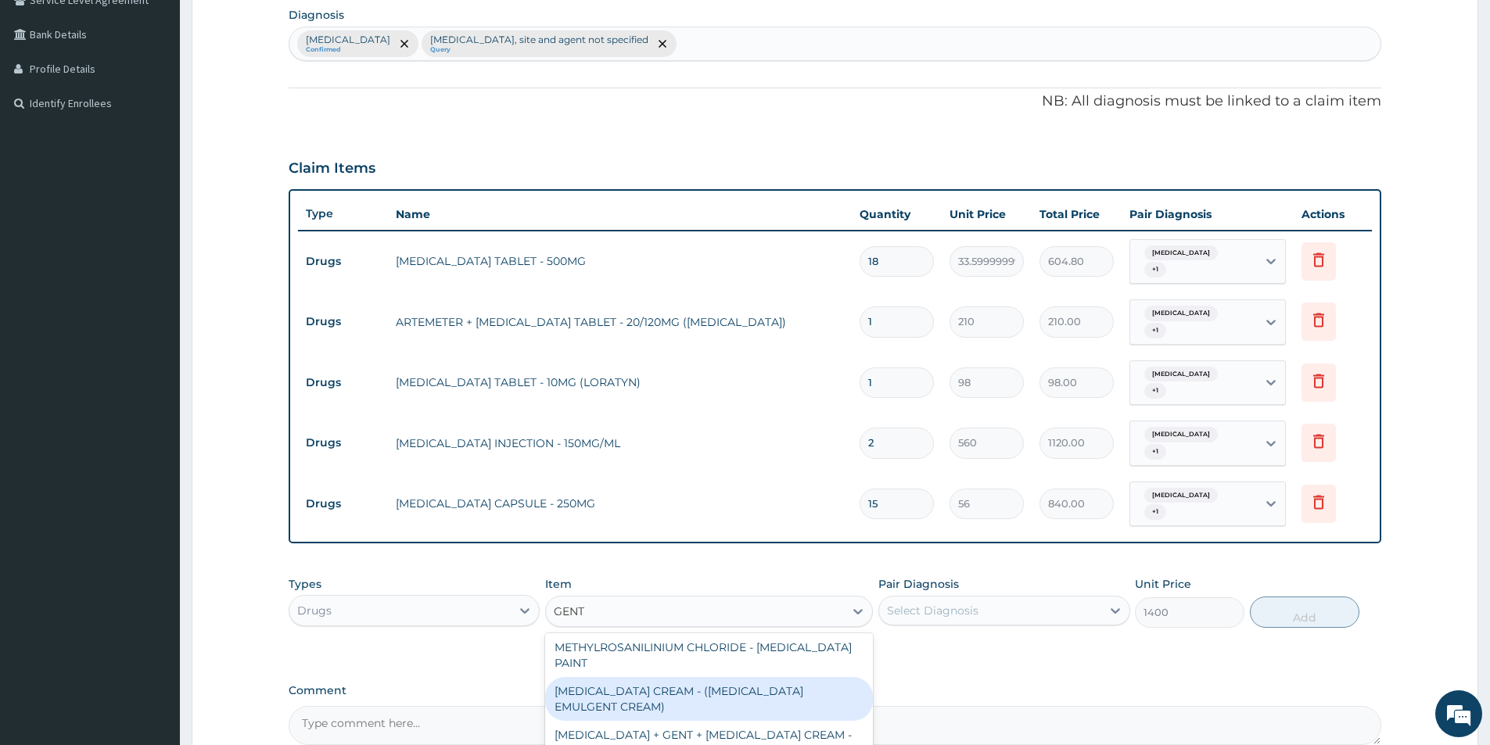
scroll to position [0, 0]
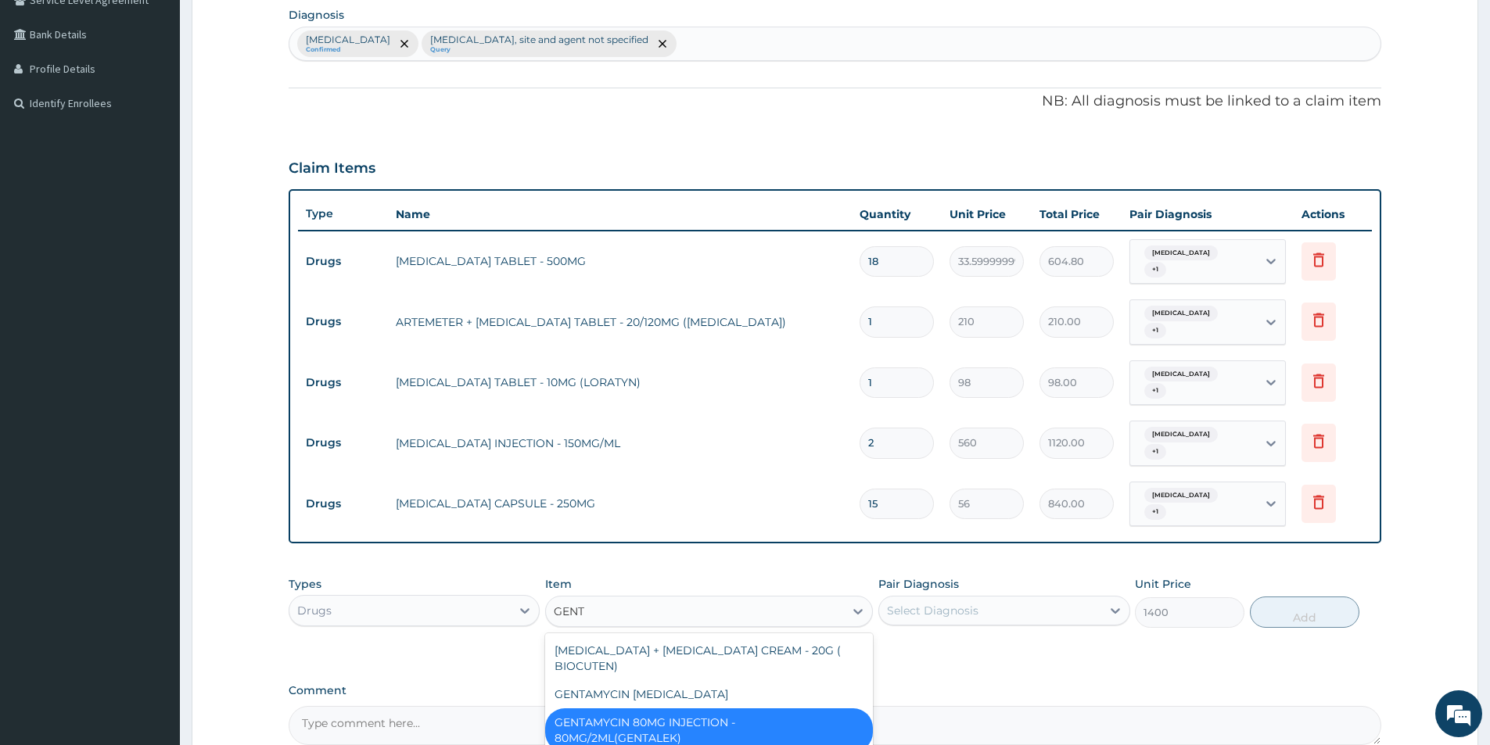
click at [730, 724] on div "GENTAMYCIN 80MG INJECTION - 80MG/2ML(GENTALEK)" at bounding box center [709, 731] width 328 height 44
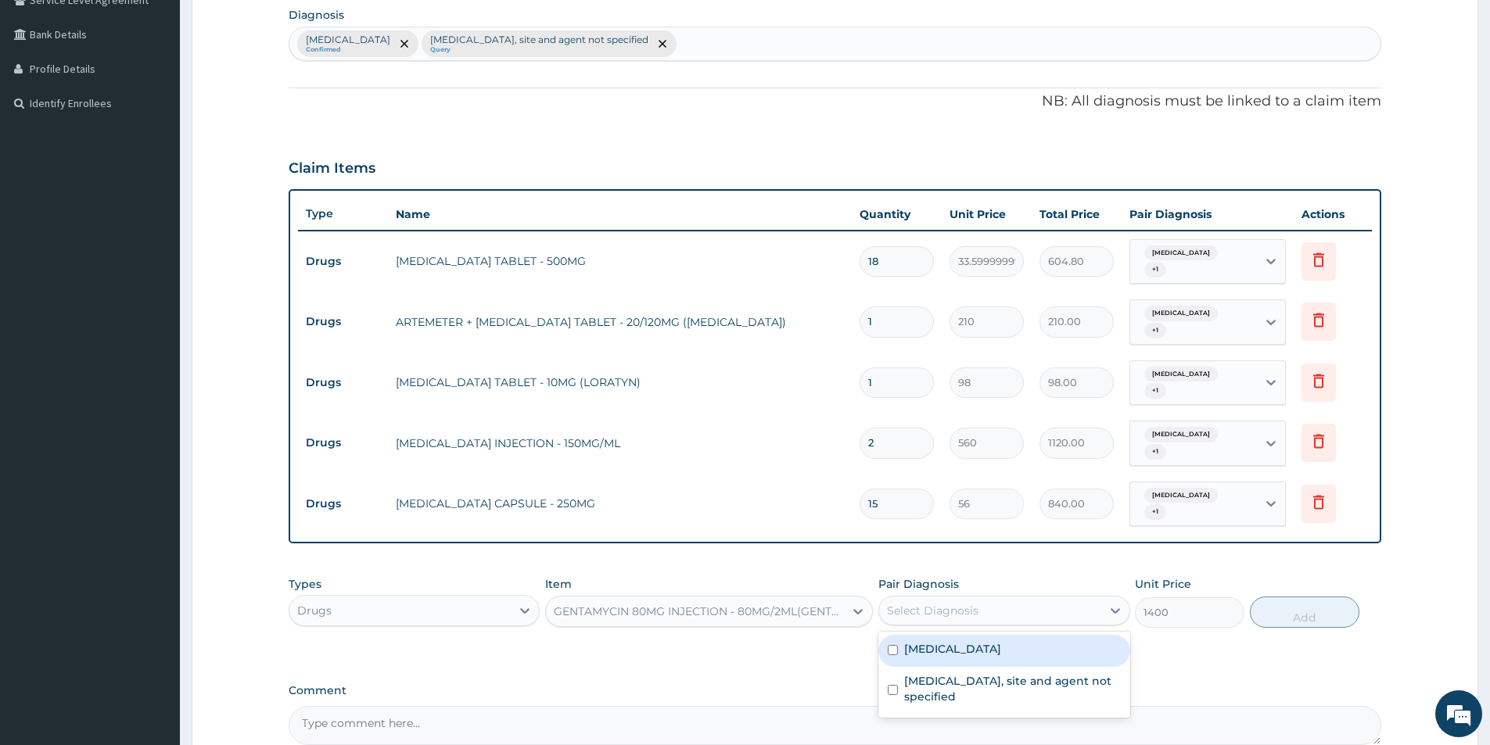
click at [903, 611] on div "Select Diagnosis" at bounding box center [933, 611] width 92 height 16
click at [888, 651] on input "checkbox" at bounding box center [893, 650] width 10 height 10
checkbox input "true"
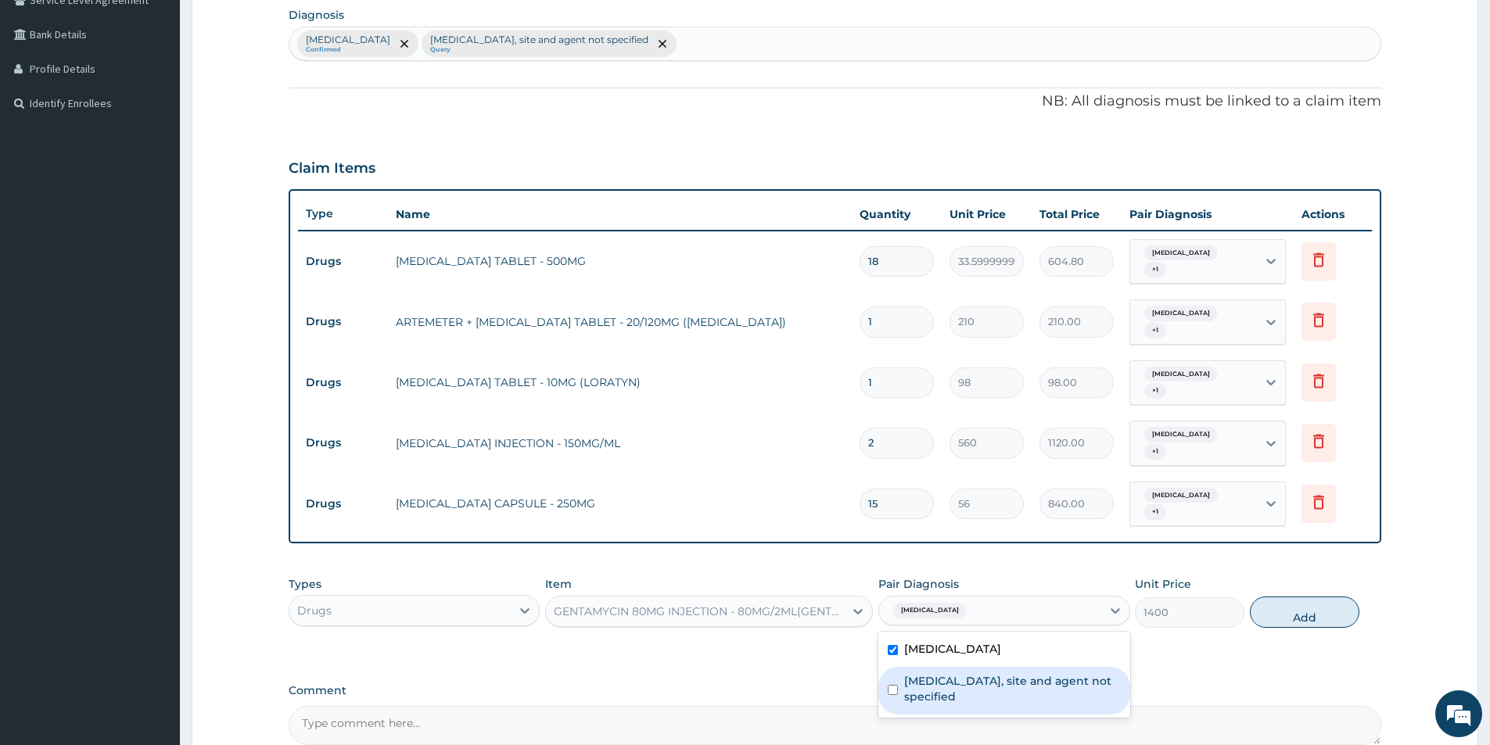
click at [892, 687] on input "checkbox" at bounding box center [893, 690] width 10 height 10
checkbox input "true"
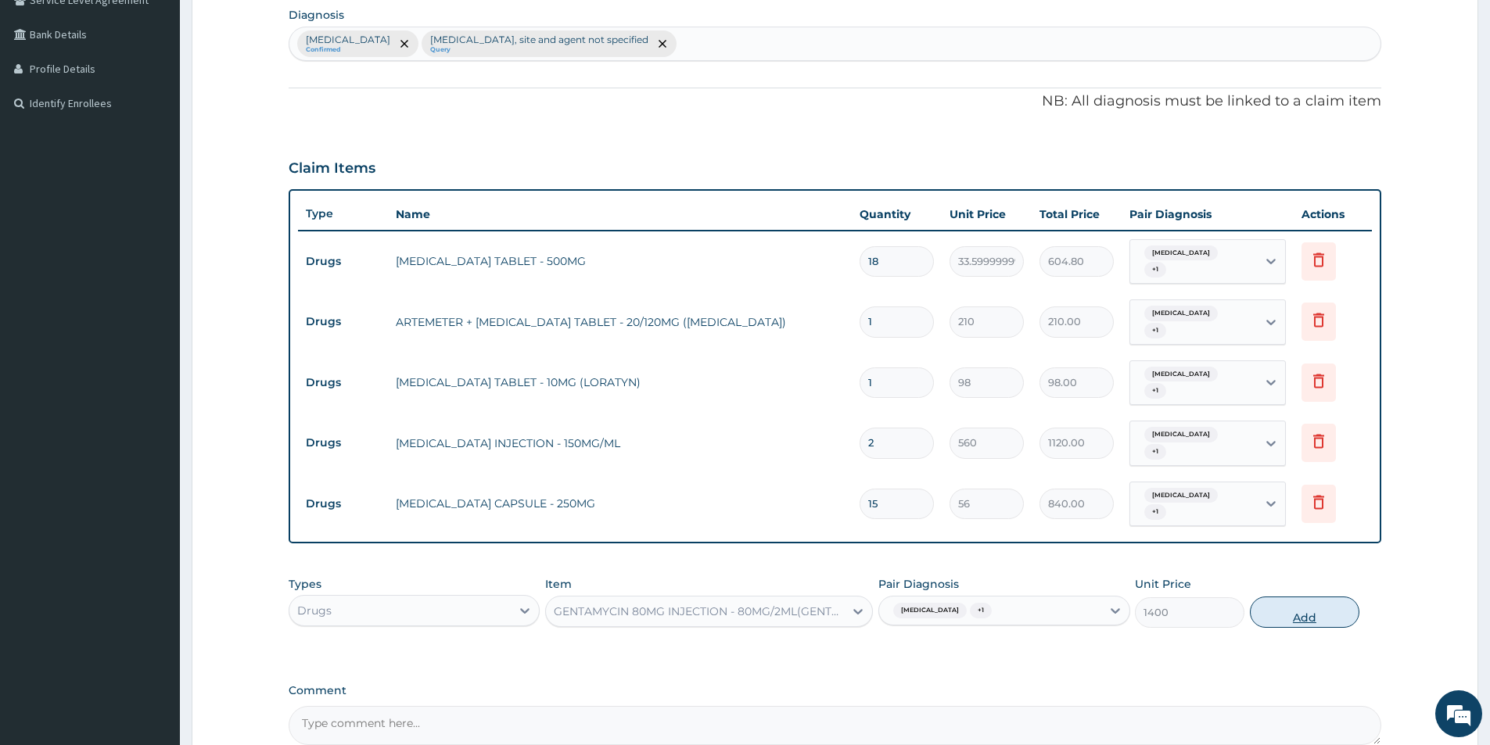
click at [1316, 617] on button "Add" at bounding box center [1304, 612] width 109 height 31
type input "0"
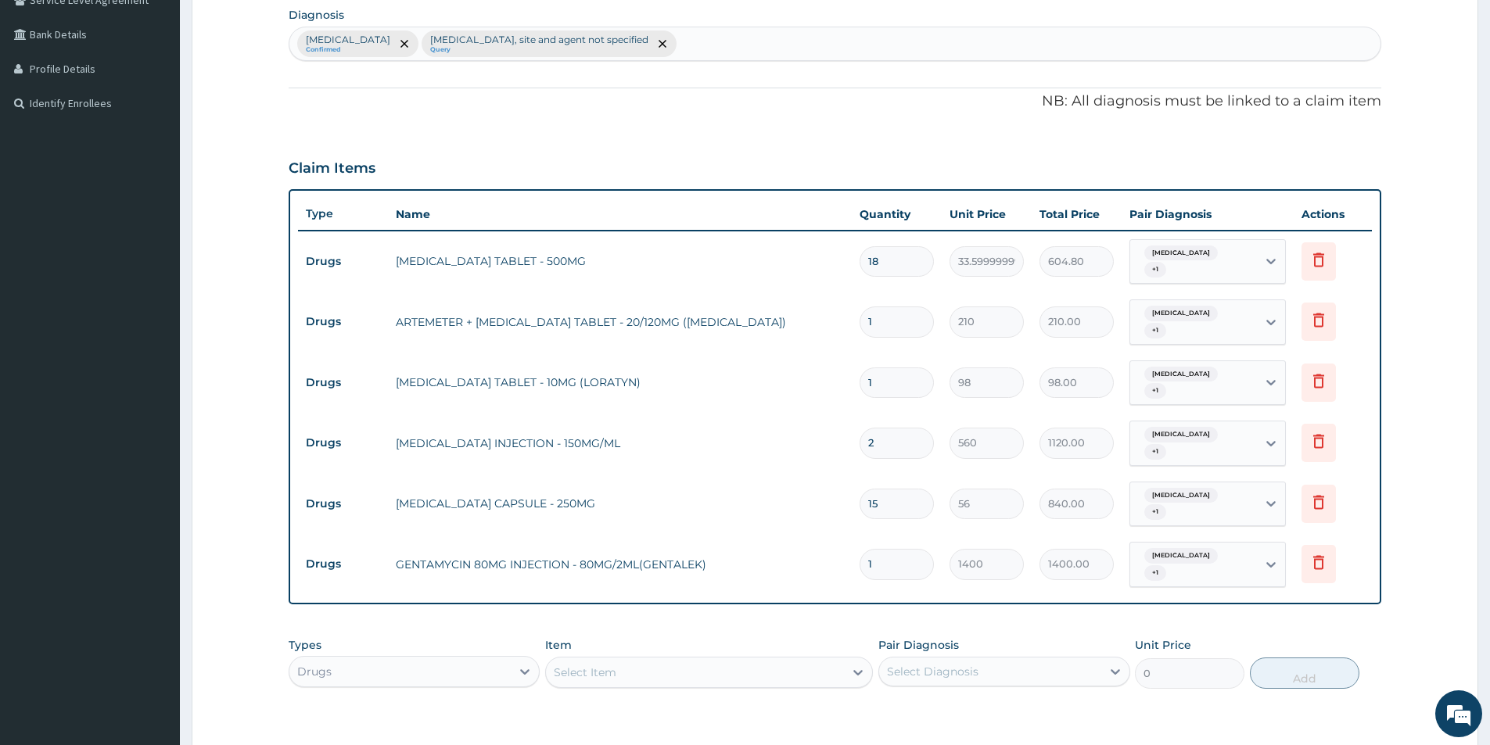
click at [368, 673] on div "Drugs" at bounding box center [399, 671] width 221 height 25
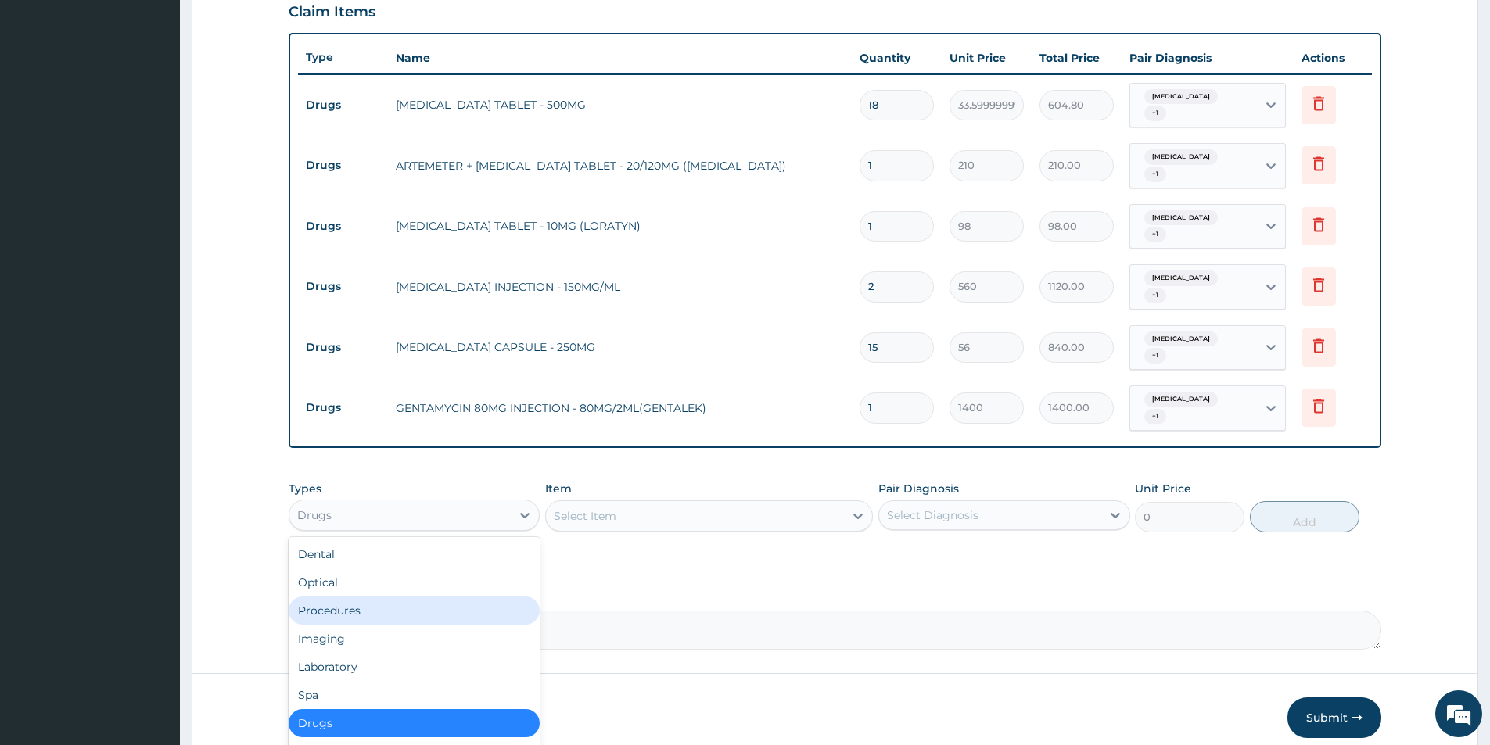
click at [332, 616] on div "Procedures" at bounding box center [414, 611] width 251 height 28
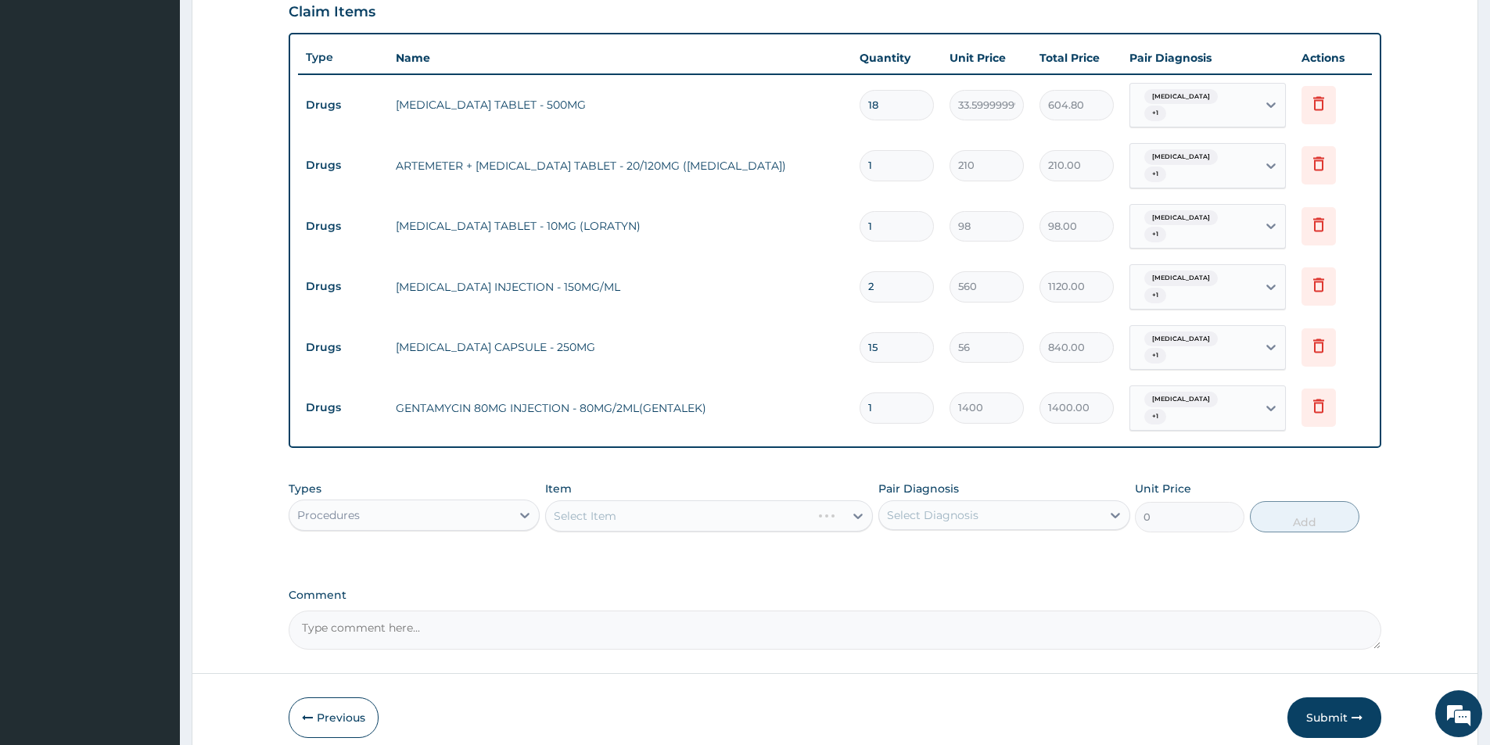
click at [399, 518] on div "Procedures" at bounding box center [399, 515] width 221 height 25
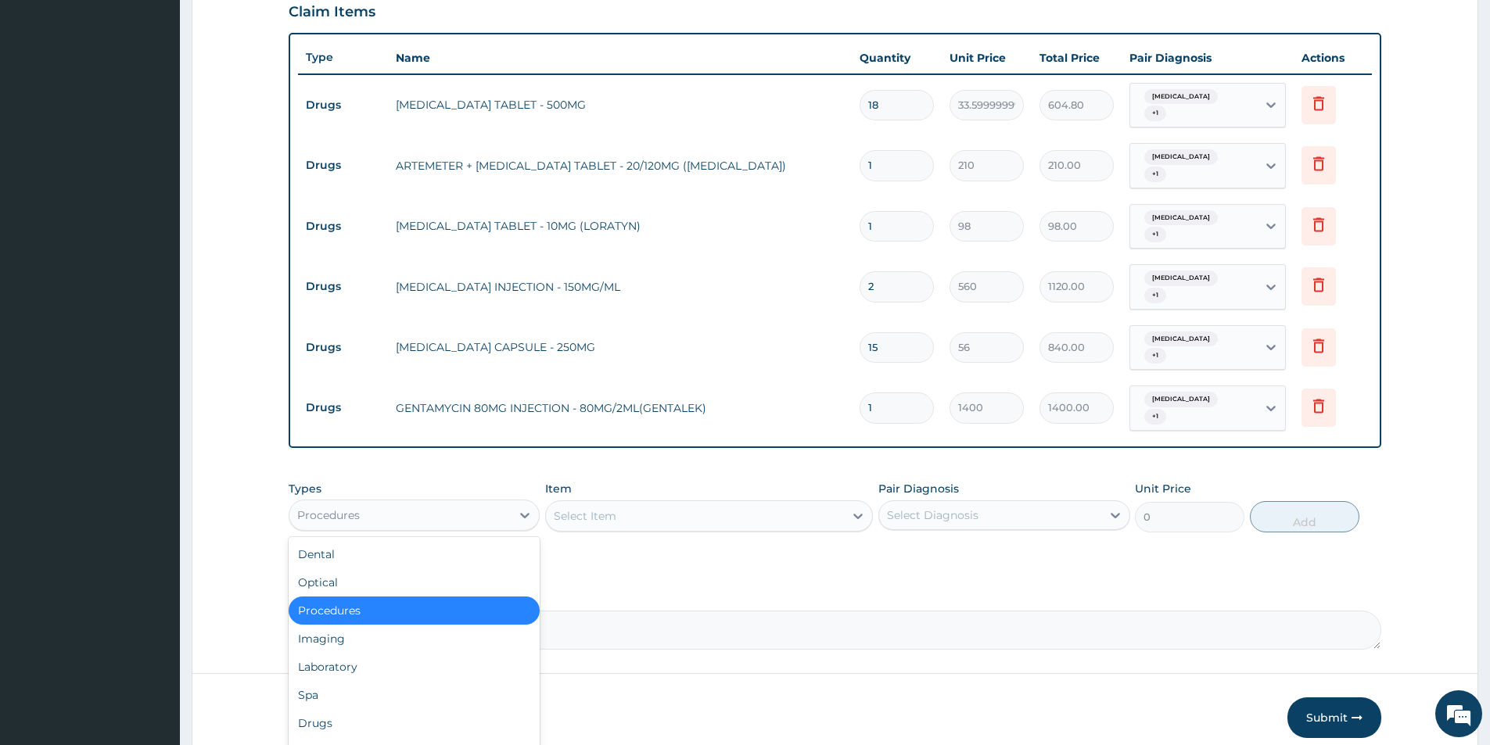
click at [393, 607] on div "Procedures" at bounding box center [414, 611] width 251 height 28
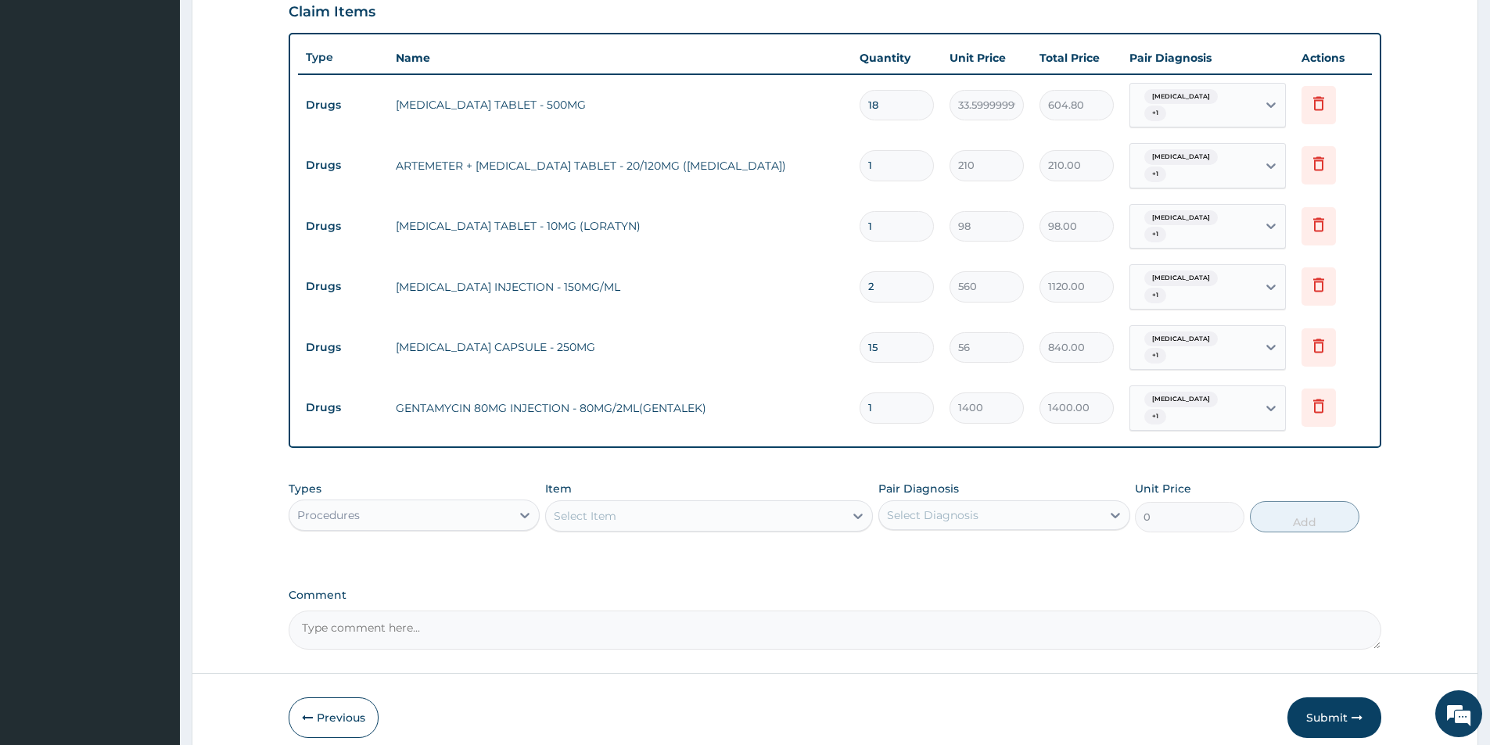
click at [603, 511] on div "Select Item" at bounding box center [585, 516] width 63 height 16
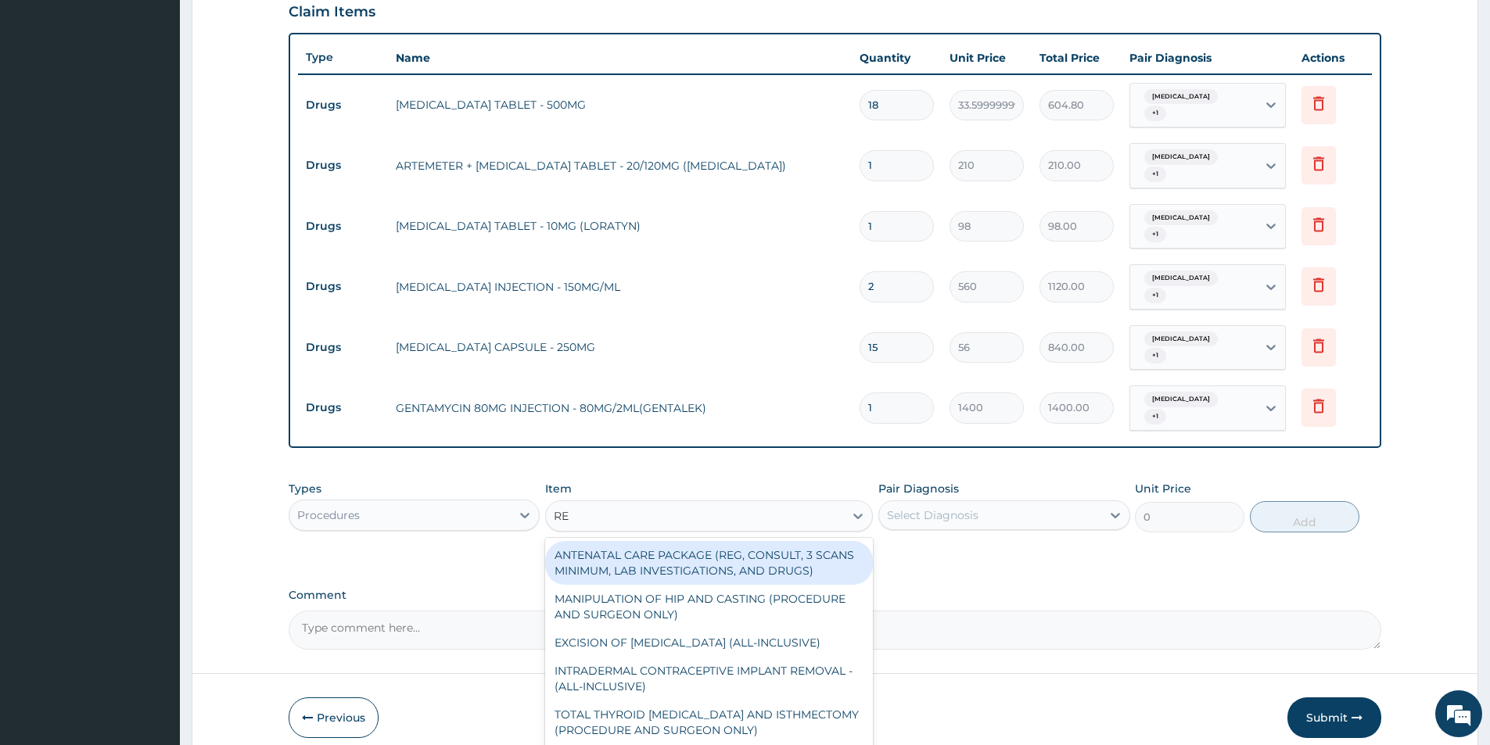
type input "REG"
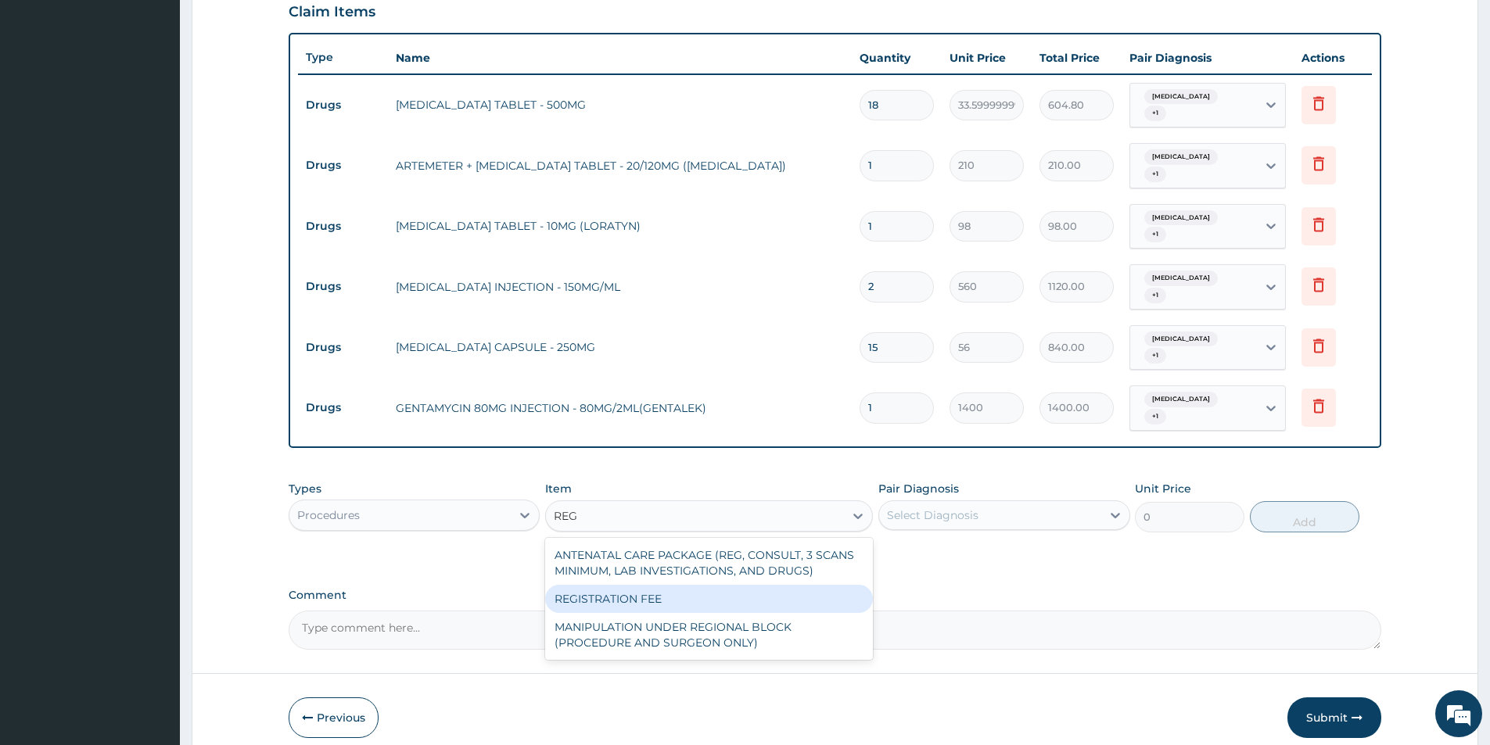
click at [608, 594] on div "REGISTRATION FEE" at bounding box center [709, 599] width 328 height 28
type input "2500"
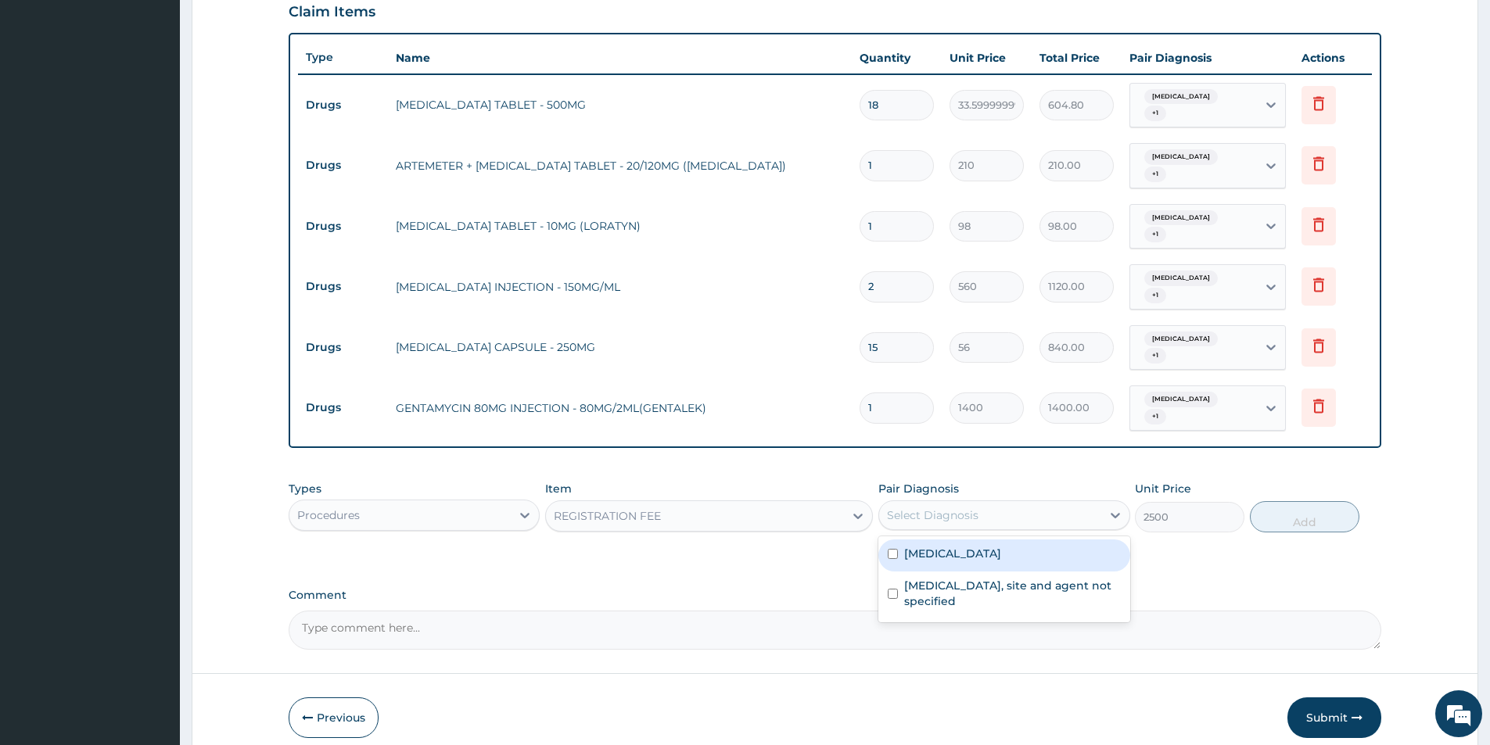
click at [892, 515] on div "Select Diagnosis" at bounding box center [933, 516] width 92 height 16
click at [894, 552] on input "checkbox" at bounding box center [893, 554] width 10 height 10
checkbox input "true"
click at [984, 511] on div "Malaria, unspecified" at bounding box center [989, 515] width 221 height 27
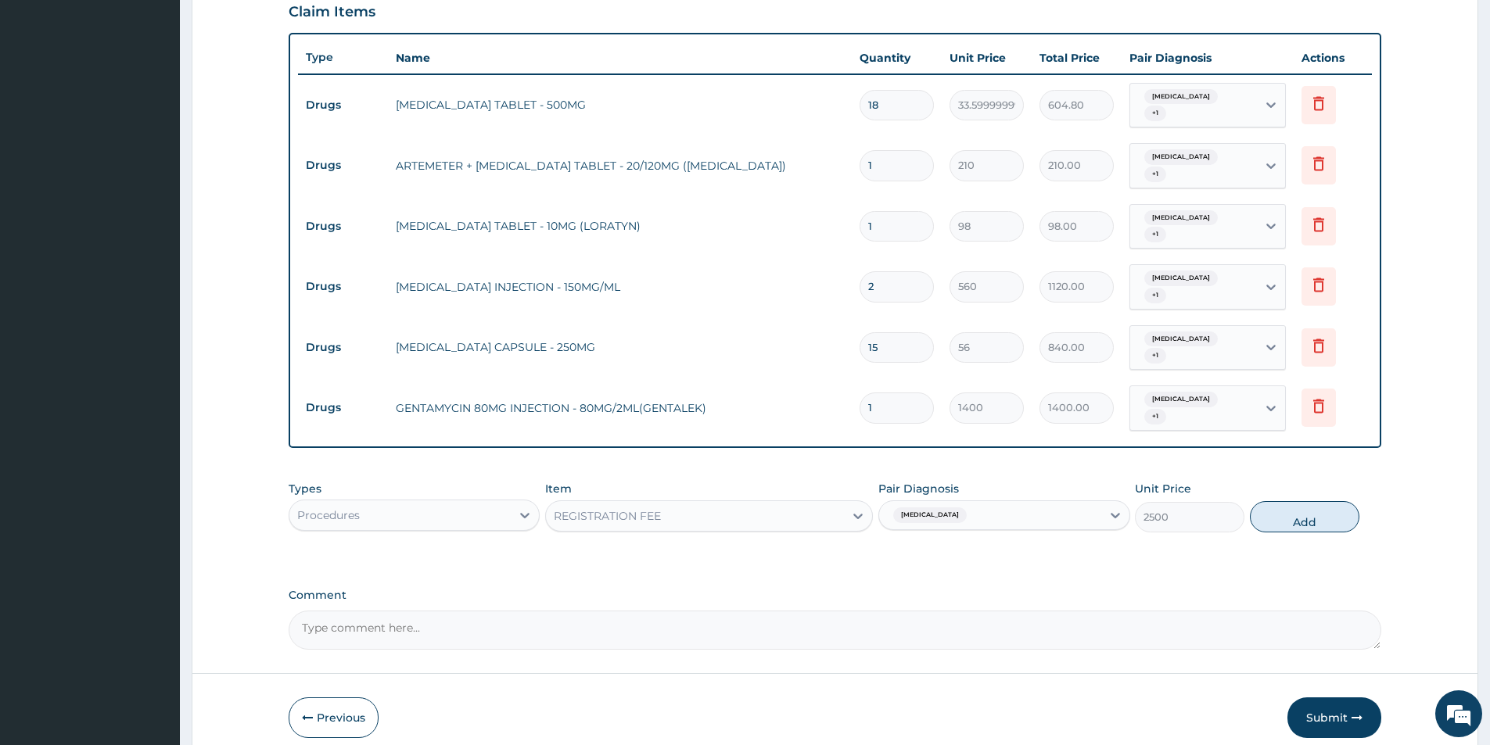
click at [986, 511] on div "Malaria, unspecified" at bounding box center [989, 515] width 221 height 27
click at [896, 593] on input "checkbox" at bounding box center [893, 594] width 10 height 10
checkbox input "true"
click at [1298, 506] on button "Add" at bounding box center [1304, 516] width 109 height 31
type input "0"
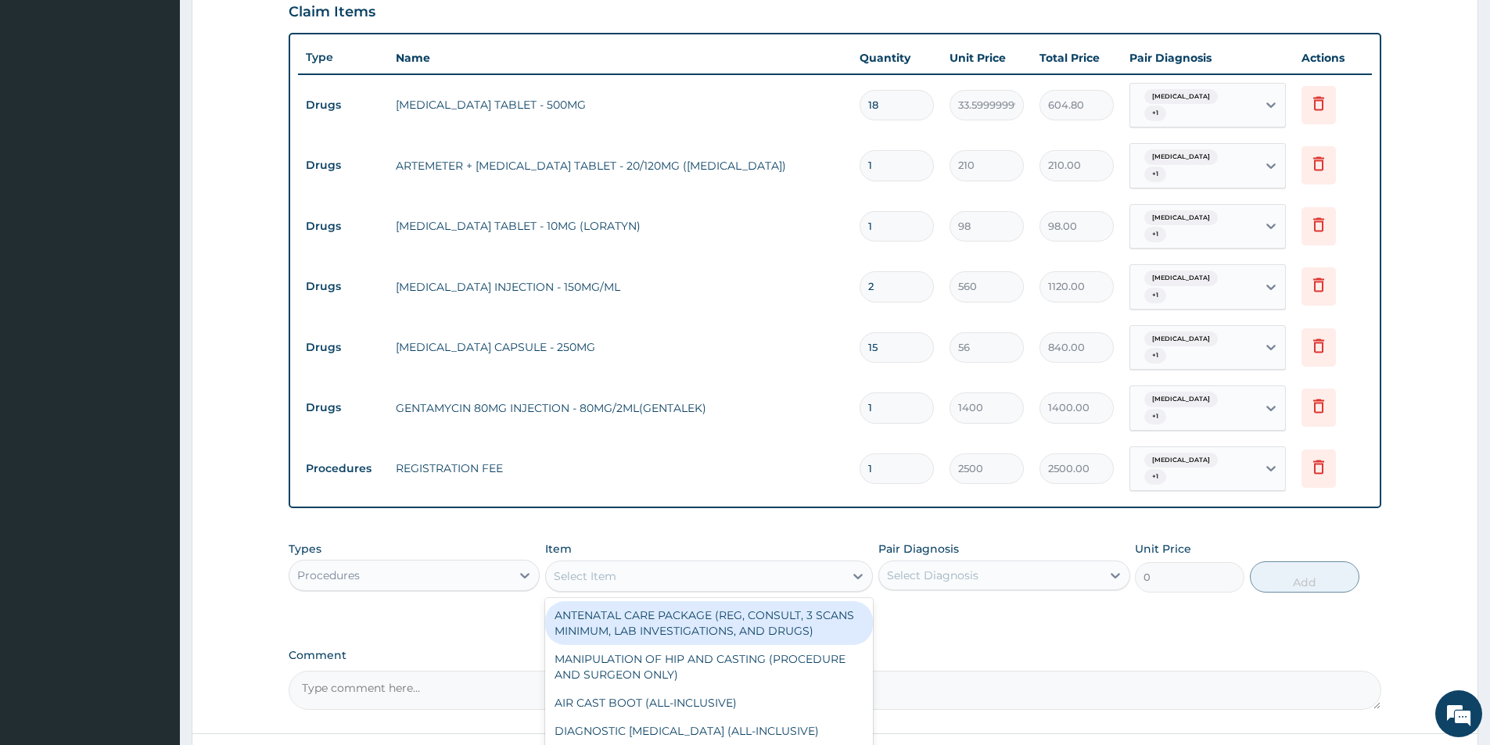
click at [605, 578] on div "Select Item" at bounding box center [585, 577] width 63 height 16
type input "CONSULTA"
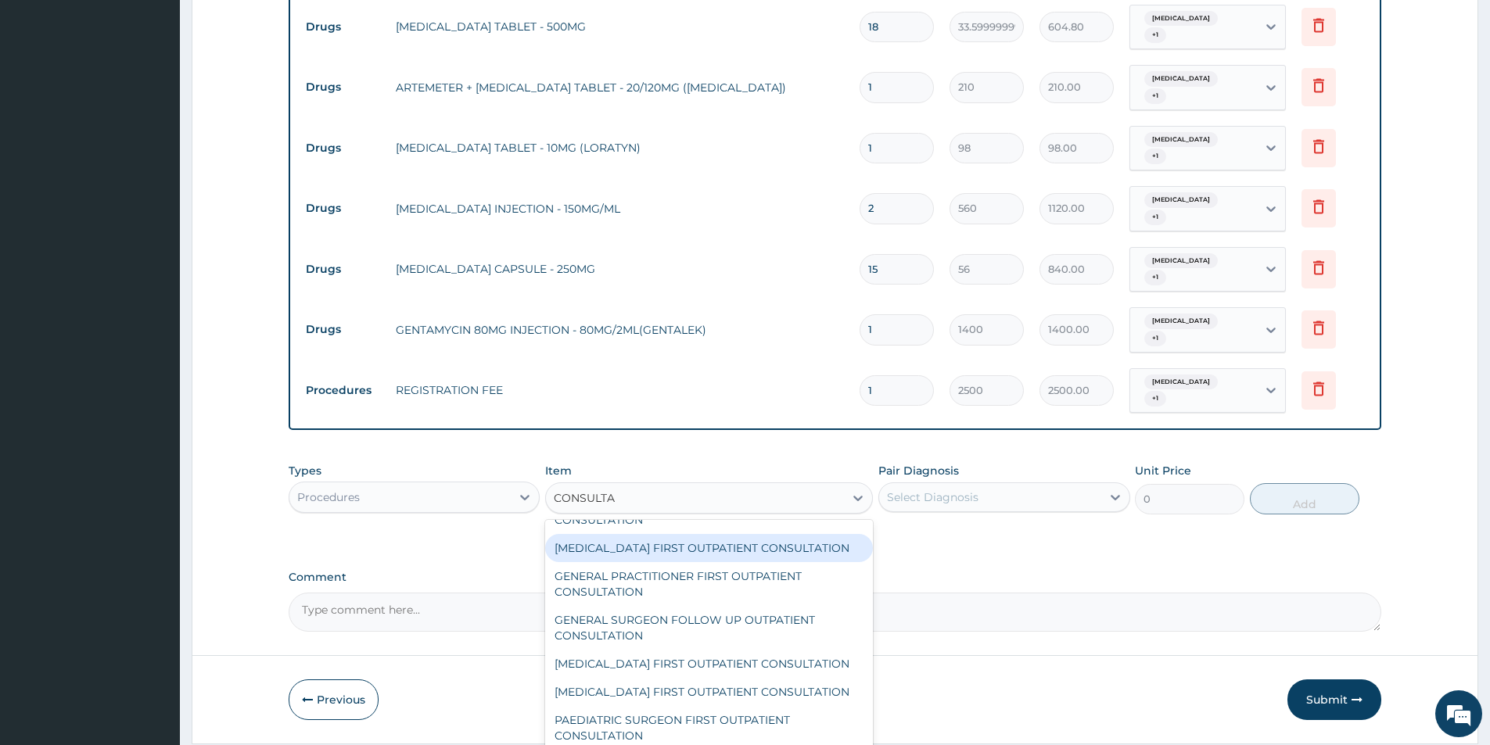
scroll to position [1017, 0]
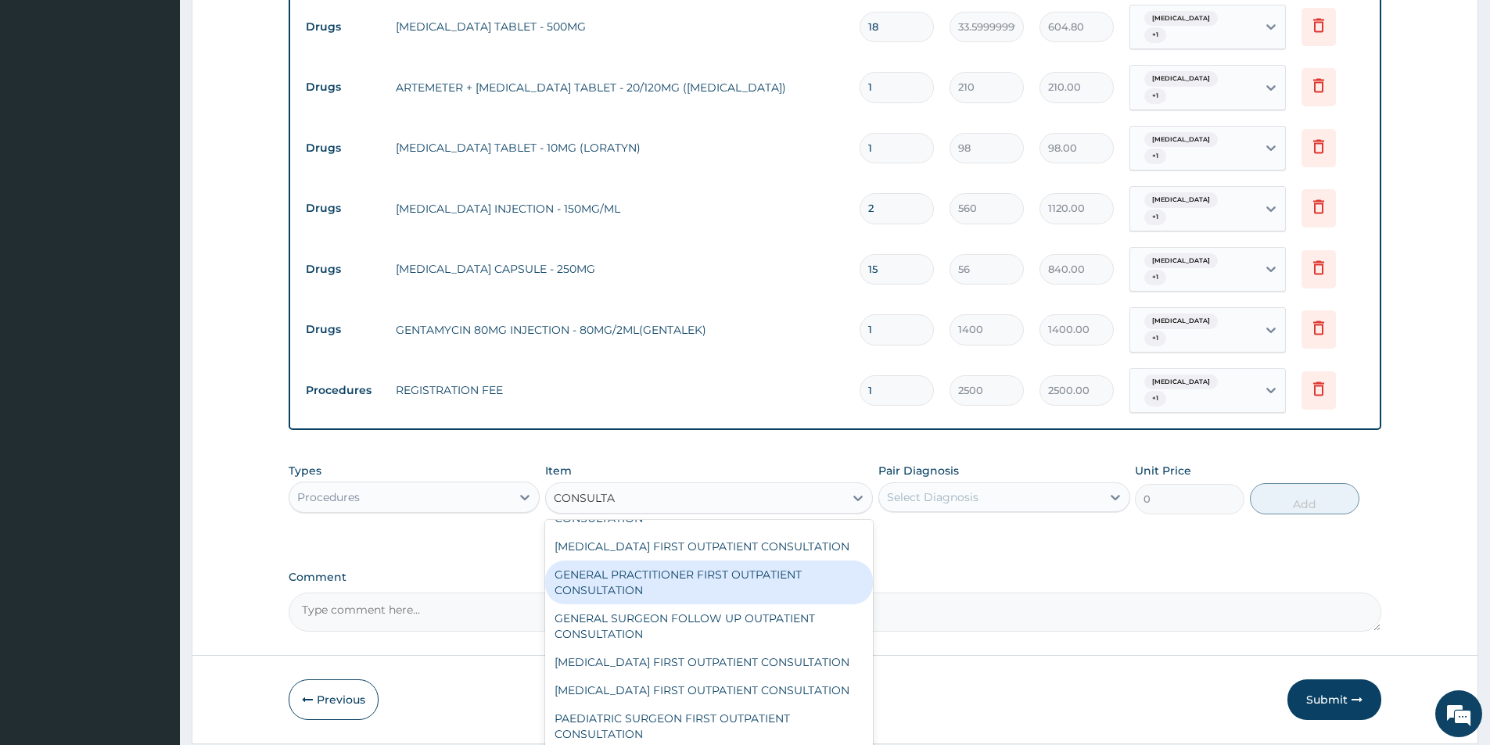
click at [616, 605] on div "GENERAL PRACTITIONER FIRST OUTPATIENT CONSULTATION" at bounding box center [709, 583] width 328 height 44
type input "3750"
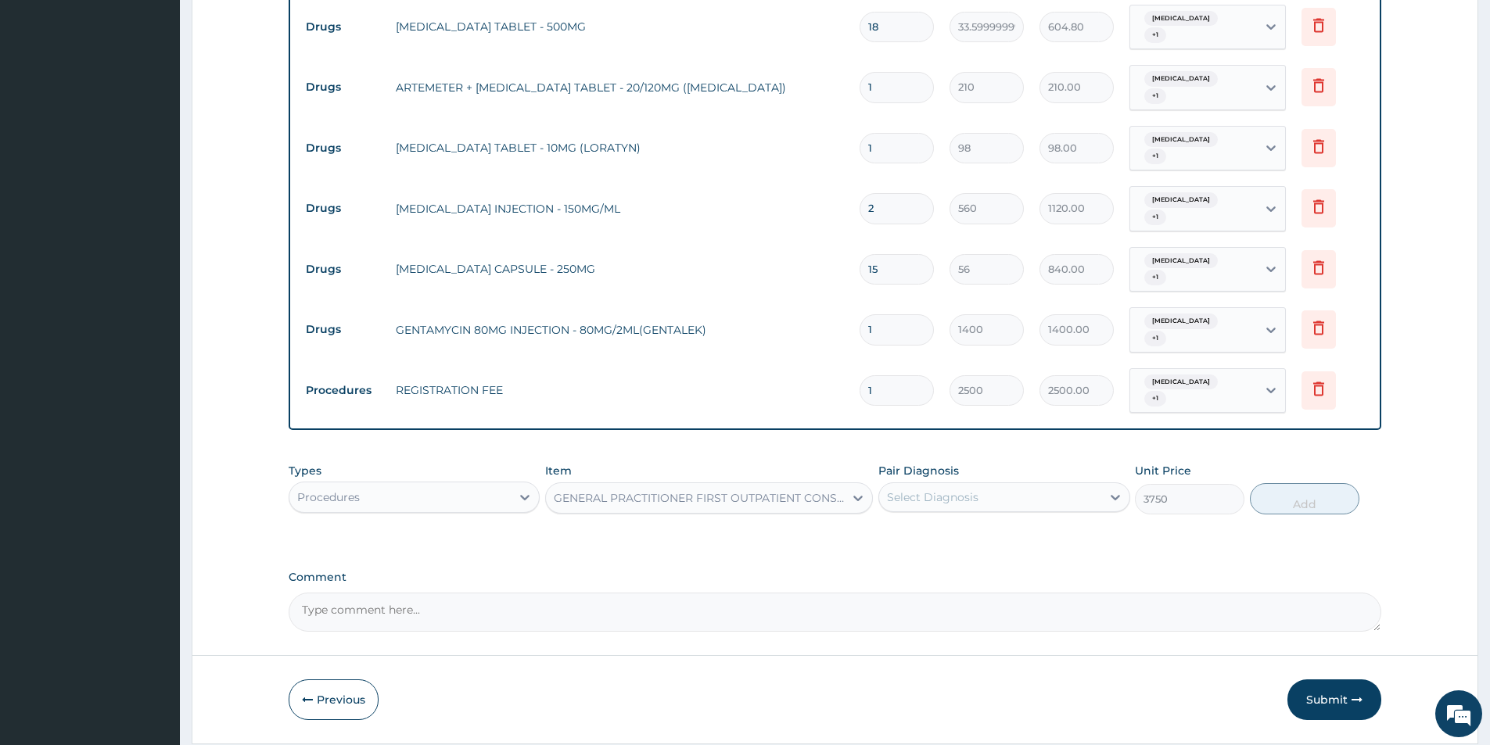
click at [913, 502] on div "Select Diagnosis" at bounding box center [933, 498] width 92 height 16
click at [894, 540] on input "checkbox" at bounding box center [893, 537] width 10 height 10
checkbox input "true"
click at [1006, 493] on div "Malaria, unspecified" at bounding box center [989, 497] width 221 height 27
click at [1006, 486] on div "Malaria, unspecified" at bounding box center [989, 497] width 221 height 27
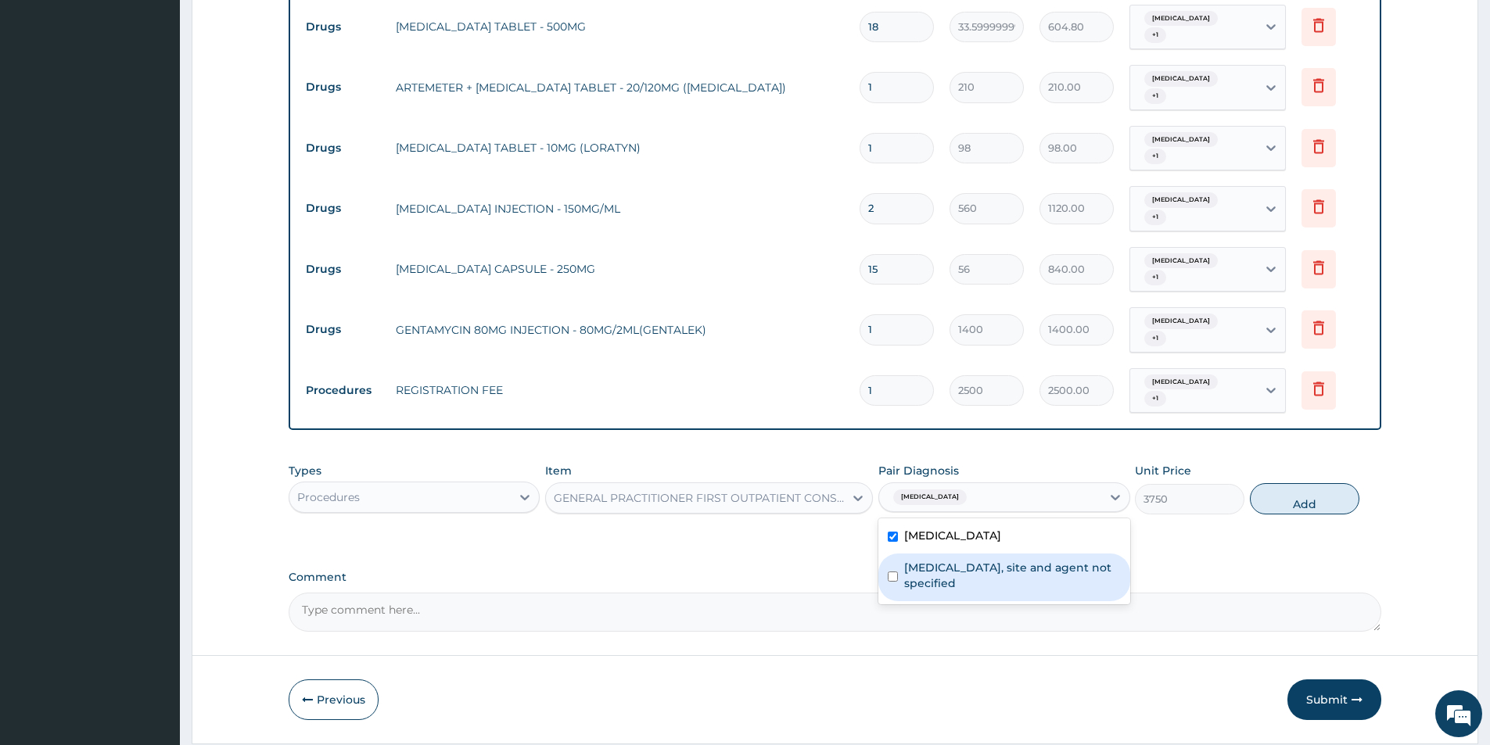
click at [892, 573] on input "checkbox" at bounding box center [893, 577] width 10 height 10
checkbox input "true"
click at [1290, 504] on button "Add" at bounding box center [1304, 498] width 109 height 31
type input "0"
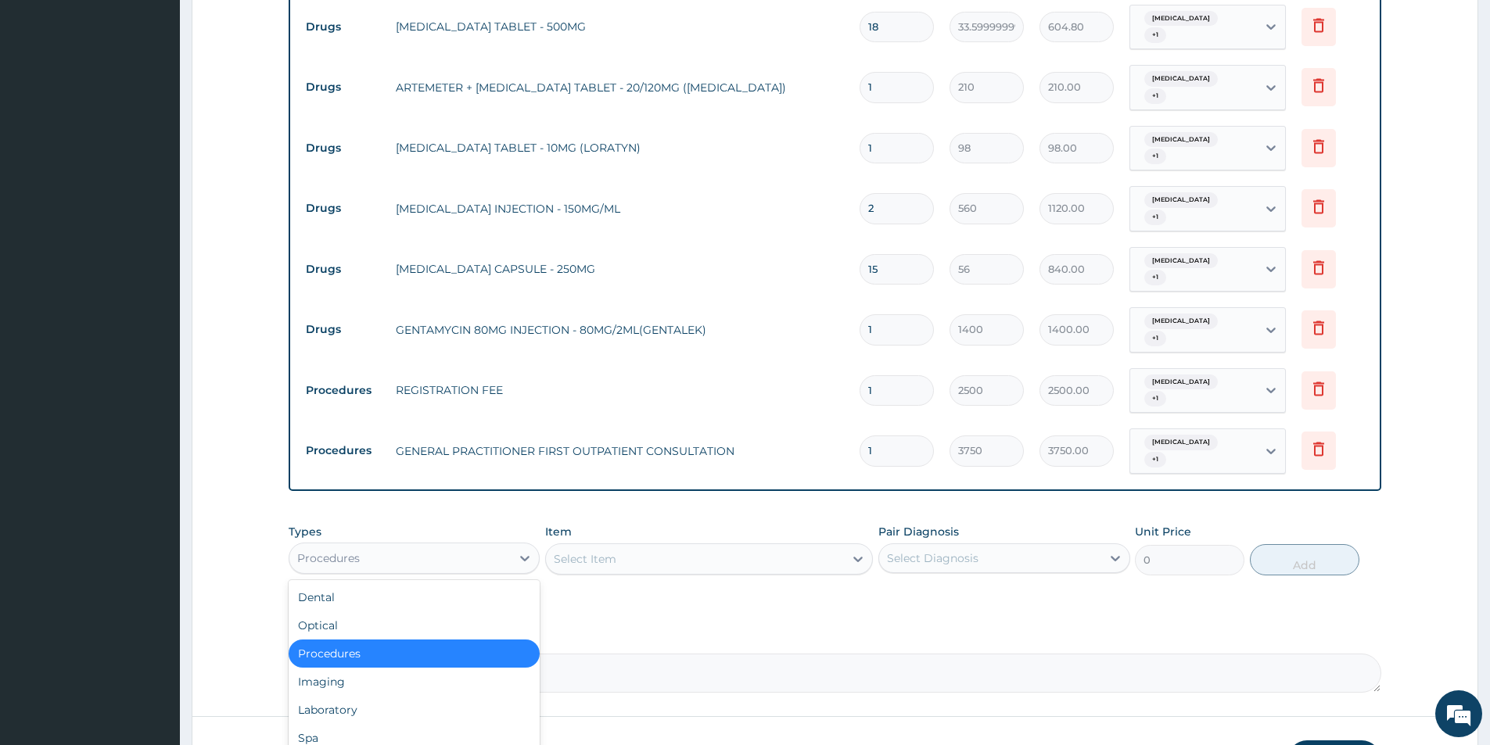
click at [361, 555] on div "Procedures" at bounding box center [399, 558] width 221 height 25
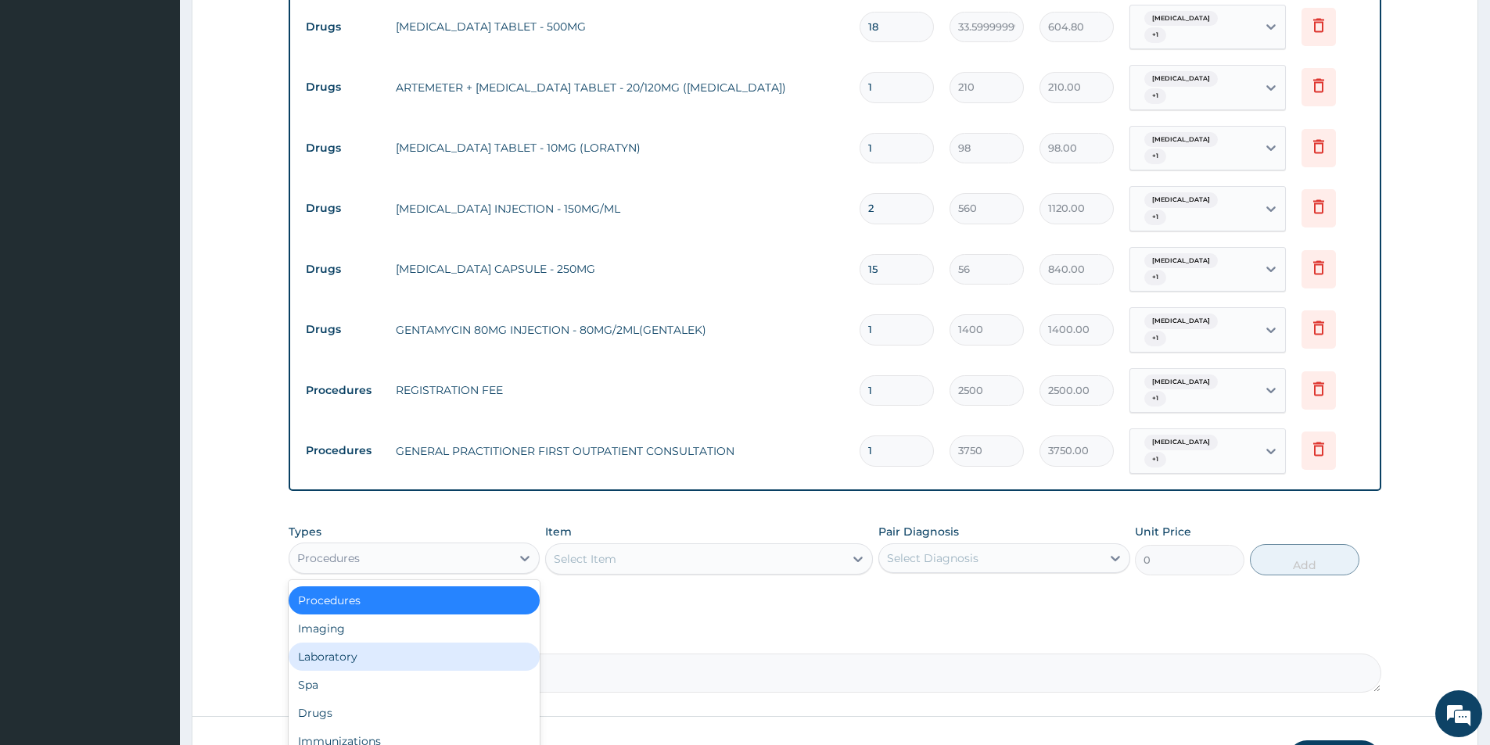
click at [345, 658] on div "Laboratory" at bounding box center [414, 657] width 251 height 28
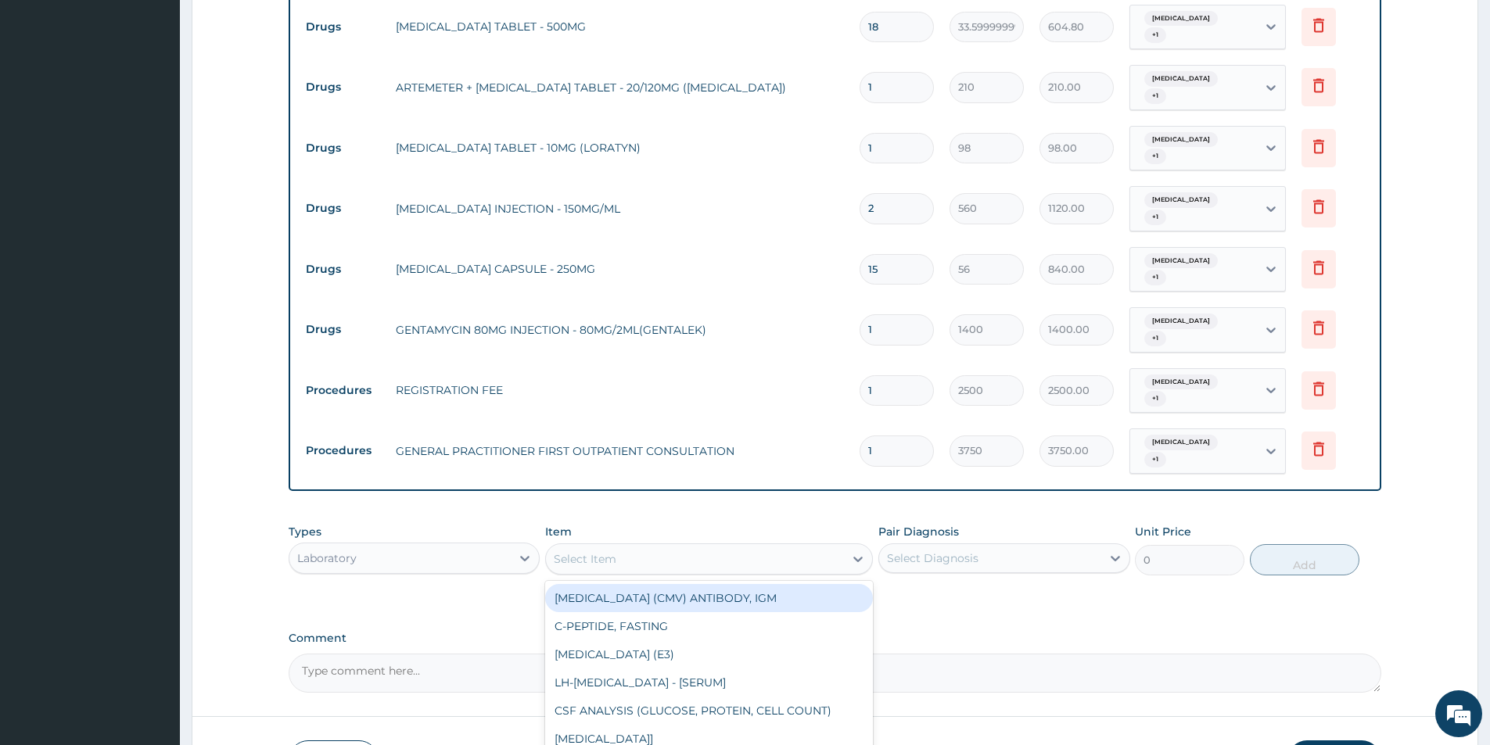
click at [613, 552] on div "Select Item" at bounding box center [585, 559] width 63 height 16
type input "FUL"
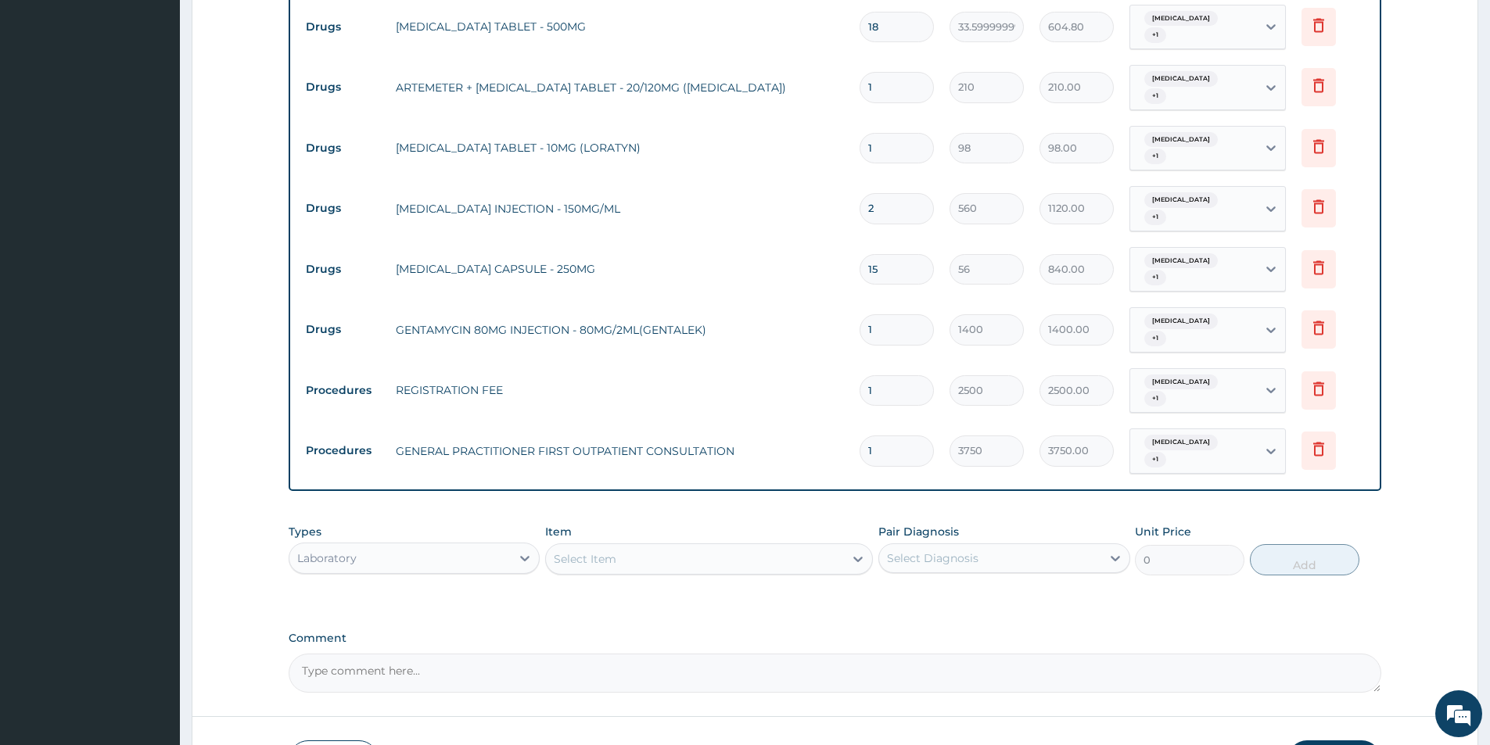
click at [617, 555] on div "Select Item" at bounding box center [695, 559] width 298 height 25
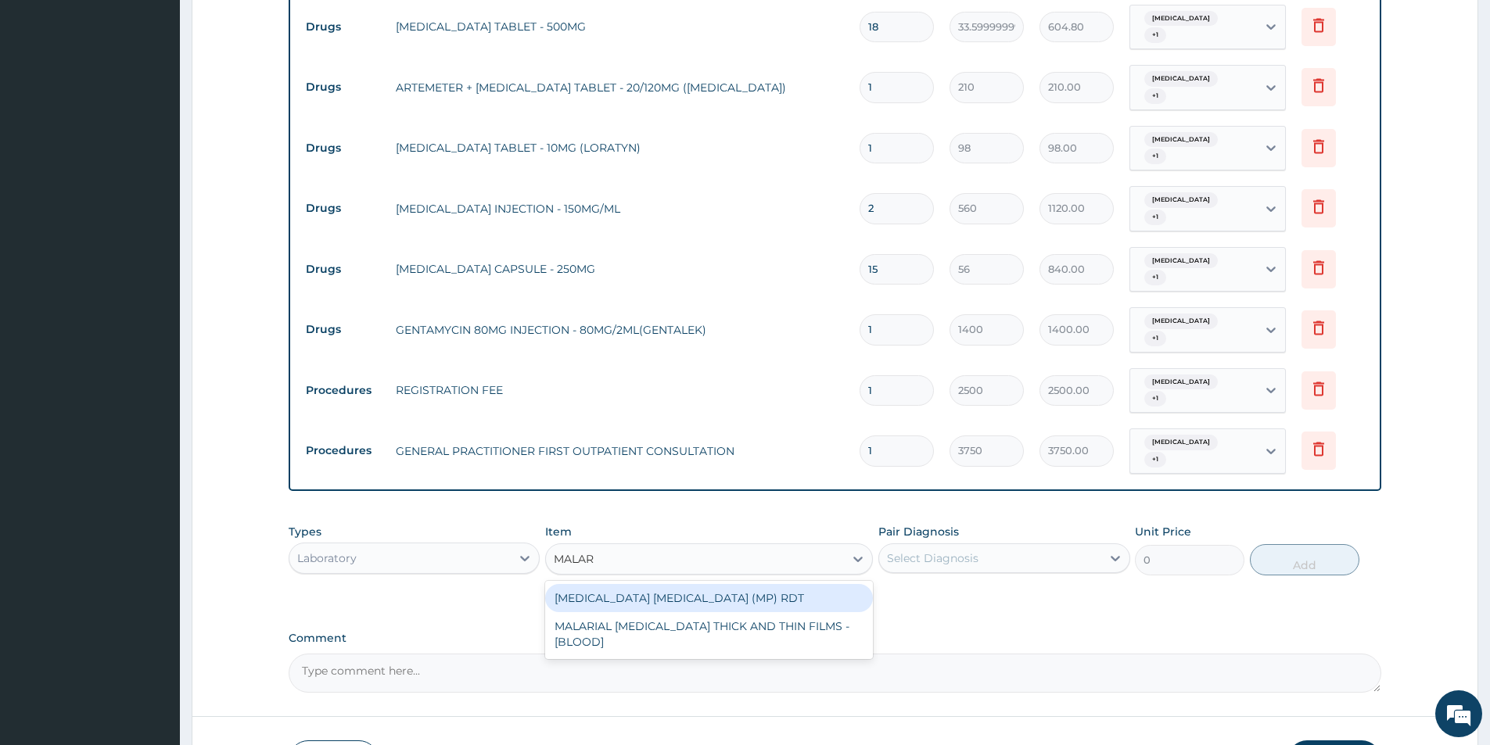
type input "MALARI"
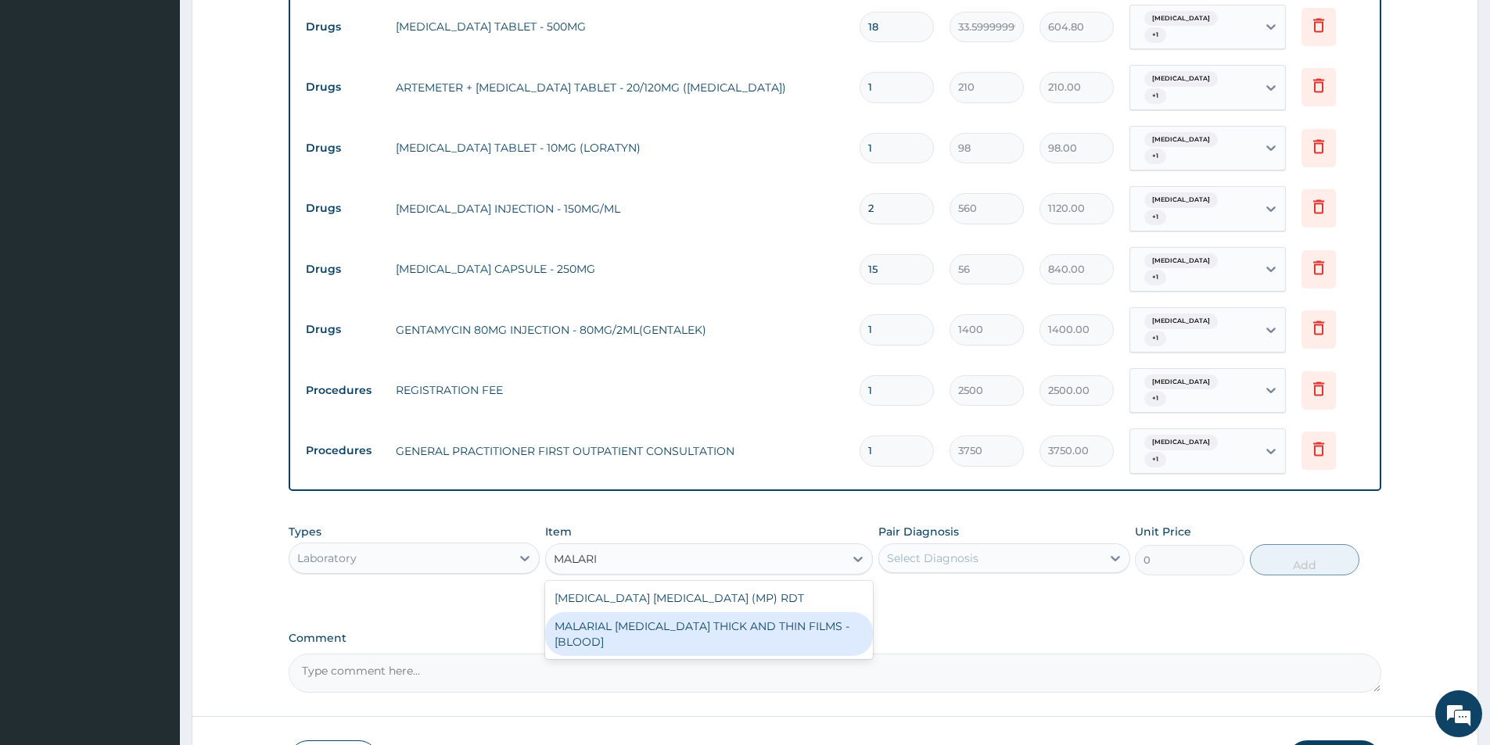
click at [630, 626] on div "MALARIAL PARASITE THICK AND THIN FILMS - [BLOOD]" at bounding box center [709, 634] width 328 height 44
type input "2187.5"
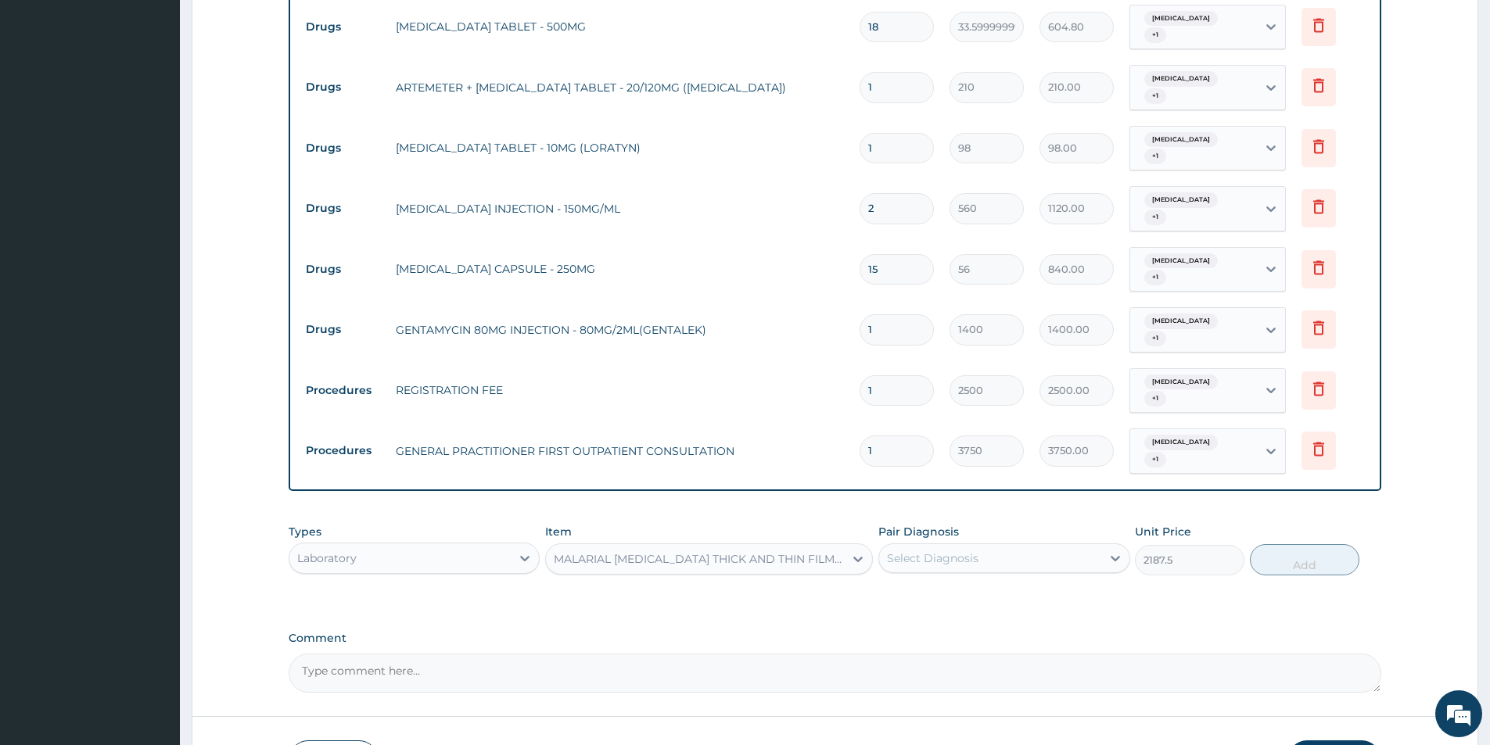
click at [755, 557] on div "MALARIAL PARASITE THICK AND THIN FILMS - [BLOOD]" at bounding box center [700, 559] width 292 height 16
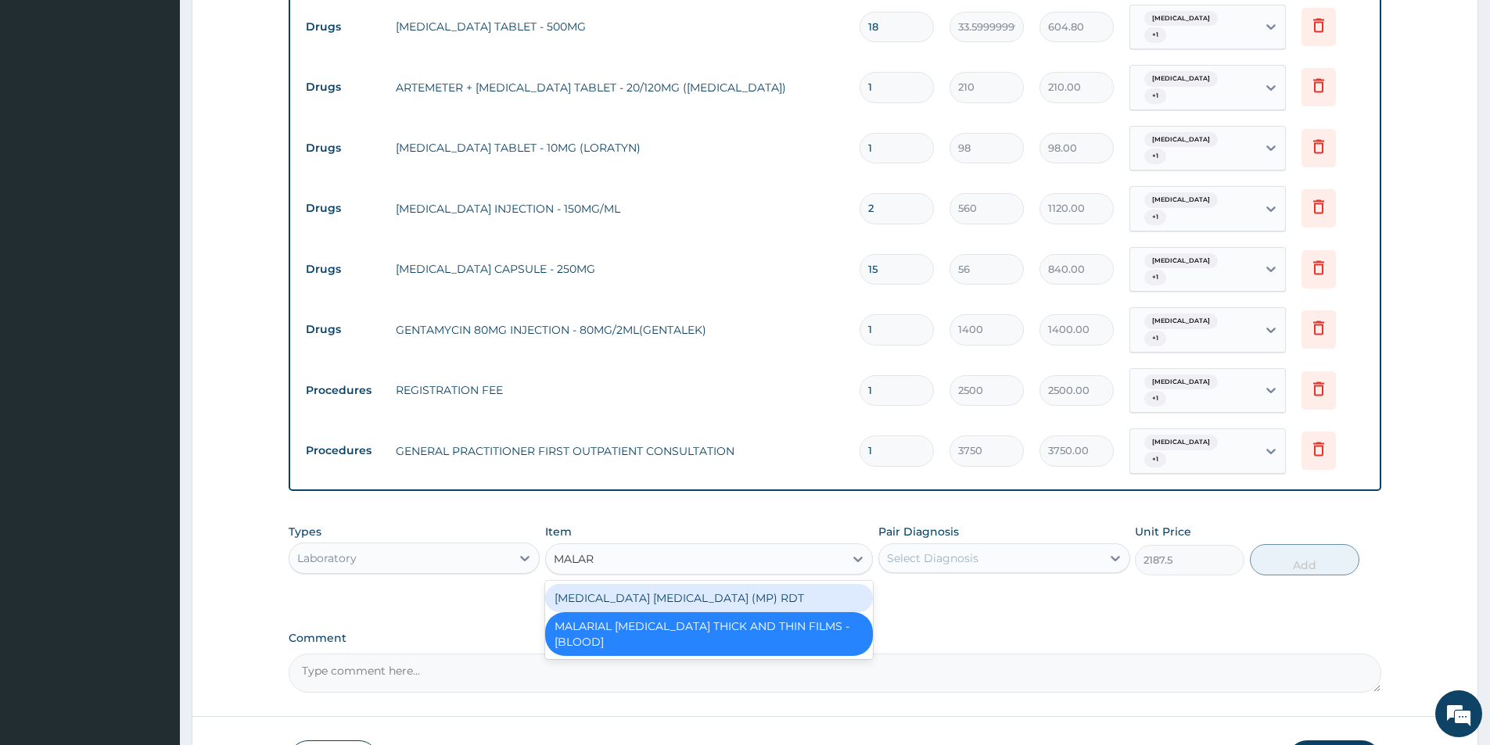
type input "MALARI"
click at [752, 634] on div "MALARIAL PARASITE THICK AND THIN FILMS - [BLOOD]" at bounding box center [709, 634] width 328 height 44
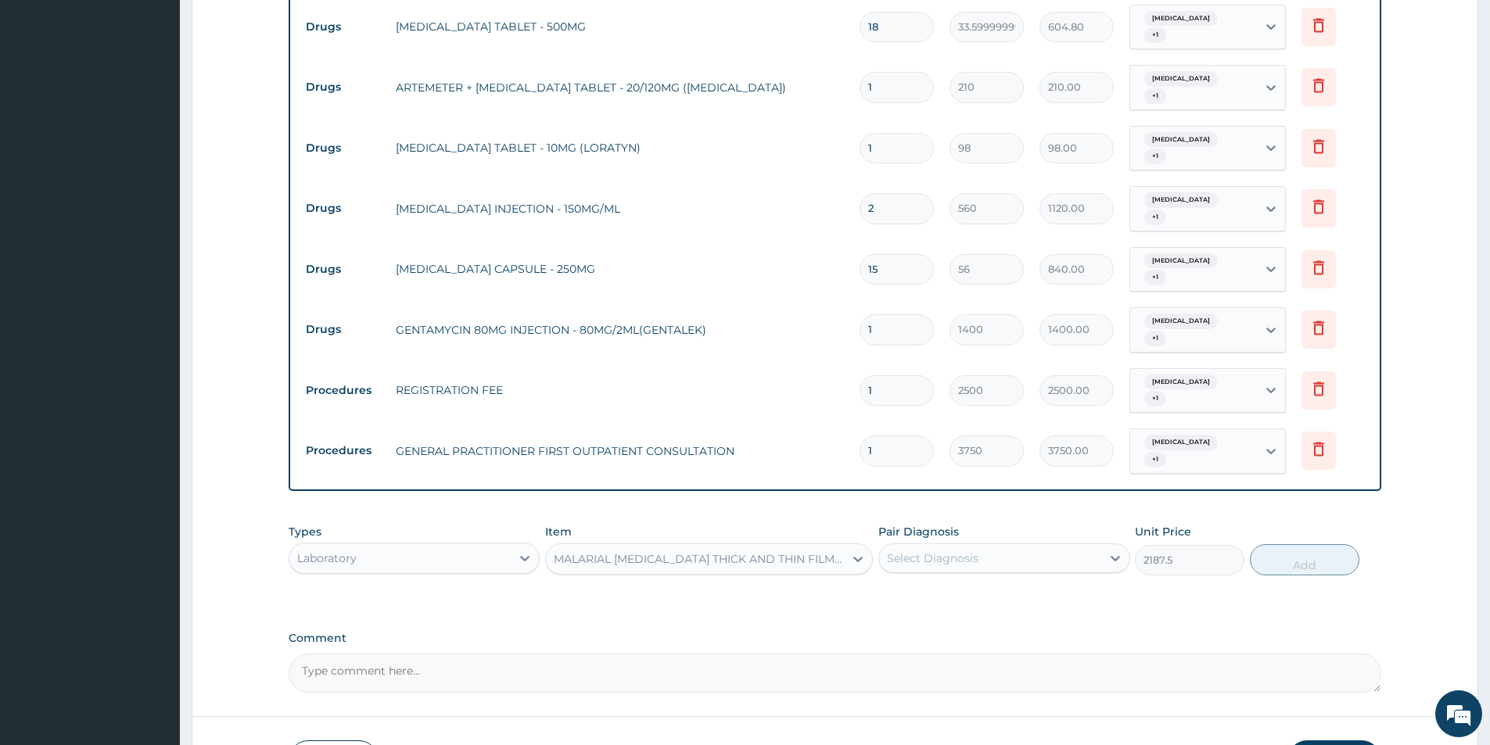
click at [951, 560] on div "Select Diagnosis" at bounding box center [933, 559] width 92 height 16
click at [894, 601] on input "checkbox" at bounding box center [893, 597] width 10 height 10
checkbox input "true"
click at [1018, 549] on div "Malaria, unspecified" at bounding box center [989, 558] width 221 height 27
click at [1010, 563] on div "Malaria, unspecified" at bounding box center [989, 558] width 221 height 27
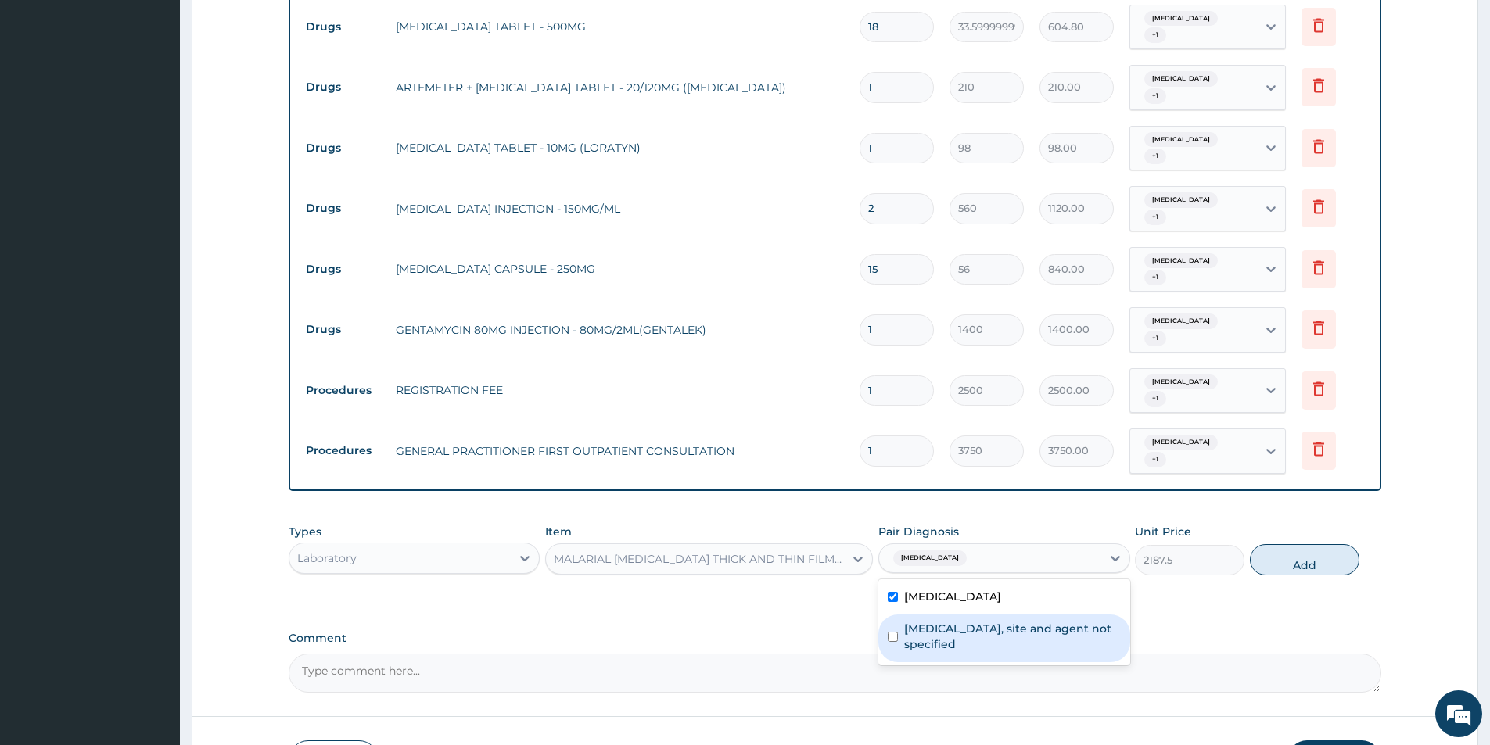
click at [892, 634] on input "checkbox" at bounding box center [893, 637] width 10 height 10
checkbox input "true"
click at [1289, 560] on button "Add" at bounding box center [1304, 559] width 109 height 31
type input "0"
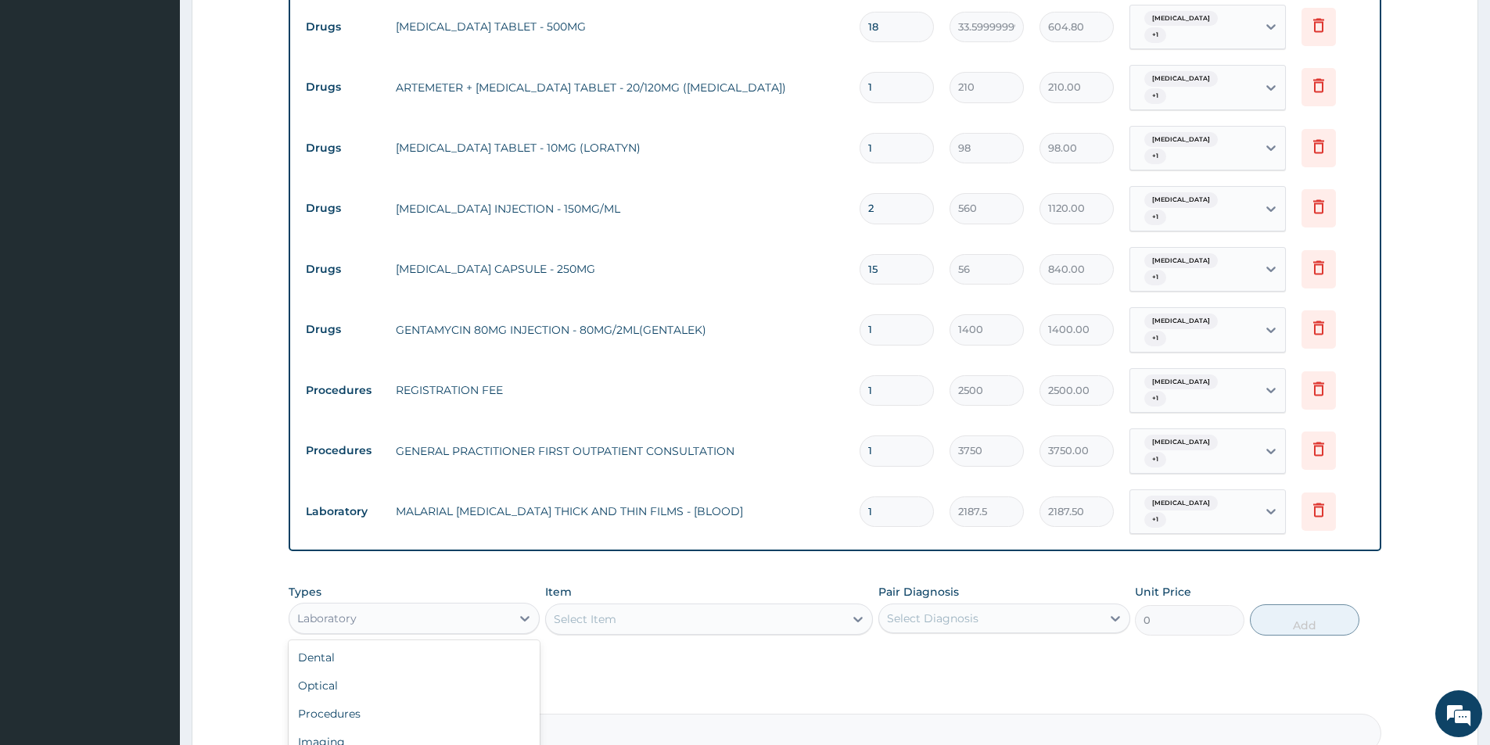
click at [397, 617] on div "Laboratory" at bounding box center [399, 618] width 221 height 25
click at [375, 716] on div "Laboratory" at bounding box center [414, 717] width 251 height 28
click at [587, 619] on div "Select Item" at bounding box center [585, 620] width 63 height 16
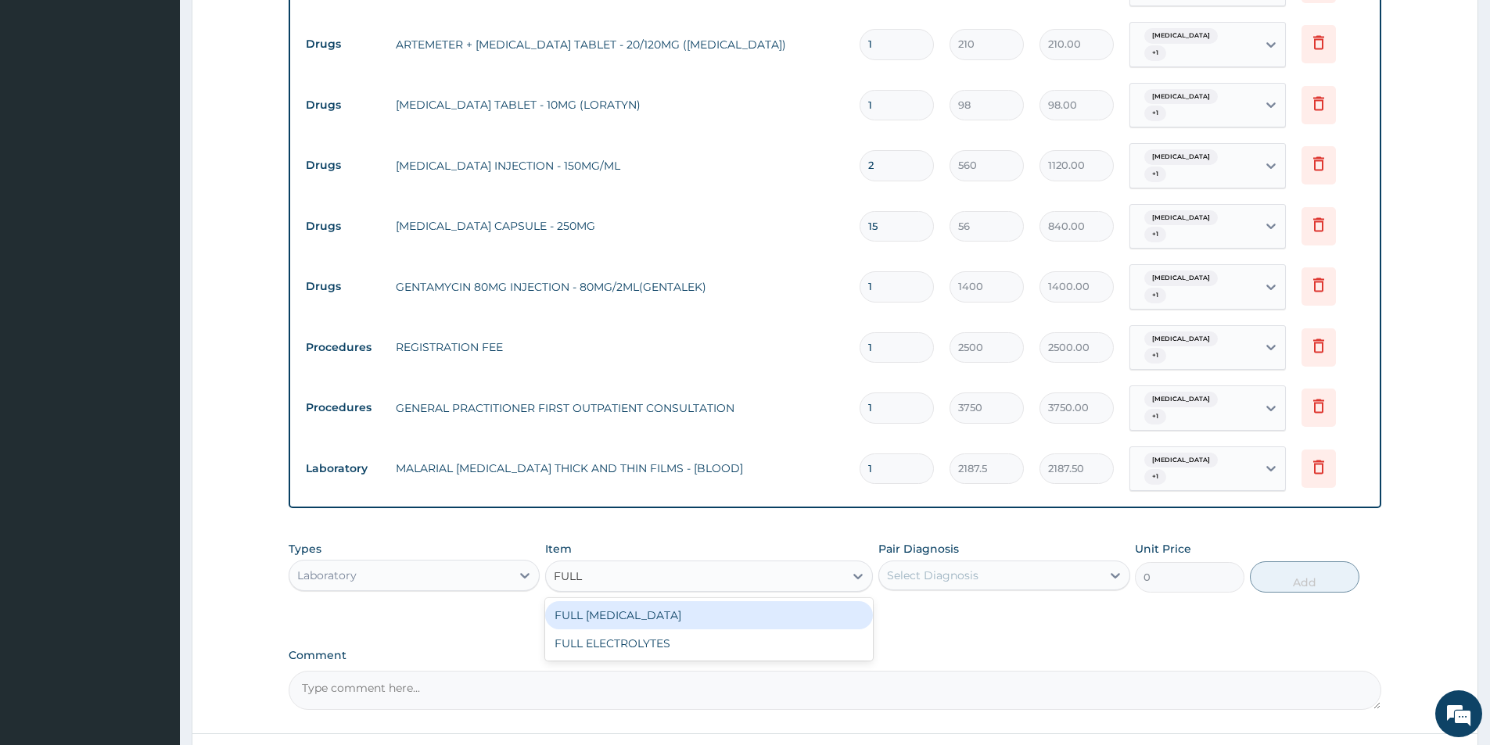
scroll to position [690, 0]
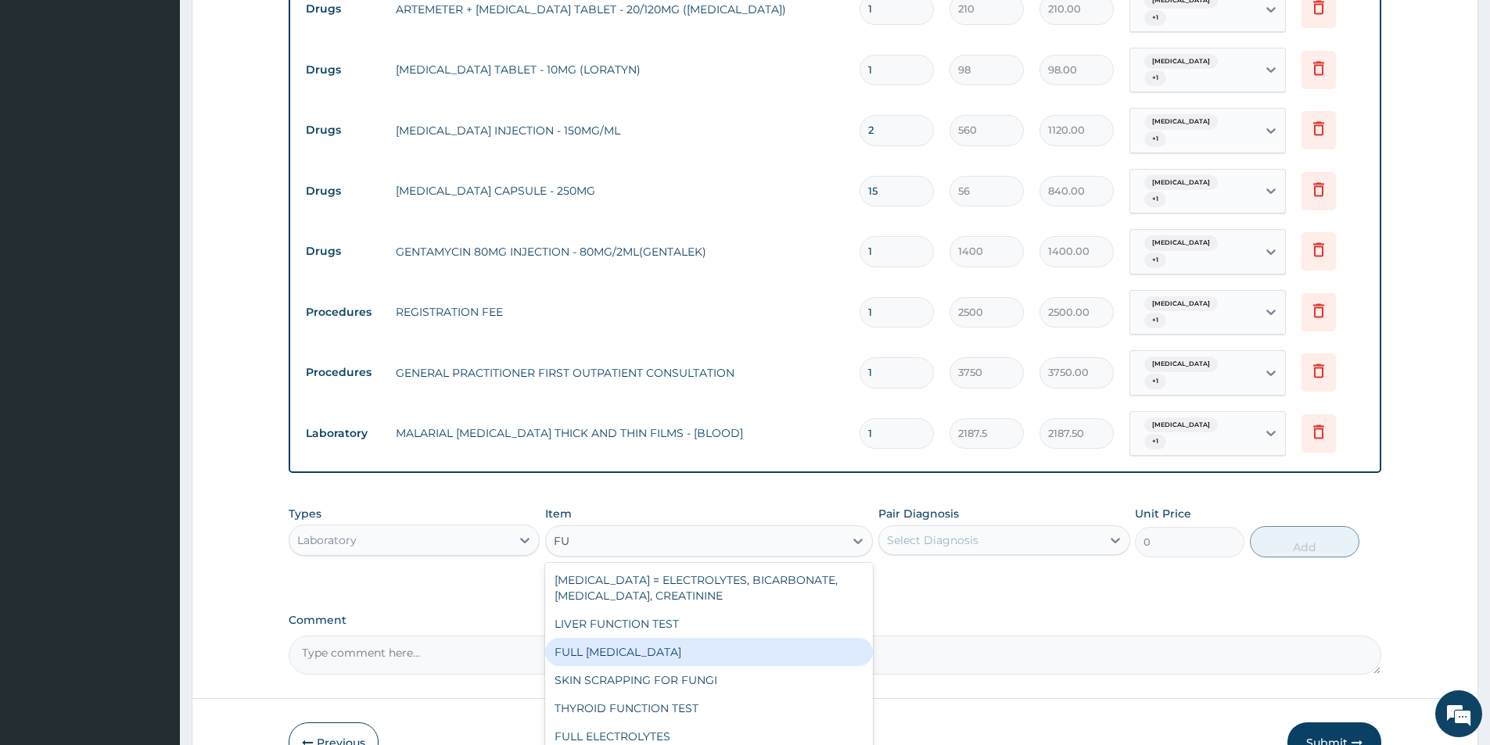
type input "F"
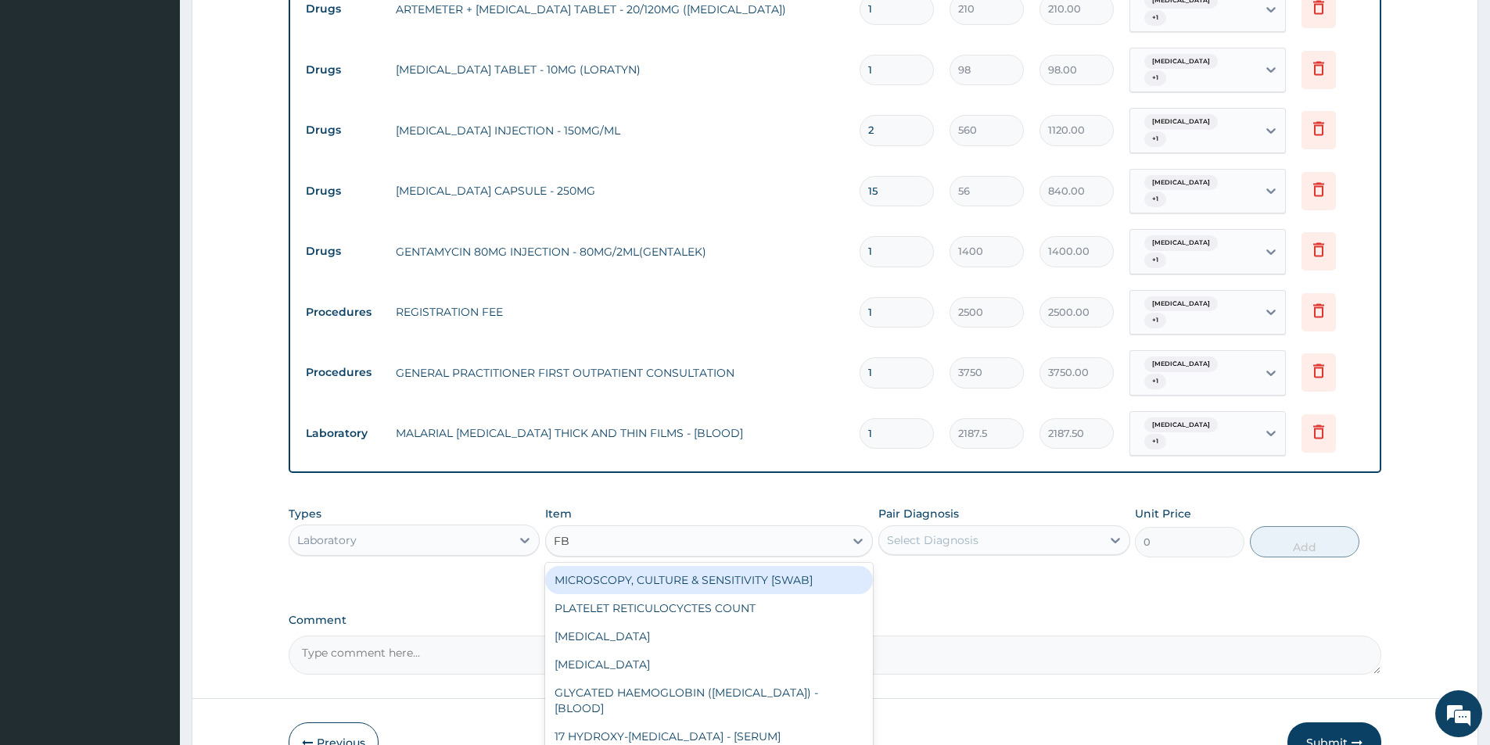
type input "FBC"
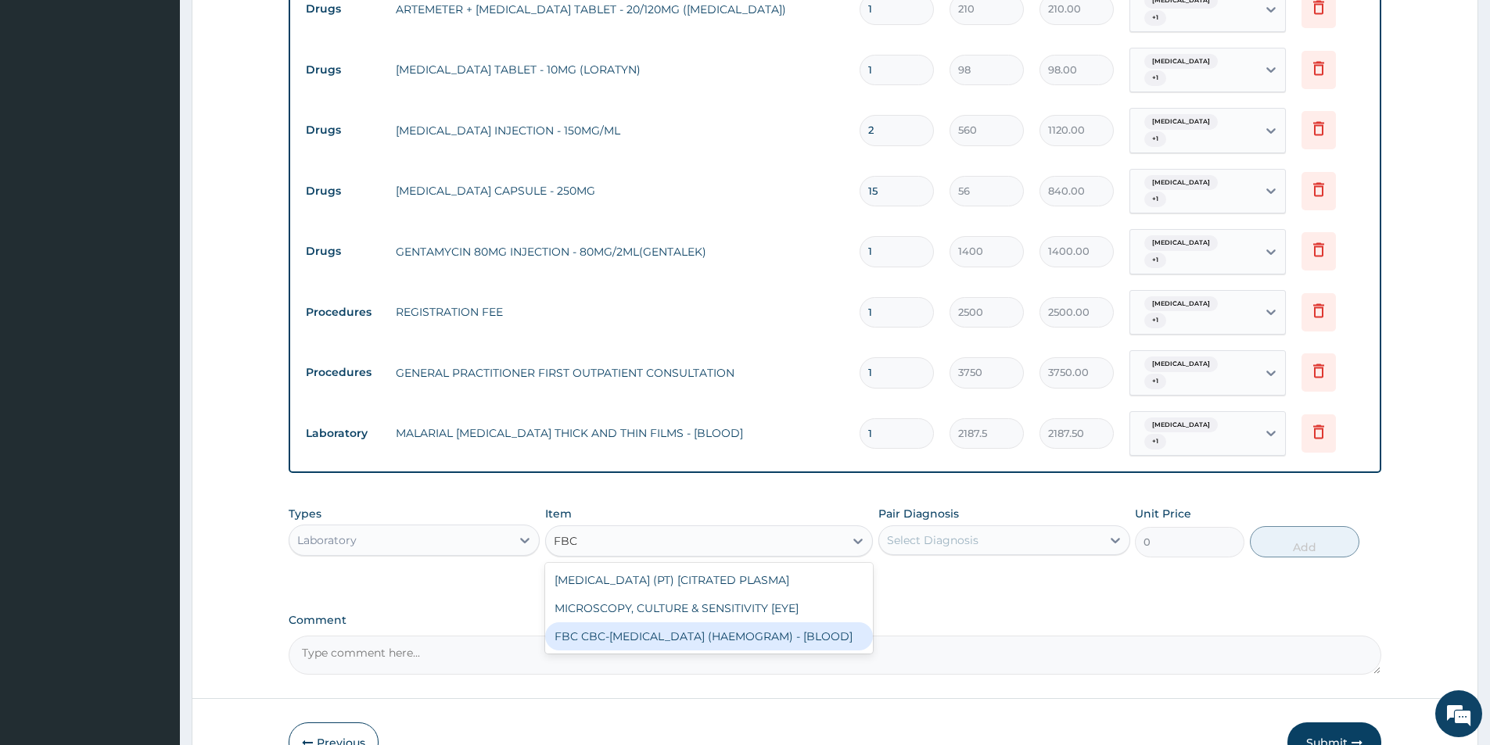
click at [630, 644] on div "FBC CBC-COMPLETE BLOOD COUNT (HAEMOGRAM) - [BLOOD]" at bounding box center [709, 637] width 328 height 28
type input "5000"
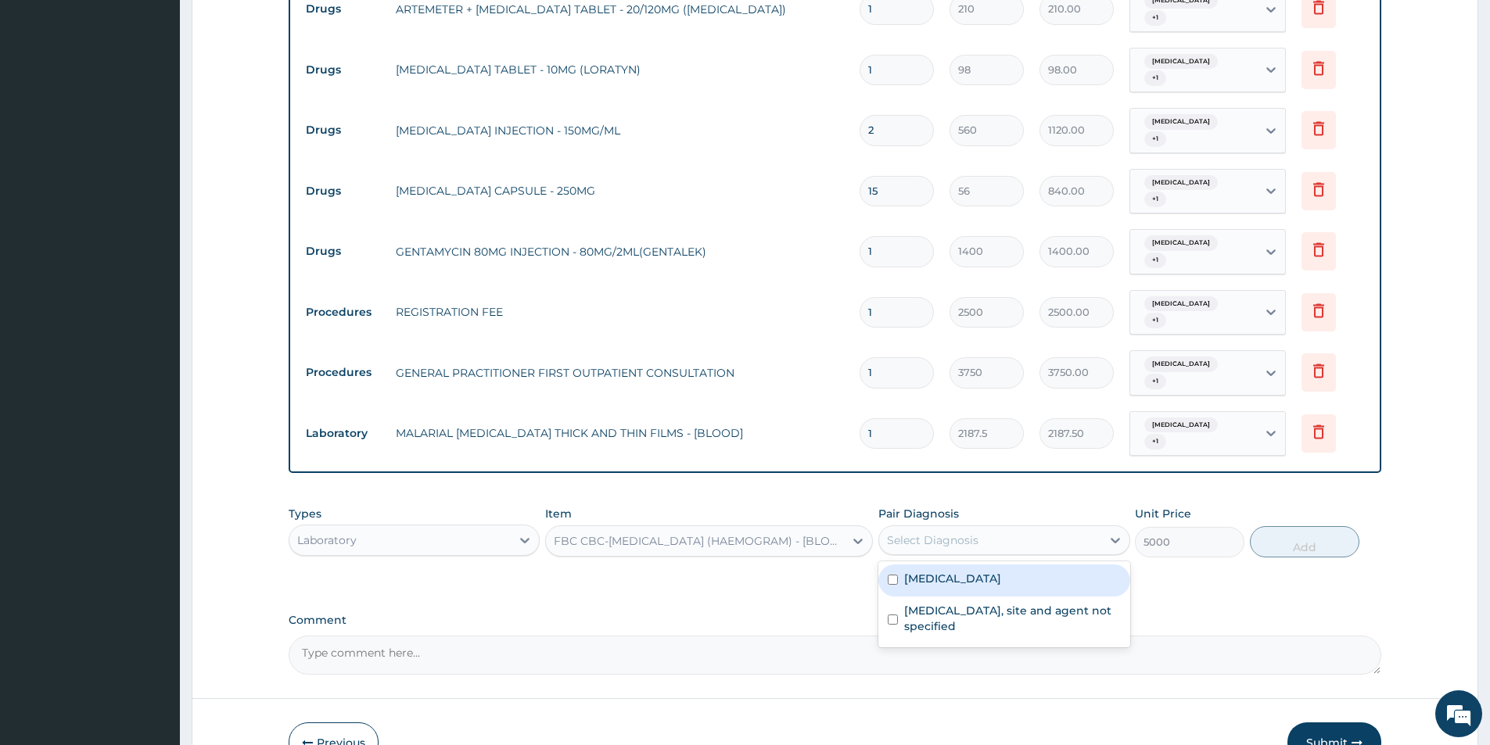
click at [898, 531] on div "Select Diagnosis" at bounding box center [989, 540] width 221 height 25
click at [894, 581] on input "checkbox" at bounding box center [893, 580] width 10 height 10
checkbox input "true"
click at [989, 532] on div "Malaria, unspecified" at bounding box center [989, 540] width 221 height 27
drag, startPoint x: 992, startPoint y: 536, endPoint x: 992, endPoint y: 546, distance: 10.2
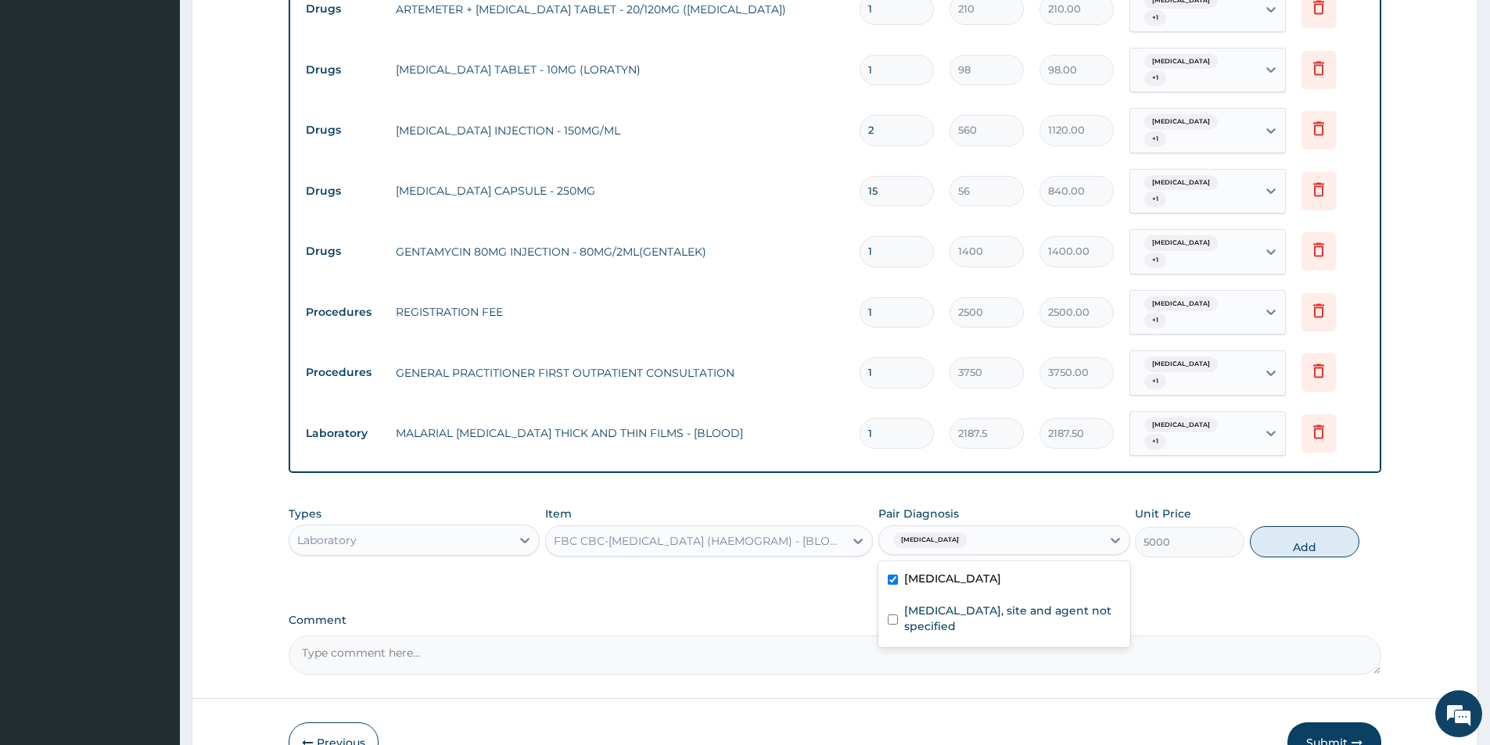
click at [994, 540] on div "Malaria, unspecified" at bounding box center [989, 540] width 221 height 27
click at [893, 617] on input "checkbox" at bounding box center [893, 620] width 10 height 10
checkbox input "true"
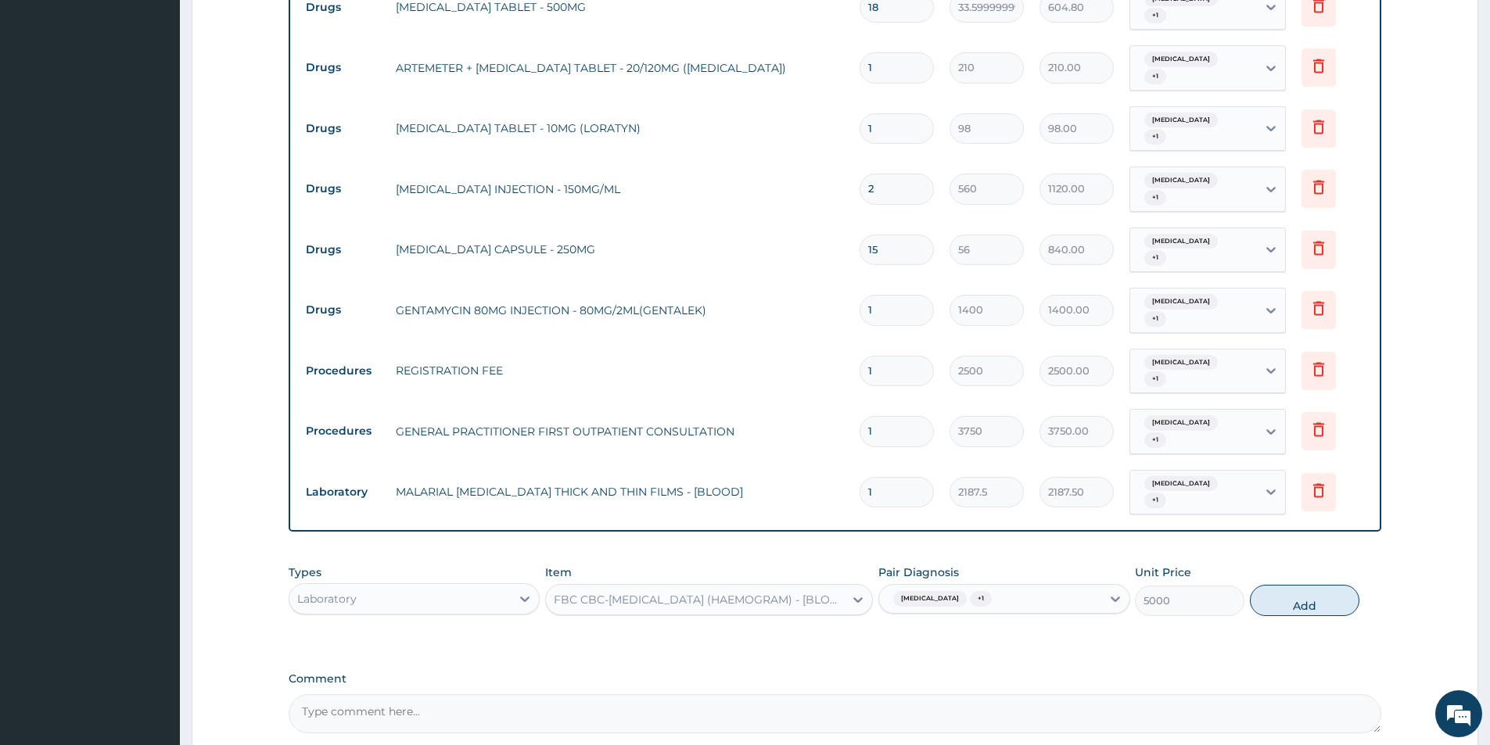
scroll to position [768, 0]
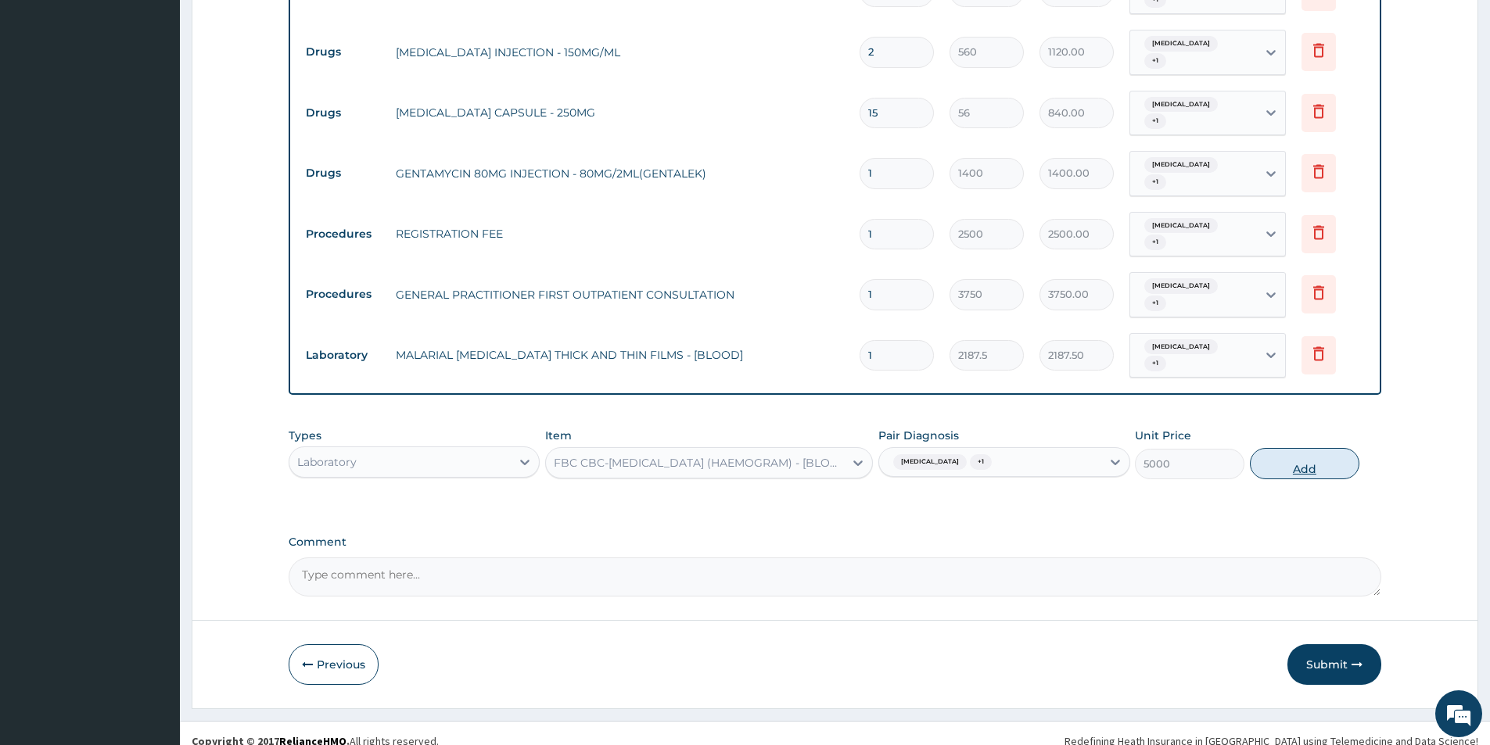
click at [1327, 451] on button "Add" at bounding box center [1304, 463] width 109 height 31
type input "0"
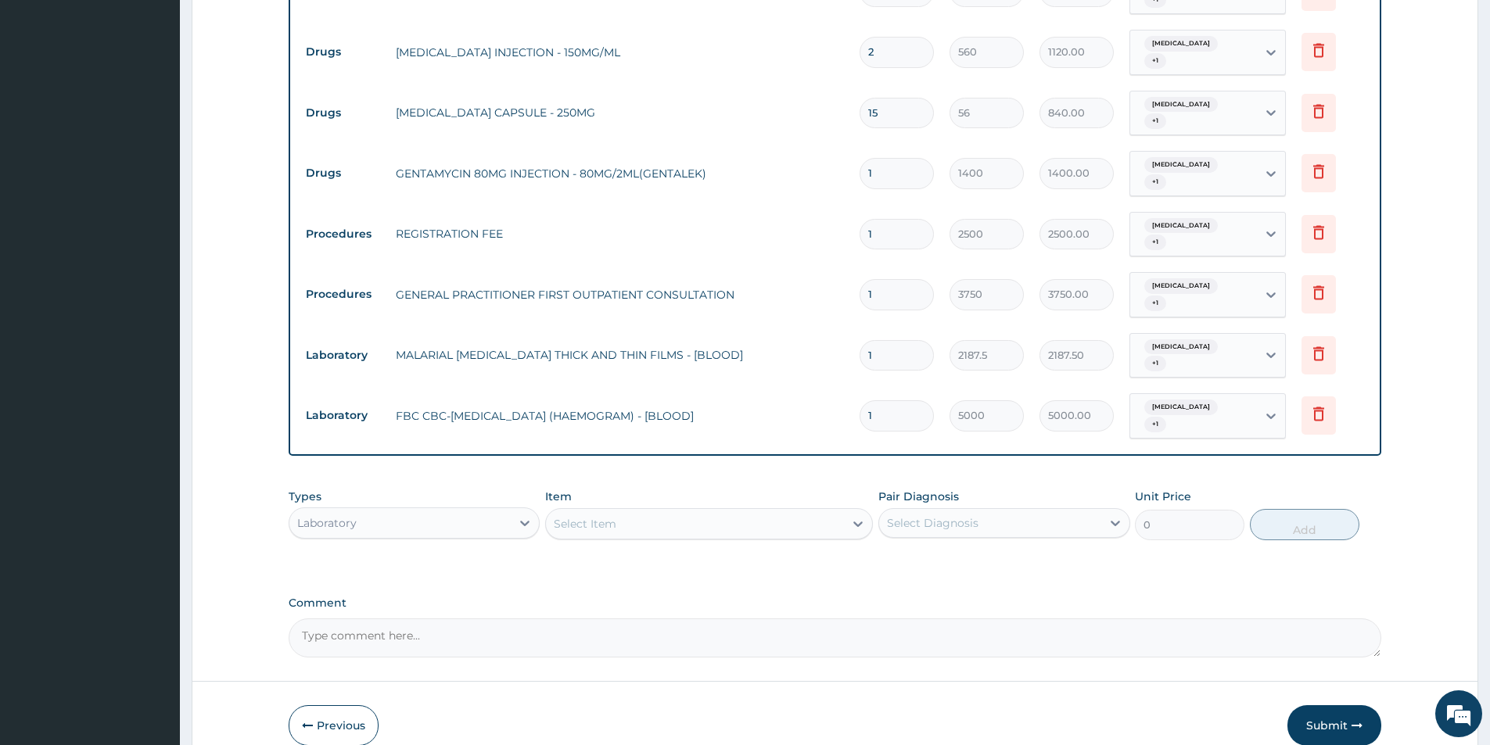
scroll to position [845, 0]
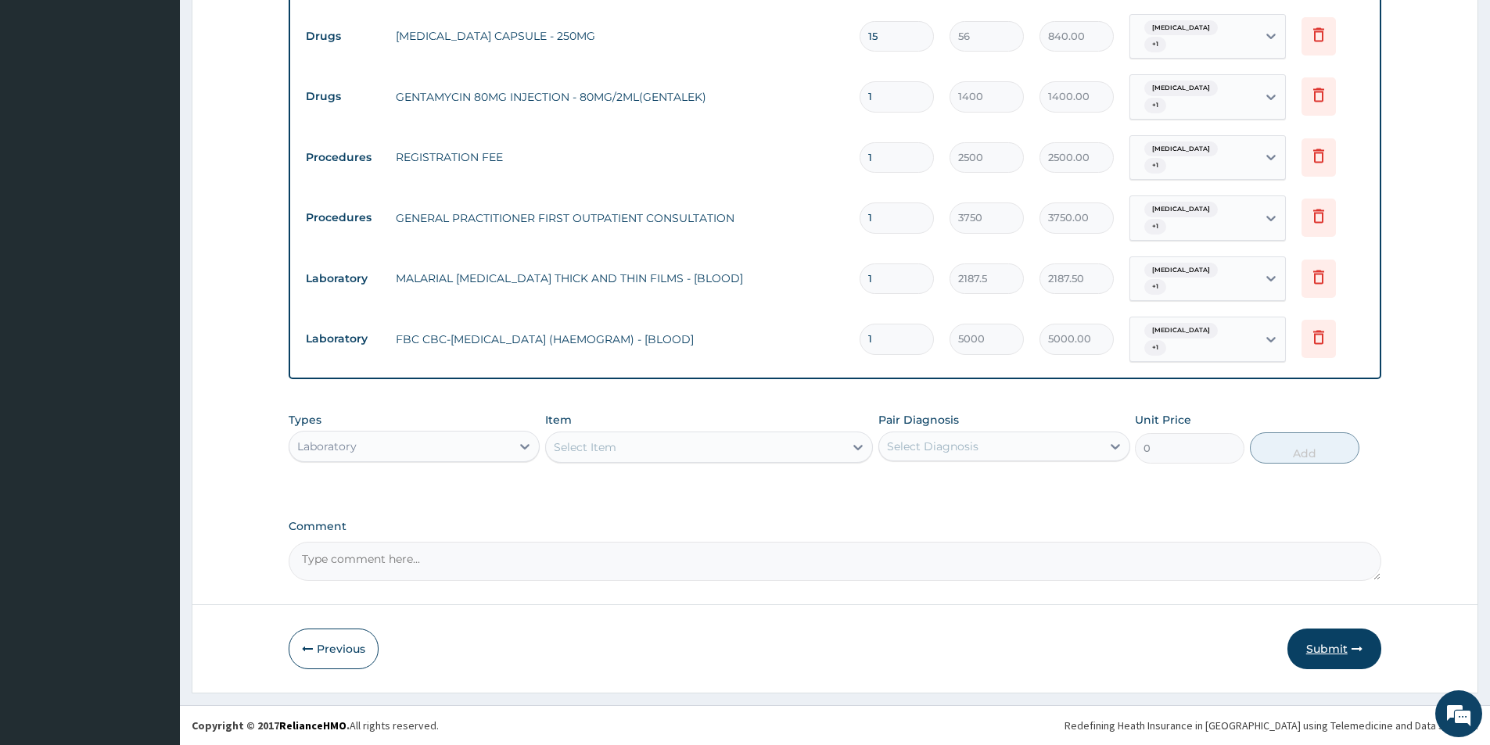
click at [1329, 648] on button "Submit" at bounding box center [1334, 649] width 94 height 41
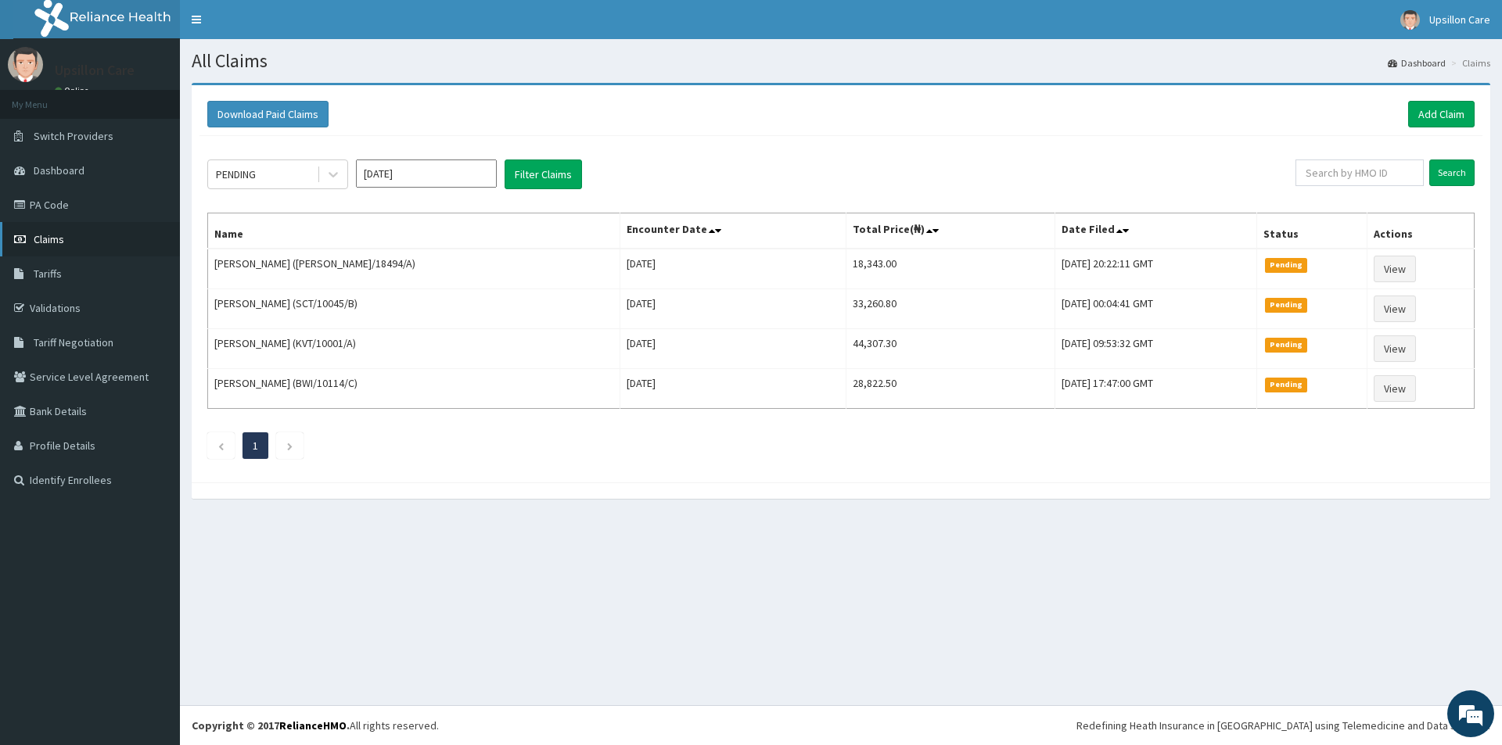
click at [102, 232] on link "Claims" at bounding box center [90, 239] width 180 height 34
